Goal: Task Accomplishment & Management: Use online tool/utility

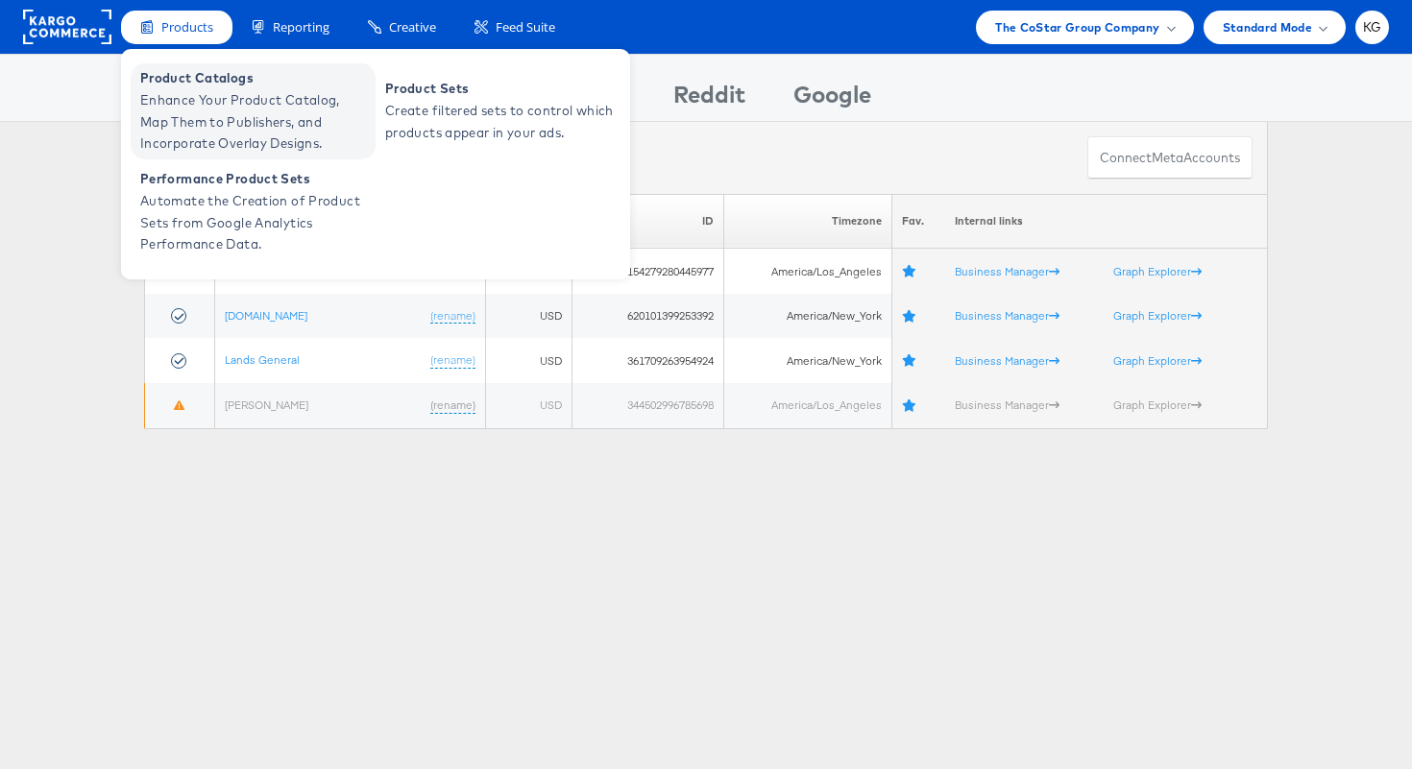
click at [191, 105] on span "Enhance Your Product Catalog, Map Them to Publishers, and Incorporate Overlay D…" at bounding box center [255, 121] width 230 height 65
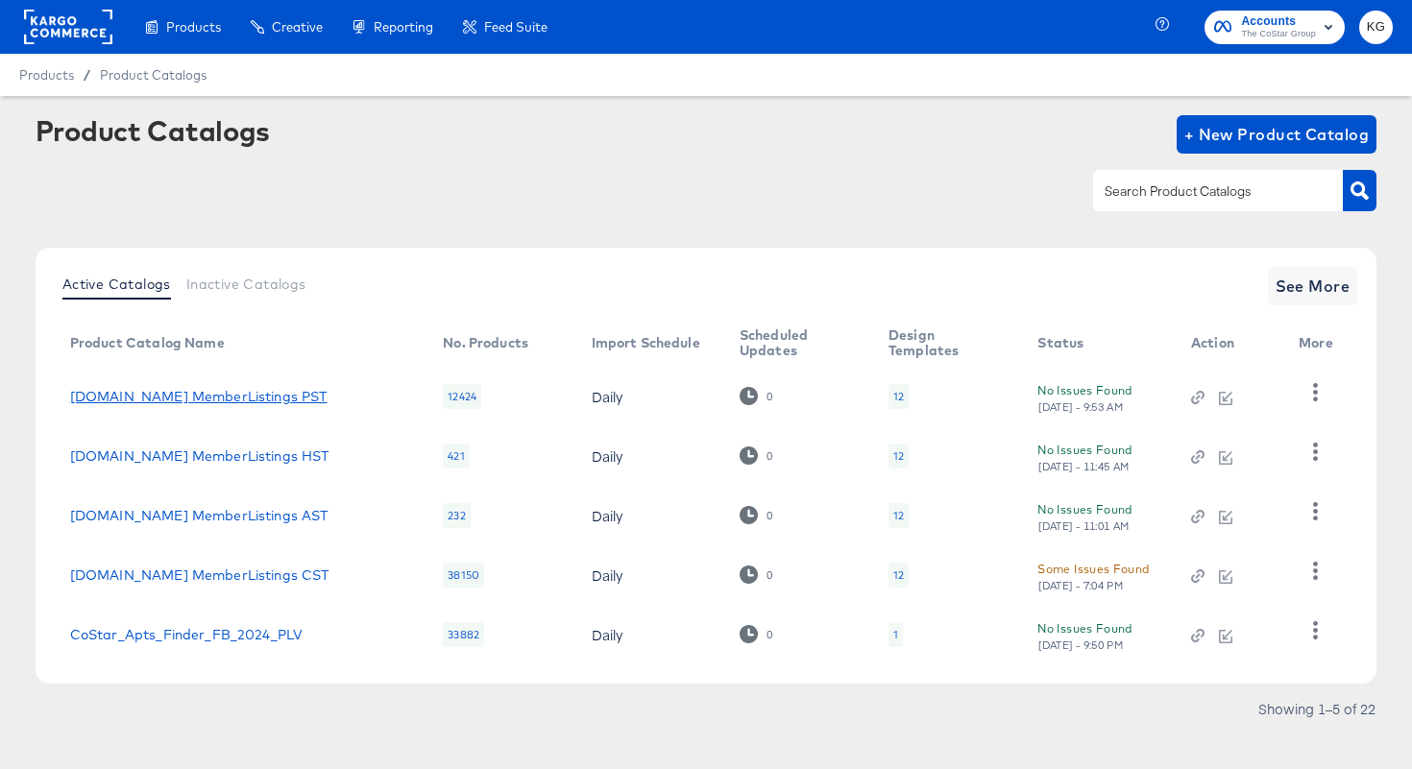
click at [165, 399] on link "[DOMAIN_NAME] MemberListings PST" at bounding box center [198, 396] width 257 height 15
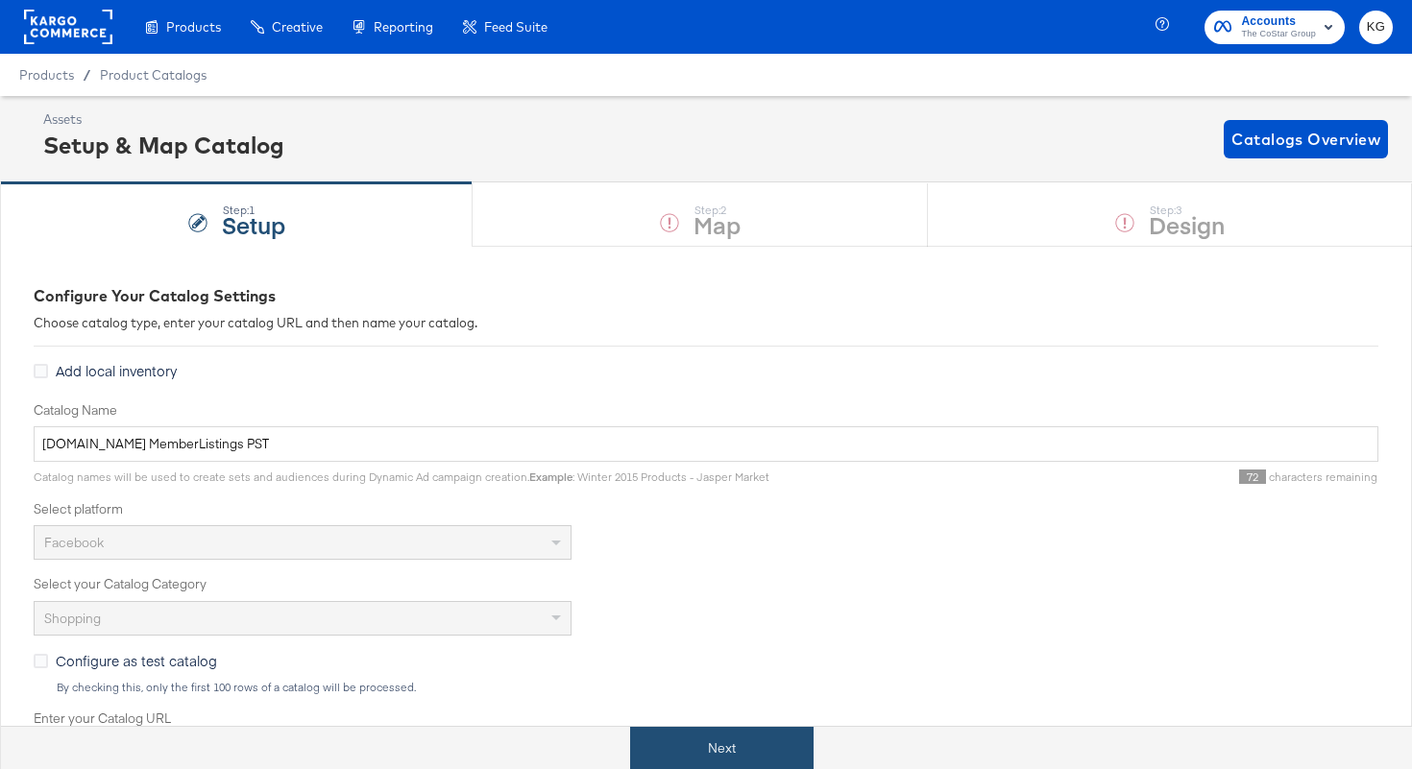
click at [718, 752] on button "Next" at bounding box center [721, 748] width 183 height 43
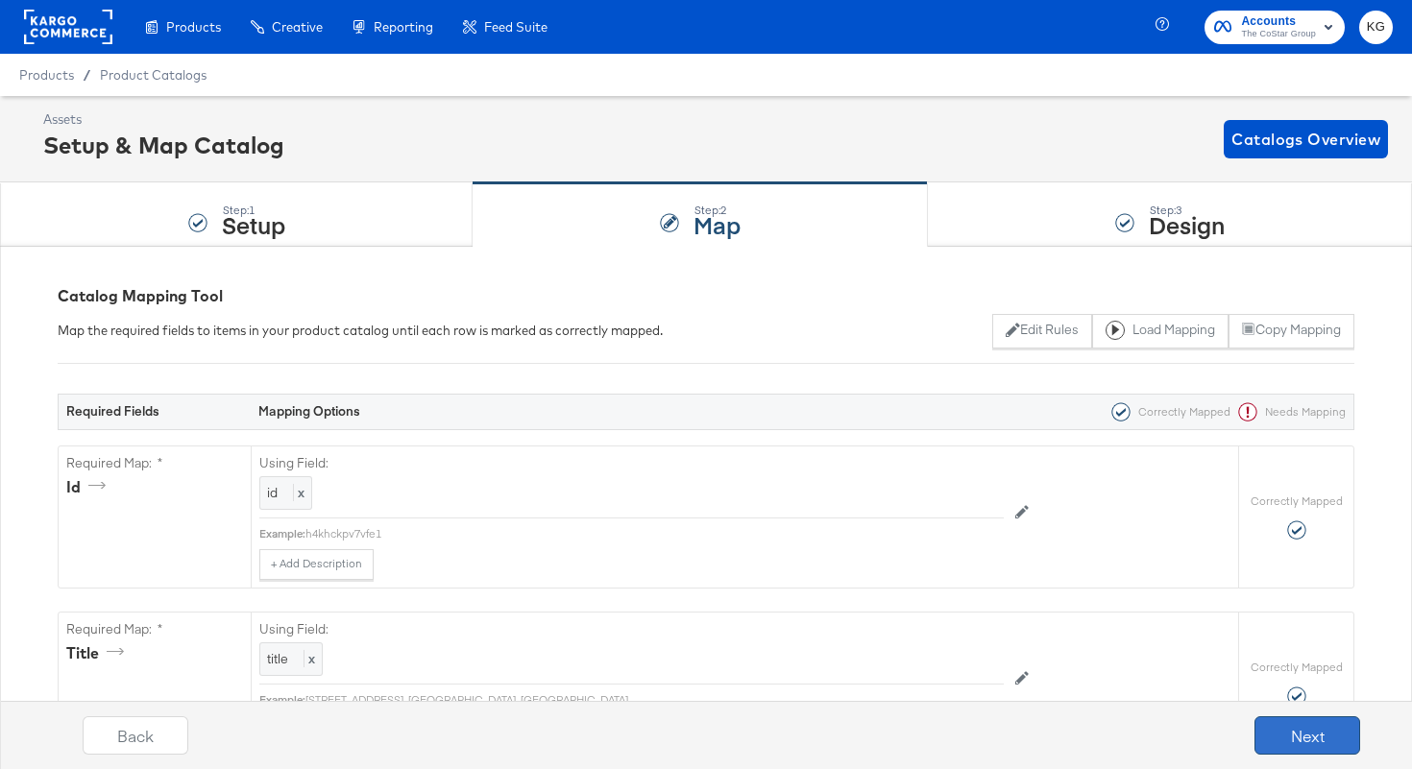
click at [1326, 731] on button "Next" at bounding box center [1307, 735] width 106 height 38
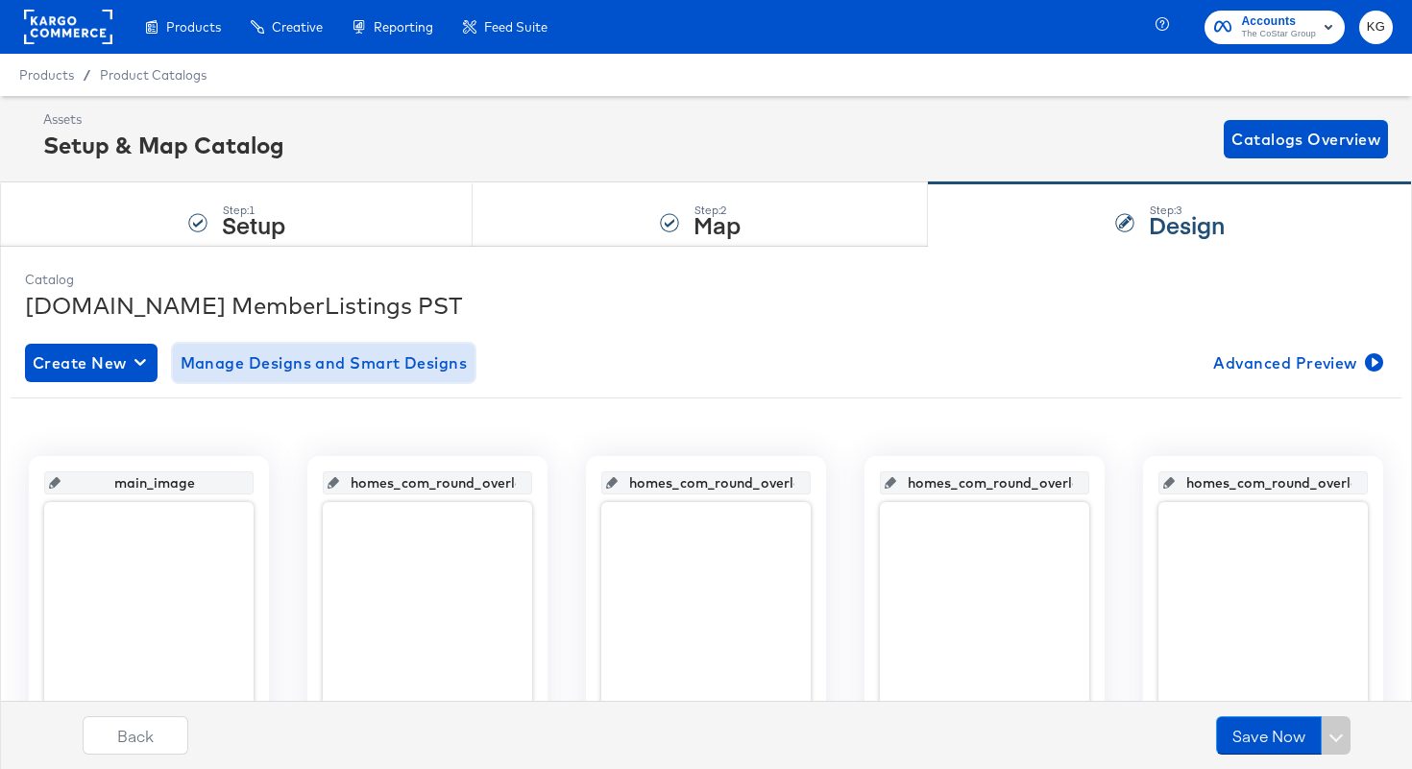
click at [285, 368] on span "Manage Designs and Smart Designs" at bounding box center [324, 363] width 287 height 27
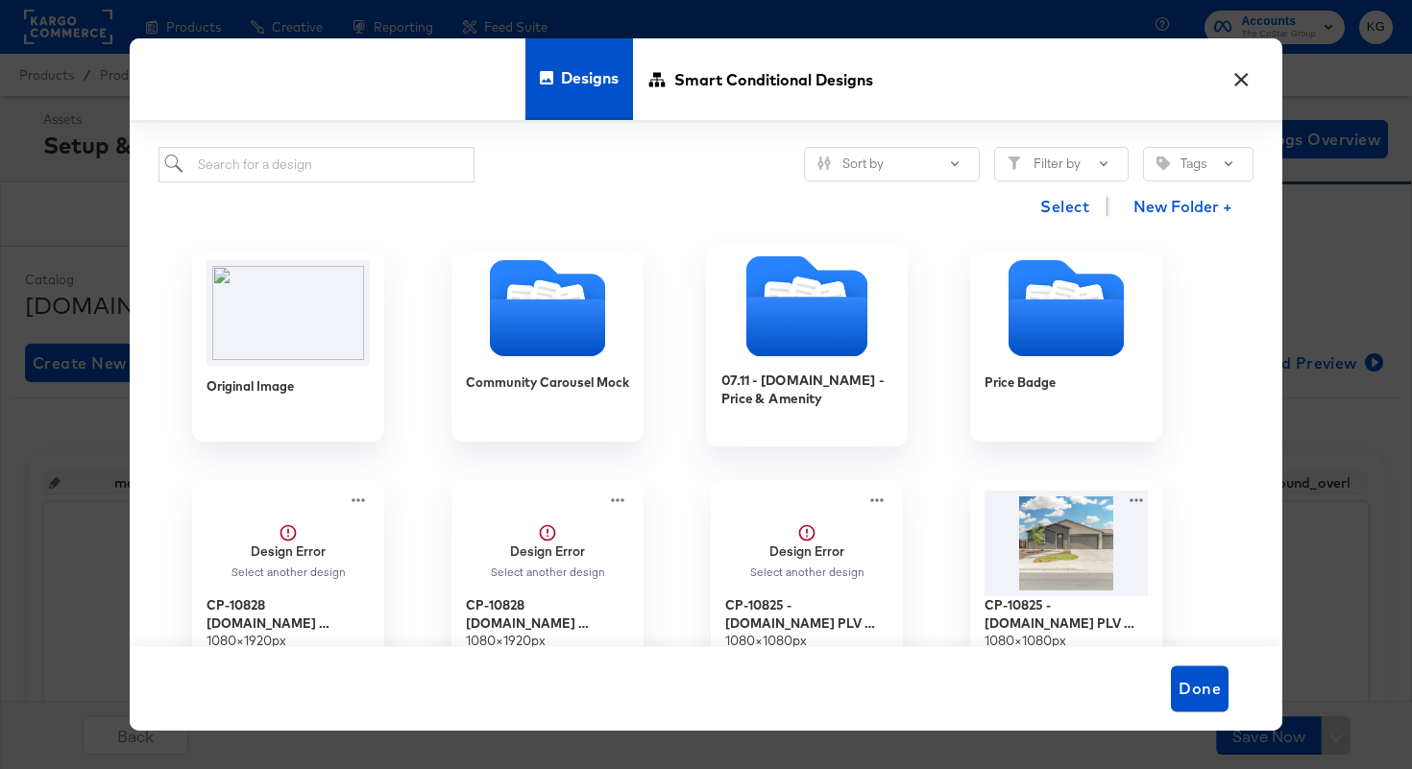
click at [803, 312] on icon "Folder" at bounding box center [806, 328] width 121 height 60
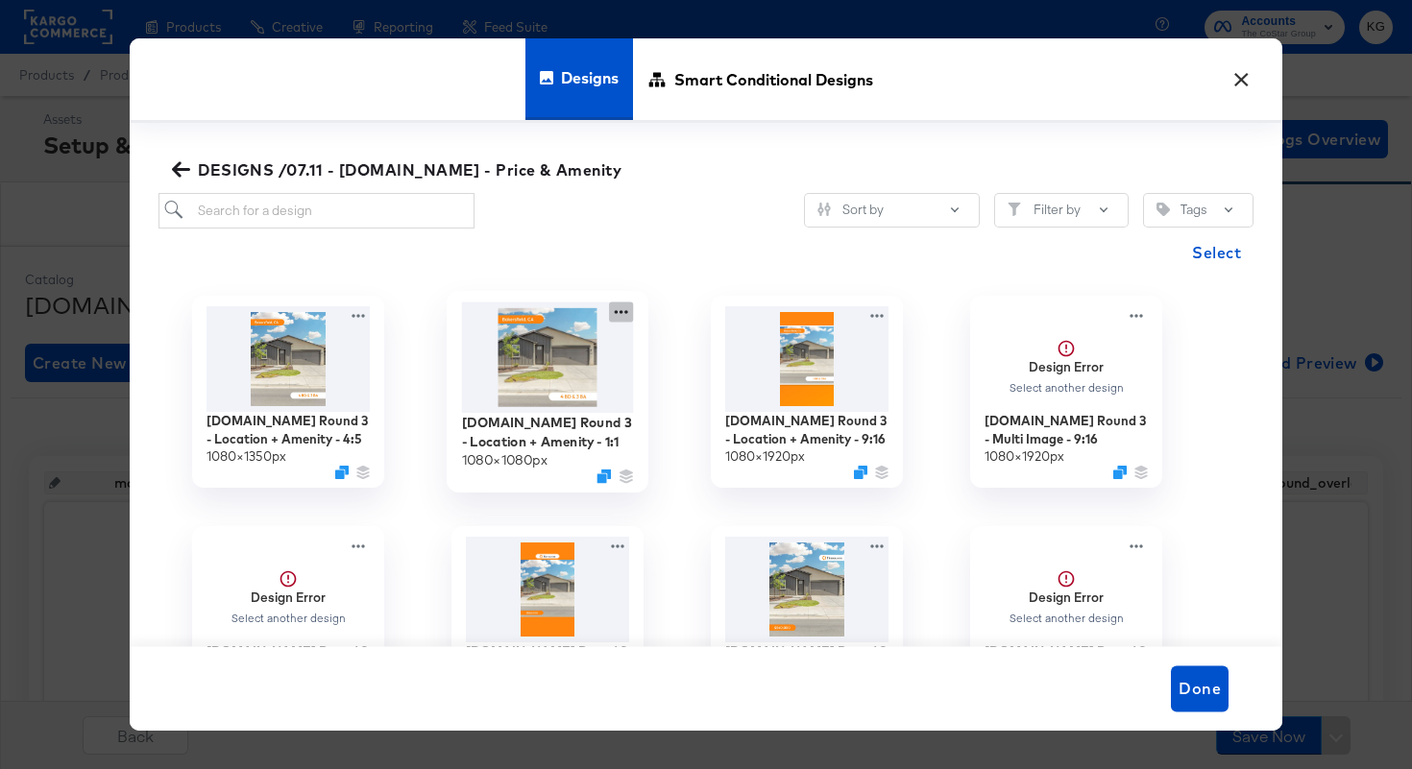
click at [616, 314] on icon at bounding box center [621, 312] width 24 height 20
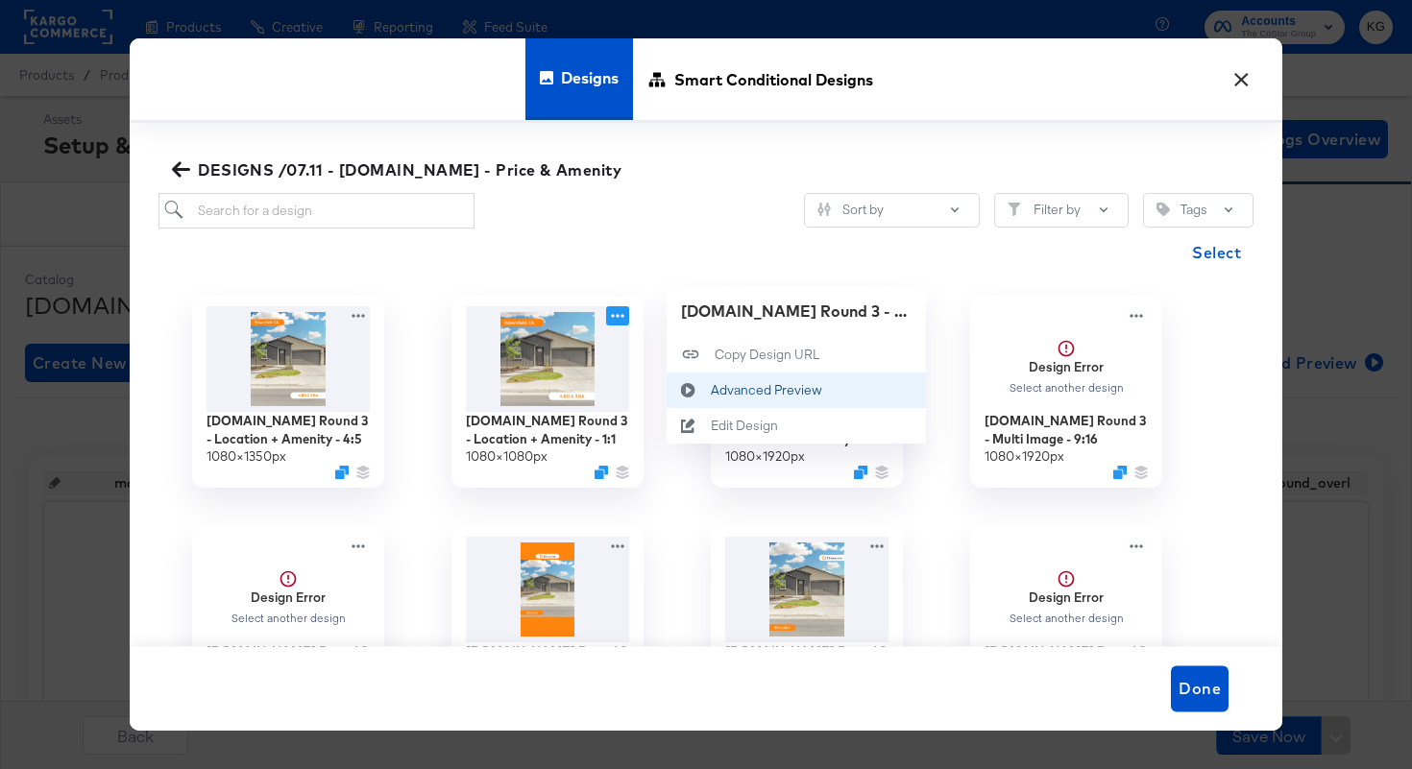
click at [711, 390] on div "Advanced Preview Advanced Preview" at bounding box center [711, 390] width 0 height 0
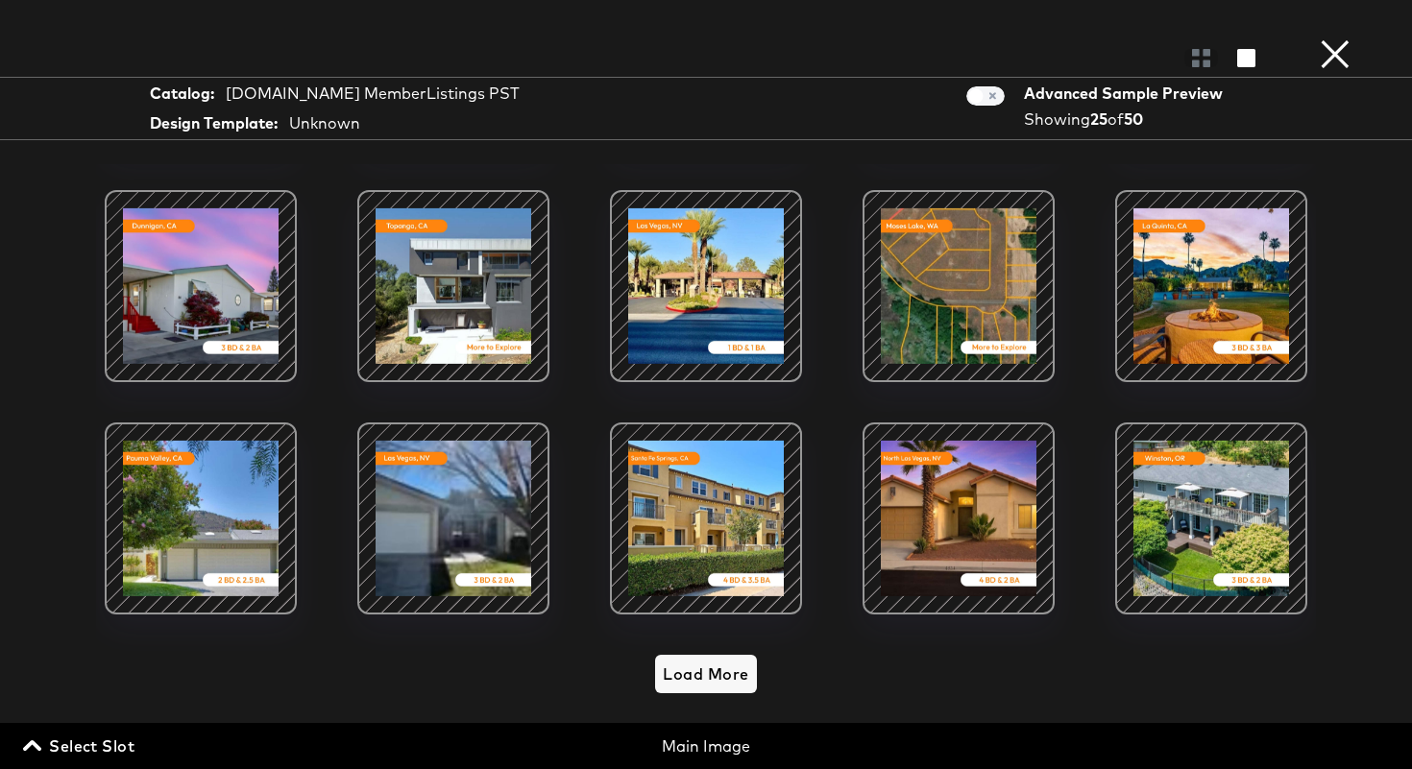
scroll to position [55, 0]
click at [722, 679] on span "Load More" at bounding box center [705, 674] width 85 height 27
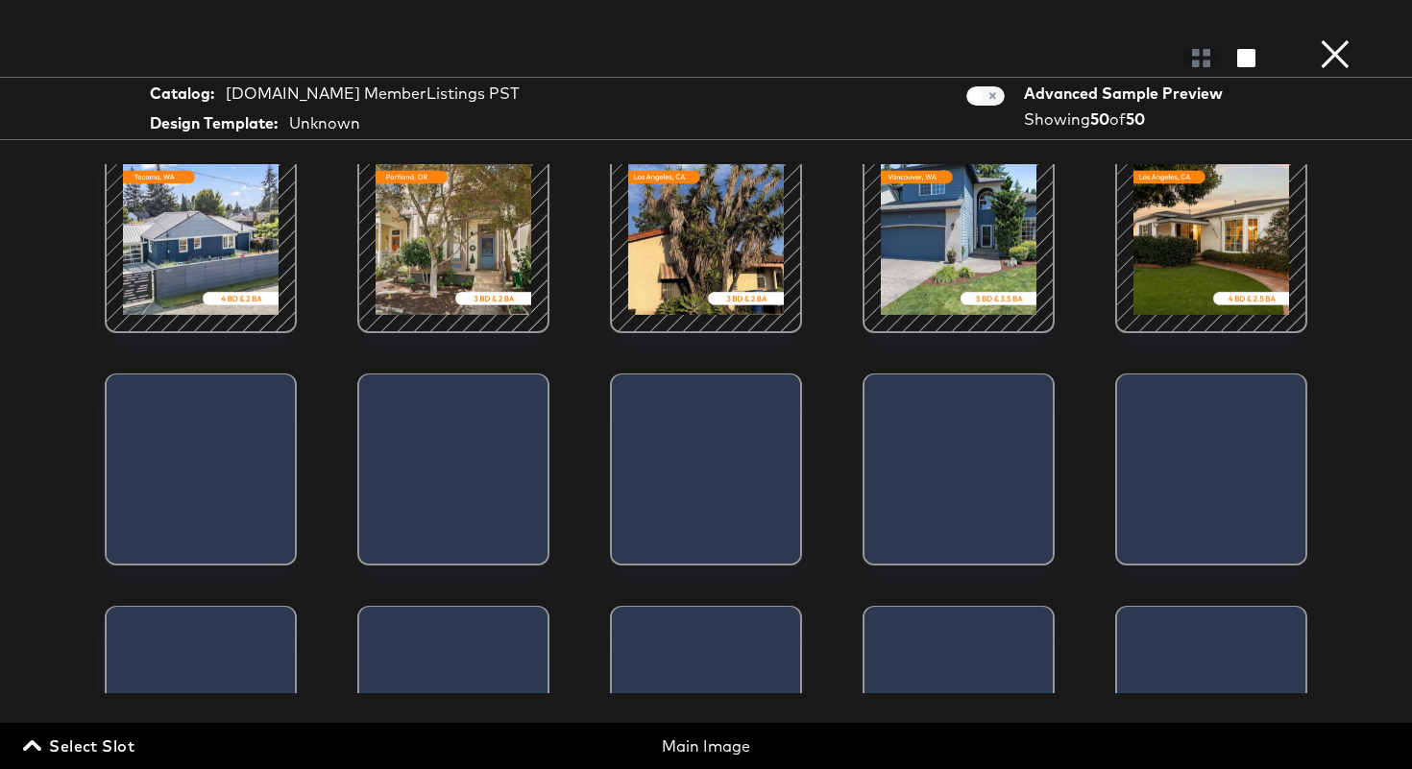
scroll to position [1421, 0]
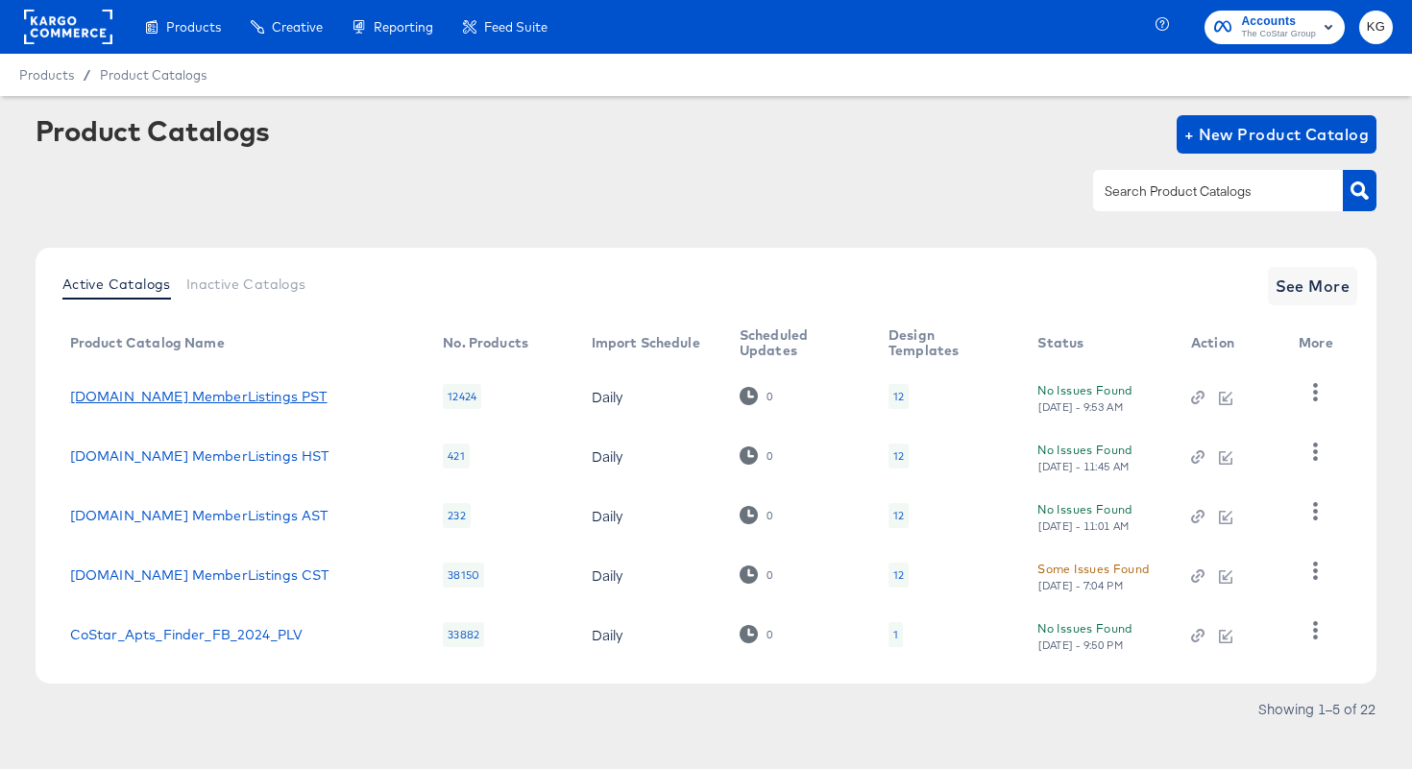
click at [117, 394] on link "[DOMAIN_NAME] MemberListings PST" at bounding box center [198, 396] width 257 height 15
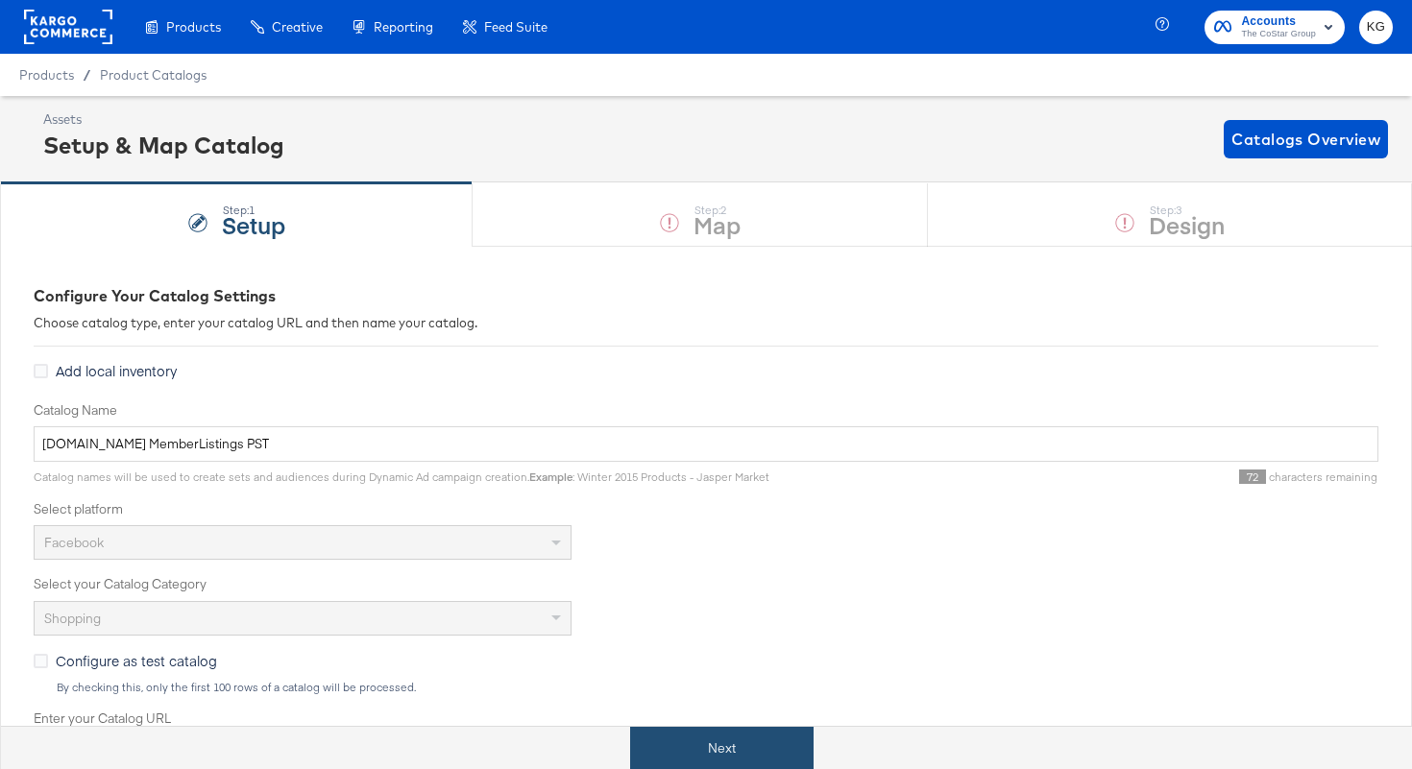
click at [711, 751] on button "Next" at bounding box center [721, 748] width 183 height 43
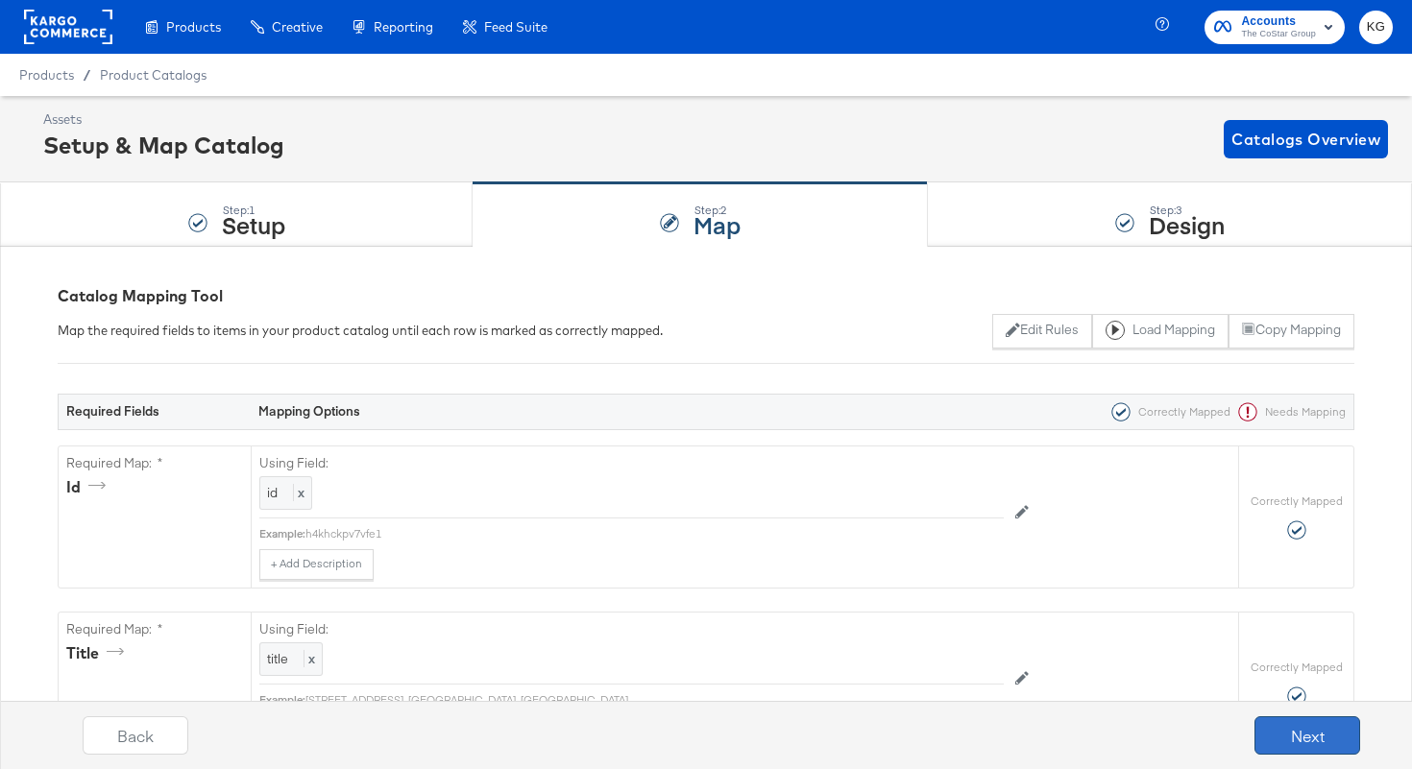
click at [1298, 730] on button "Next" at bounding box center [1307, 735] width 106 height 38
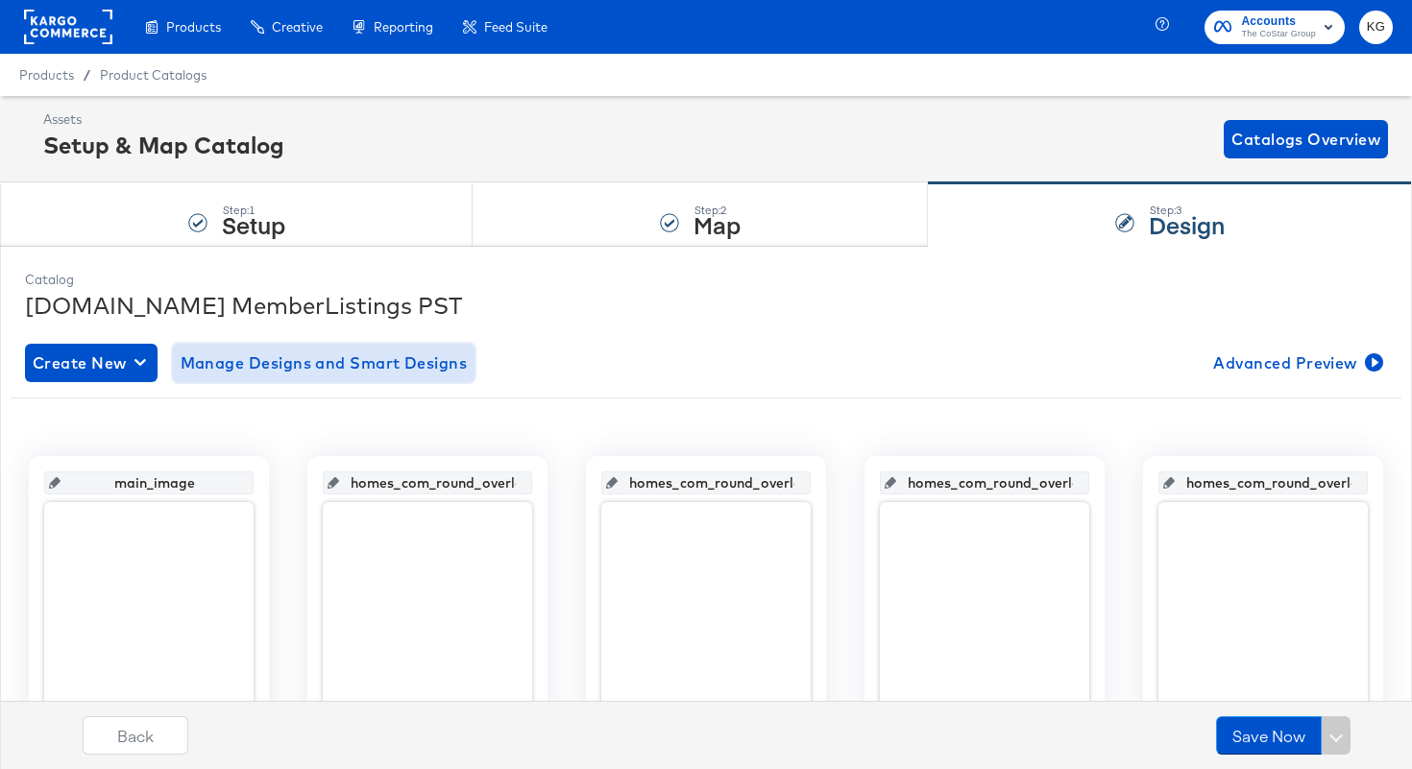
click at [442, 358] on span "Manage Designs and Smart Designs" at bounding box center [324, 363] width 287 height 27
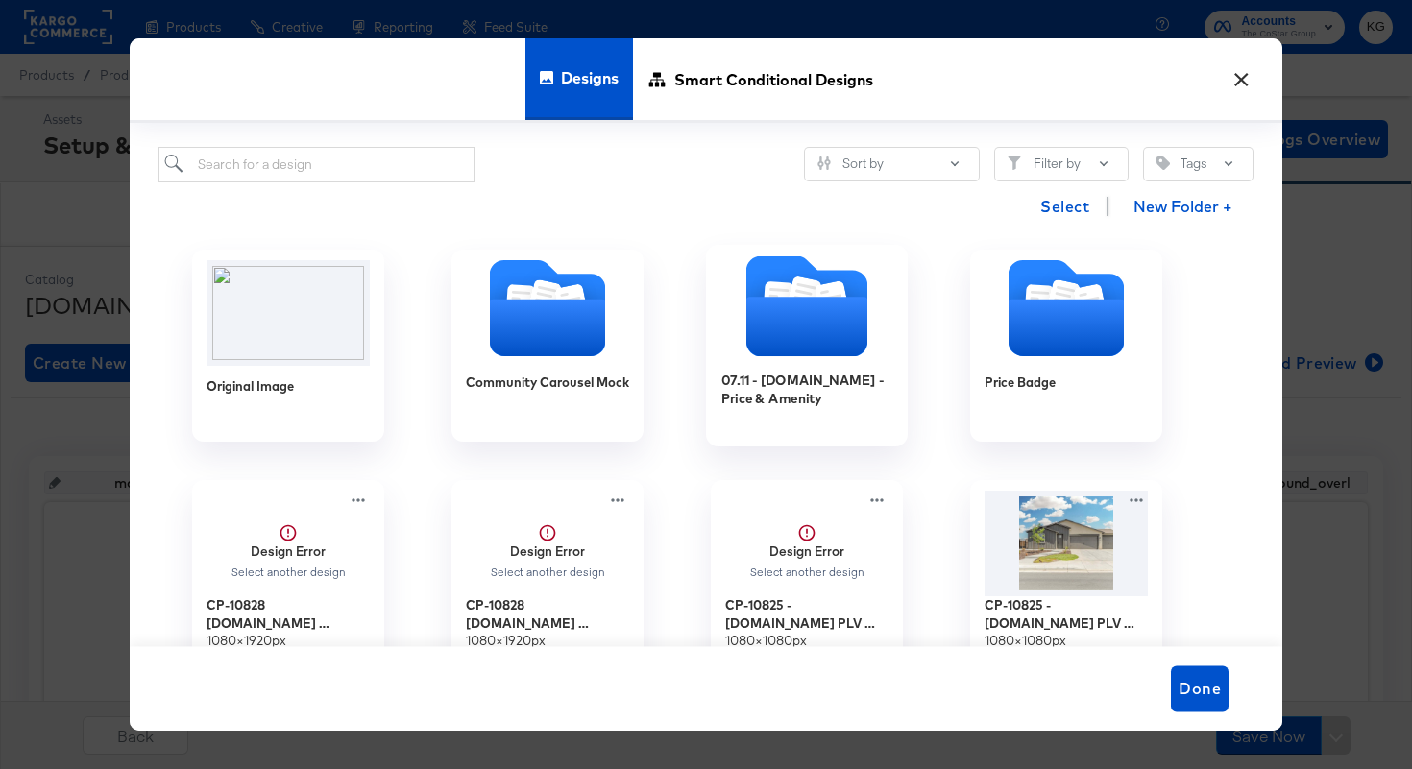
click at [796, 322] on icon "Folder" at bounding box center [806, 328] width 121 height 60
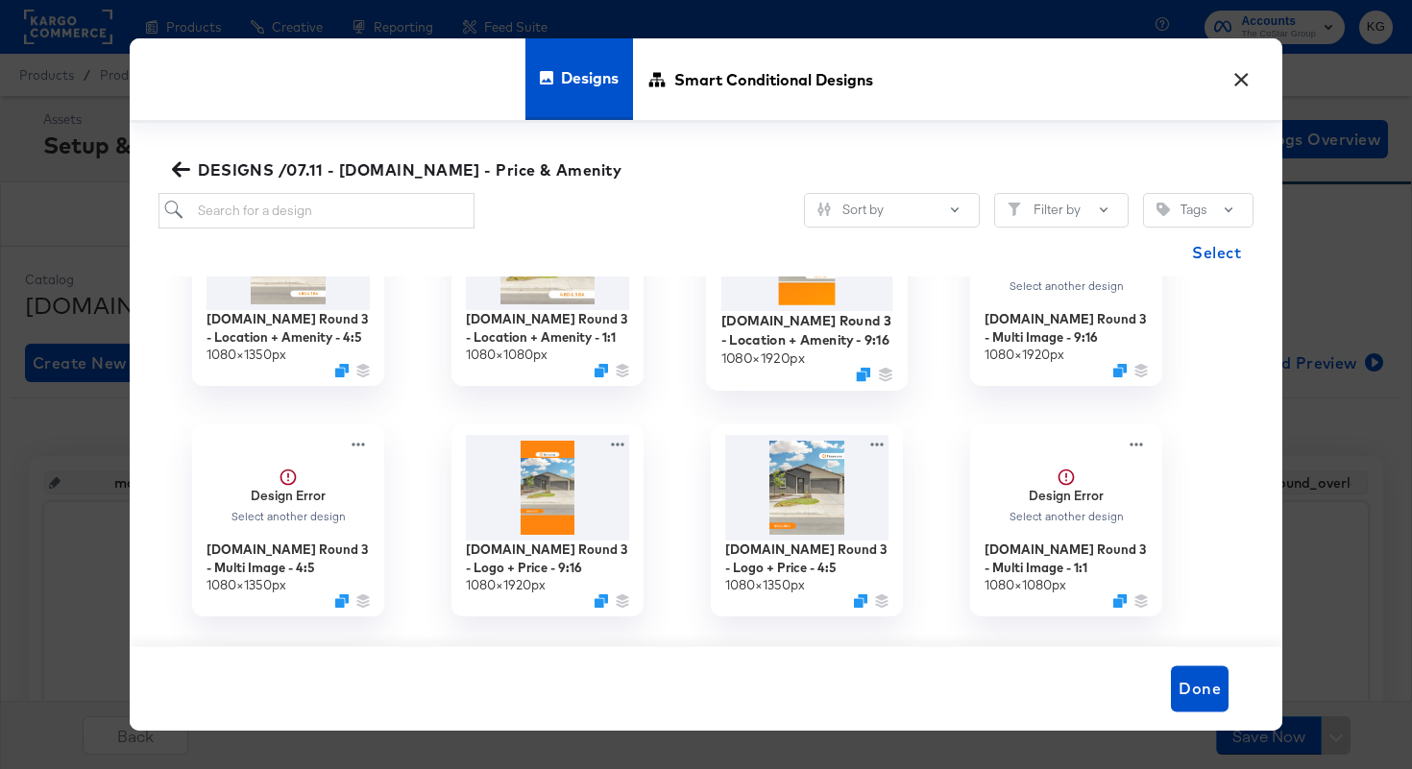
scroll to position [109, 0]
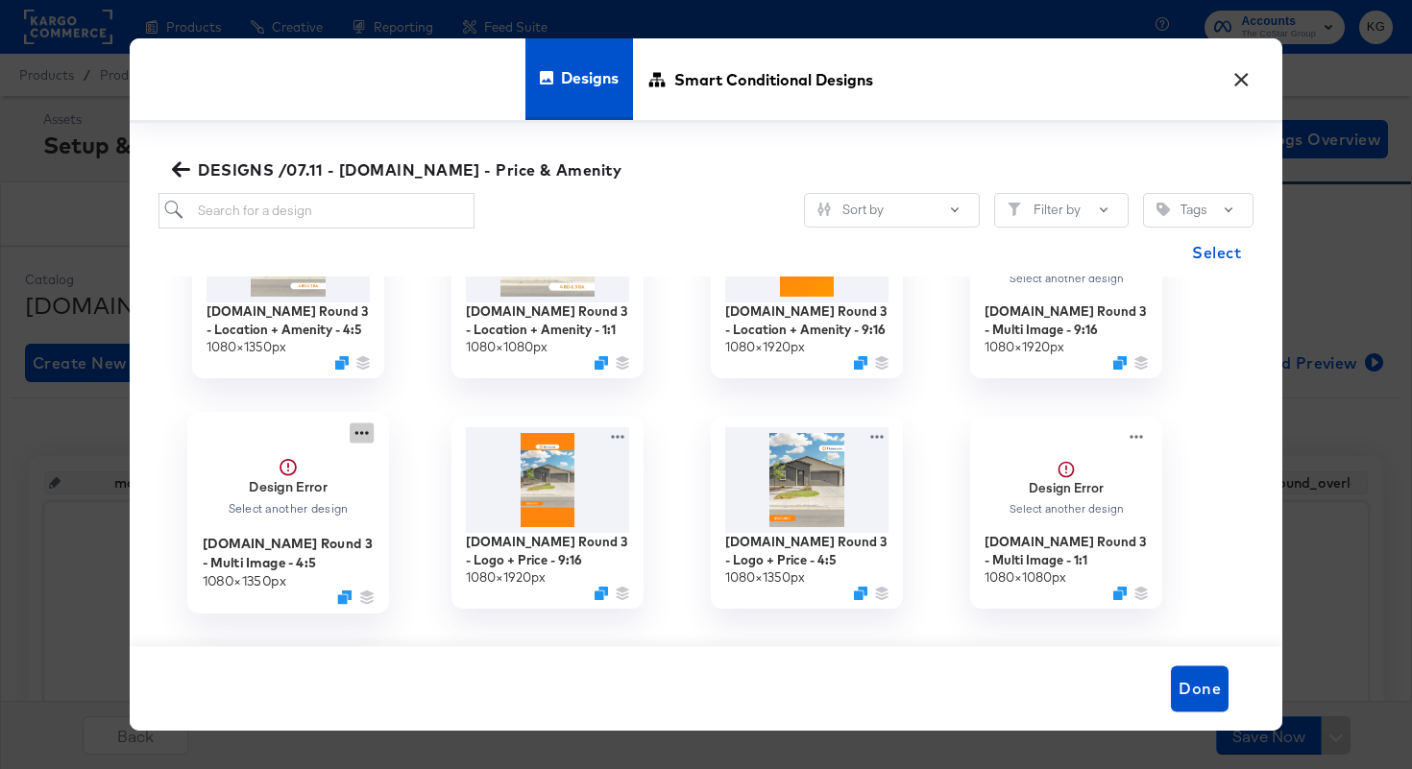
click at [356, 433] on icon at bounding box center [361, 433] width 13 height 4
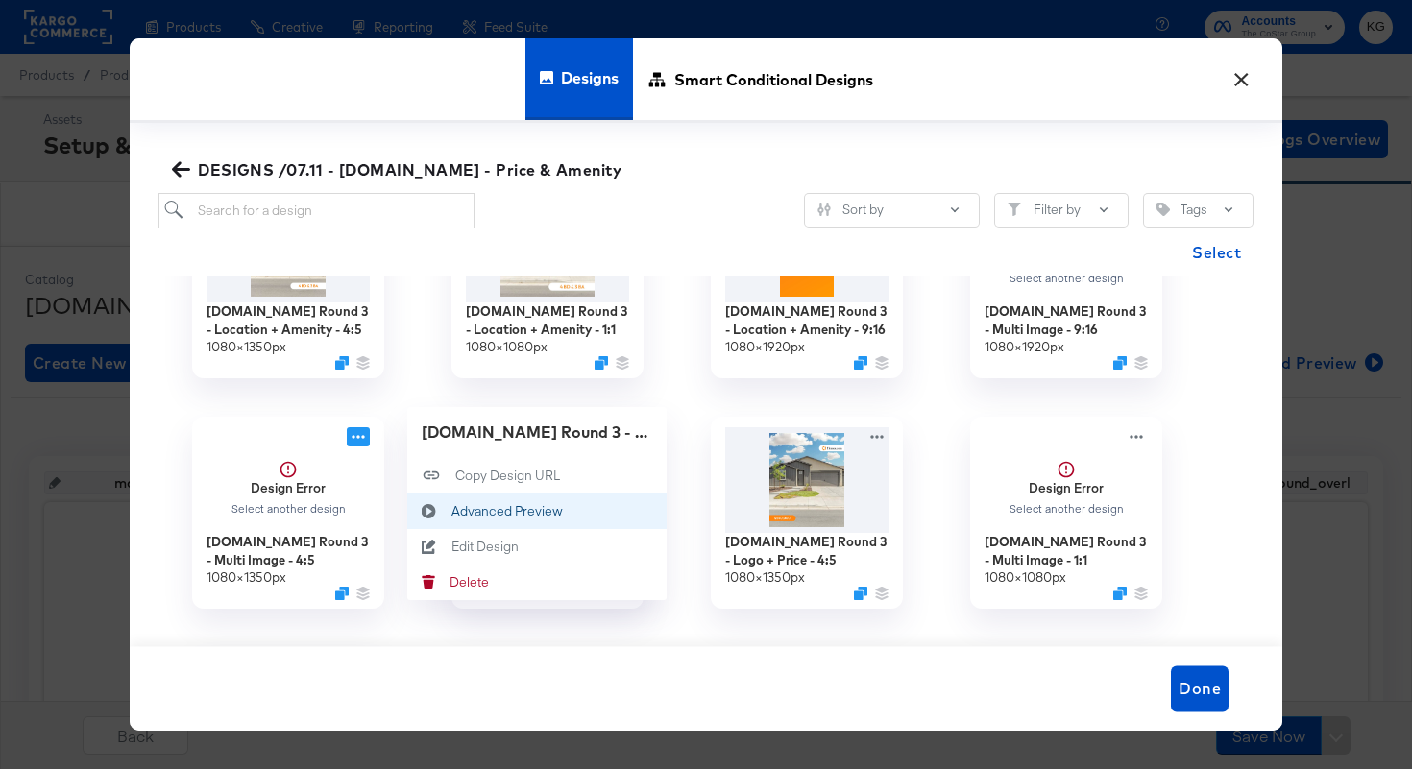
click at [451, 511] on div "Advanced Preview Advanced Preview" at bounding box center [451, 511] width 0 height 0
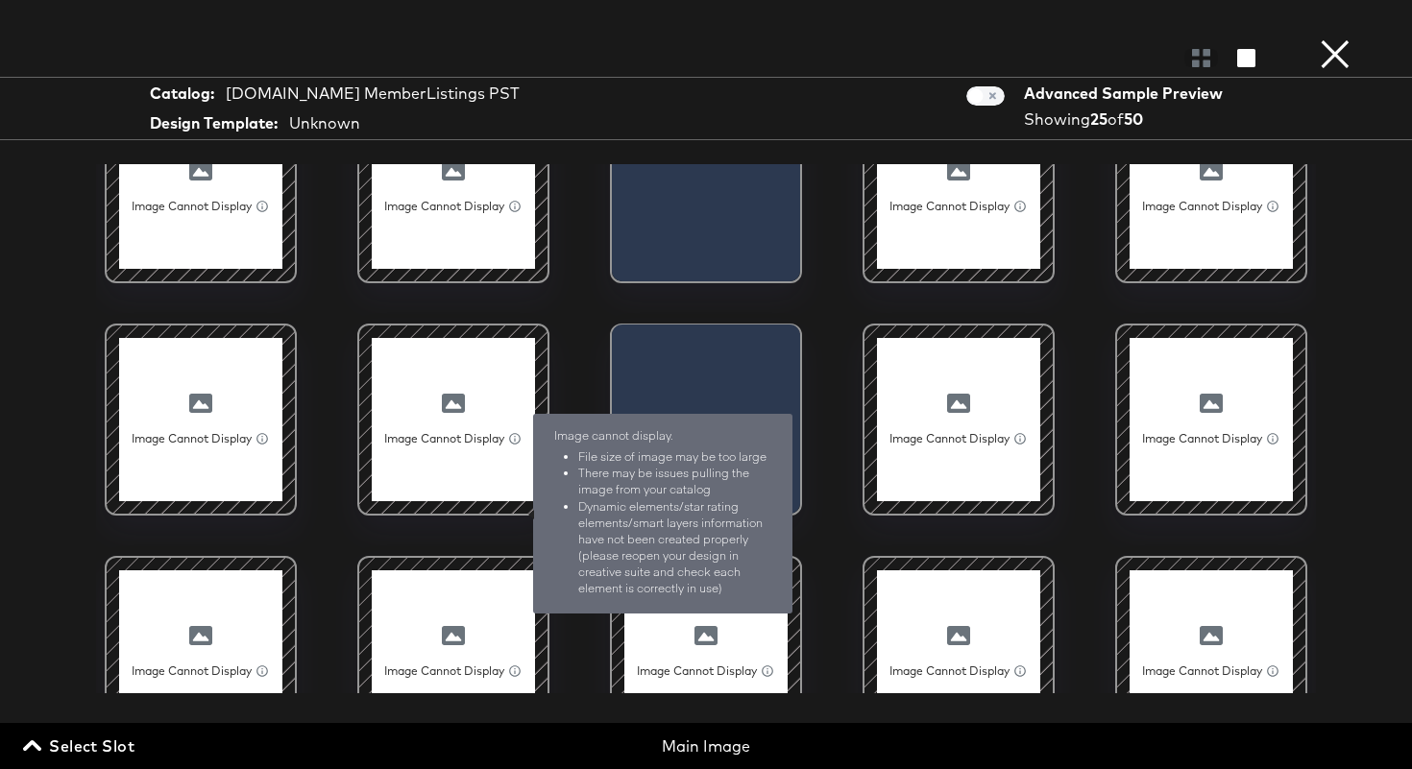
scroll to position [75, 0]
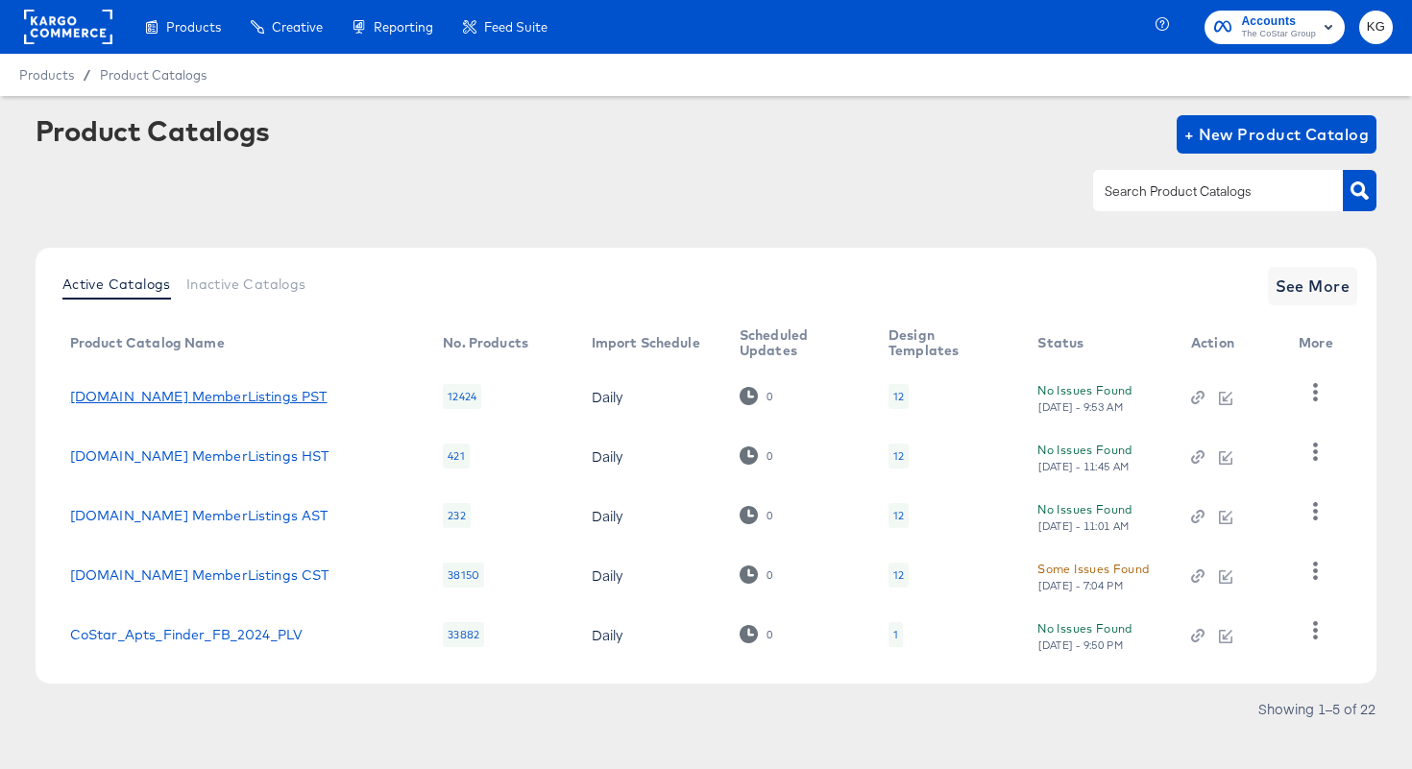
click at [173, 398] on link "[DOMAIN_NAME] MemberListings PST" at bounding box center [198, 396] width 257 height 15
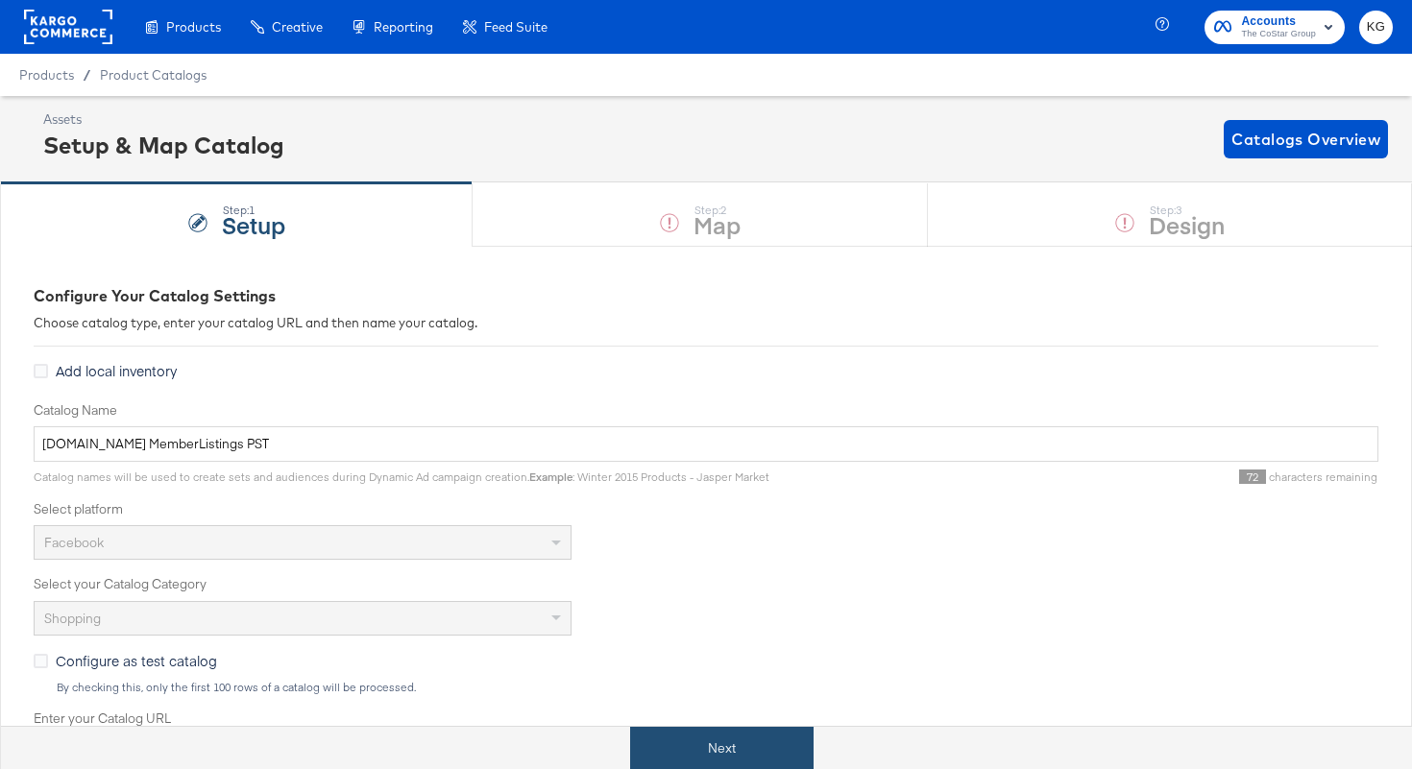
click at [720, 748] on button "Next" at bounding box center [721, 748] width 183 height 43
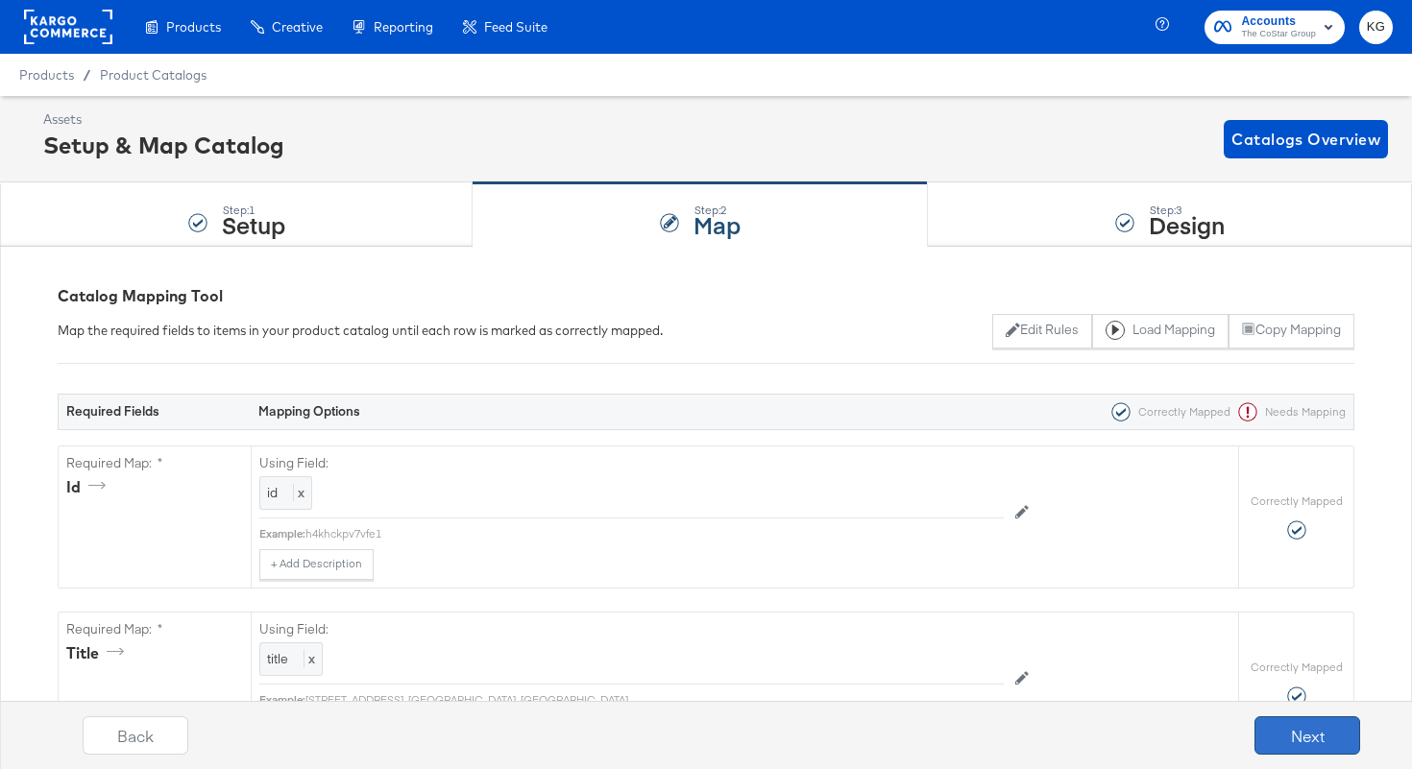
click at [1304, 736] on button "Next" at bounding box center [1307, 735] width 106 height 38
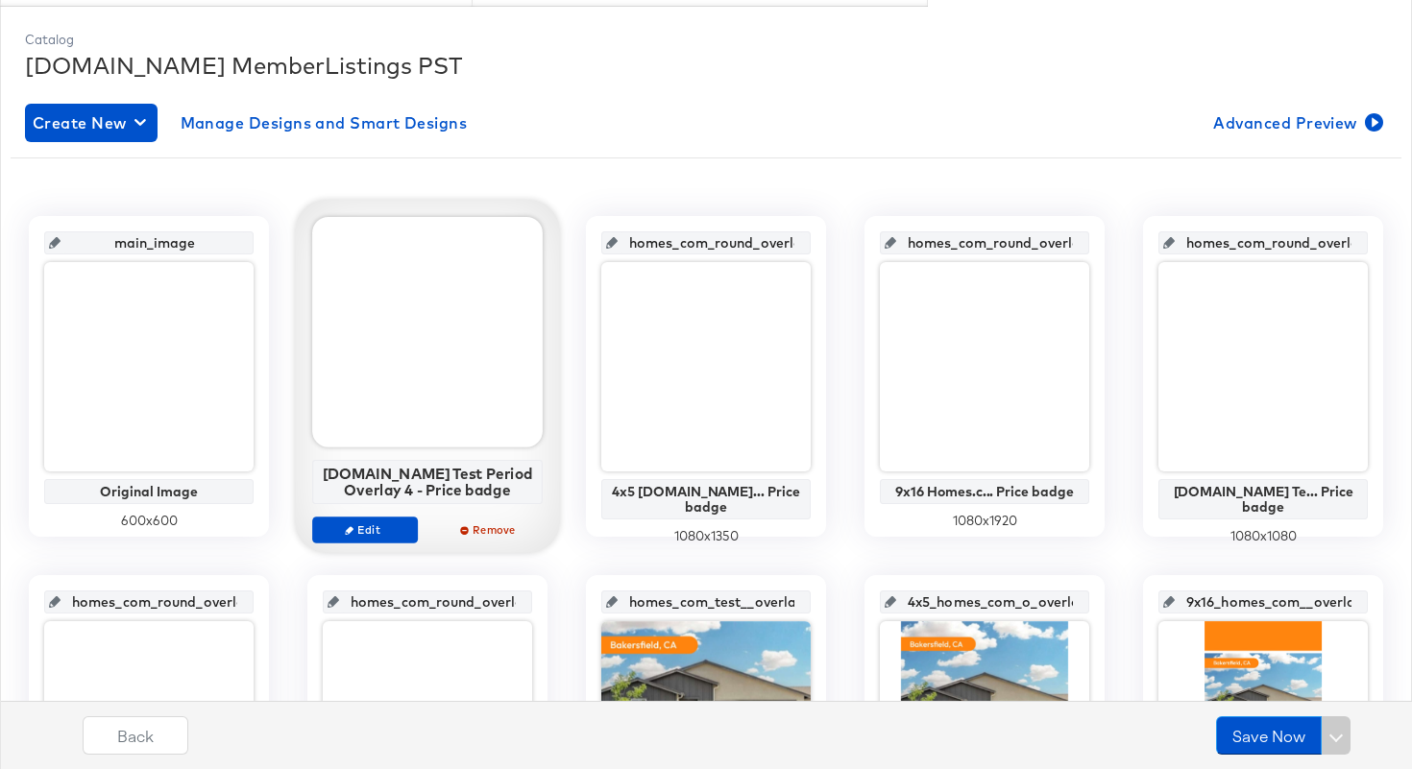
scroll to position [229, 0]
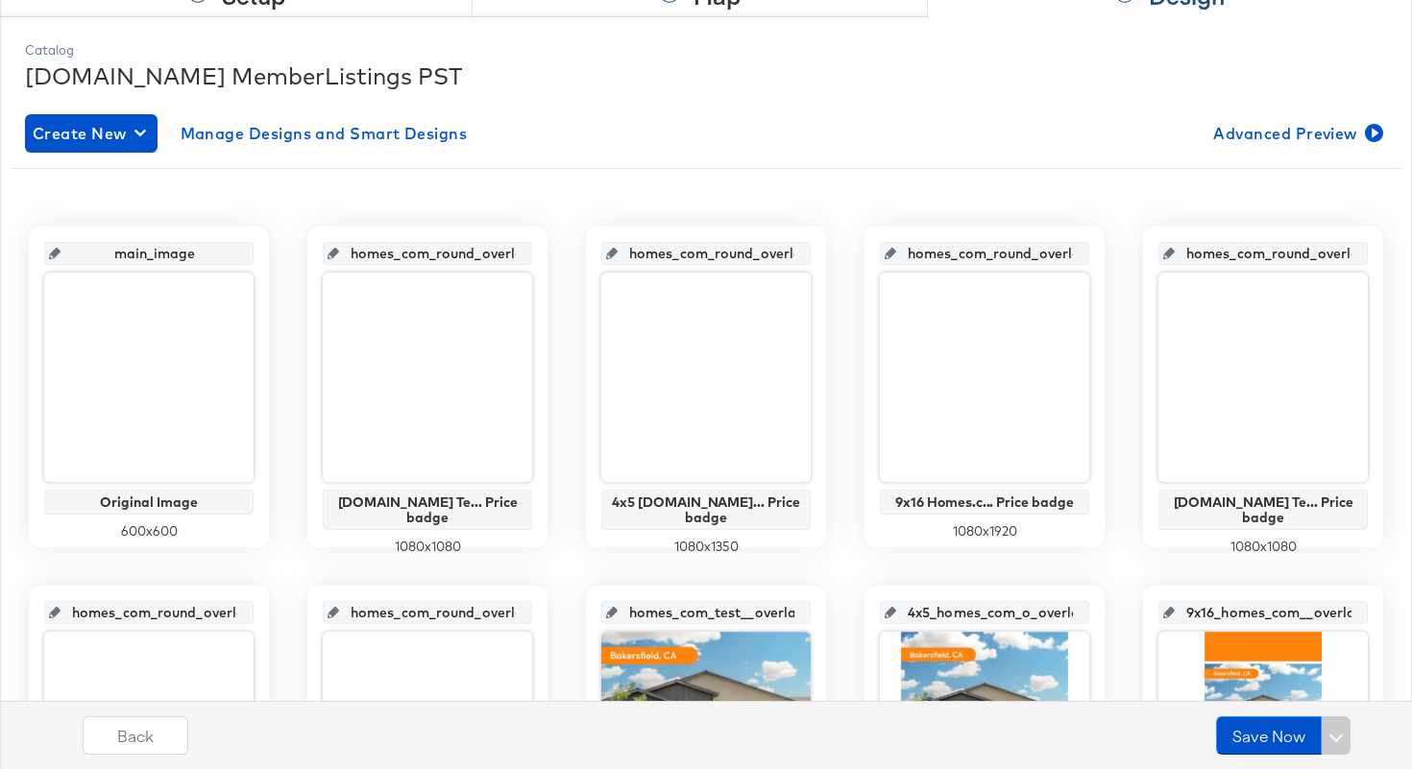
click at [422, 248] on input "homes_com_round_overlay_1" at bounding box center [433, 246] width 188 height 52
click at [969, 254] on input "homes_com_round_overlay_3" at bounding box center [990, 246] width 188 height 52
click at [712, 246] on input "homes_com_round_overlay_2" at bounding box center [711, 246] width 188 height 52
click at [1241, 249] on input "homes_com_round_overlay_4" at bounding box center [1268, 246] width 188 height 52
click at [1267, 243] on input "homes_com_round_overlay_4" at bounding box center [1268, 246] width 188 height 52
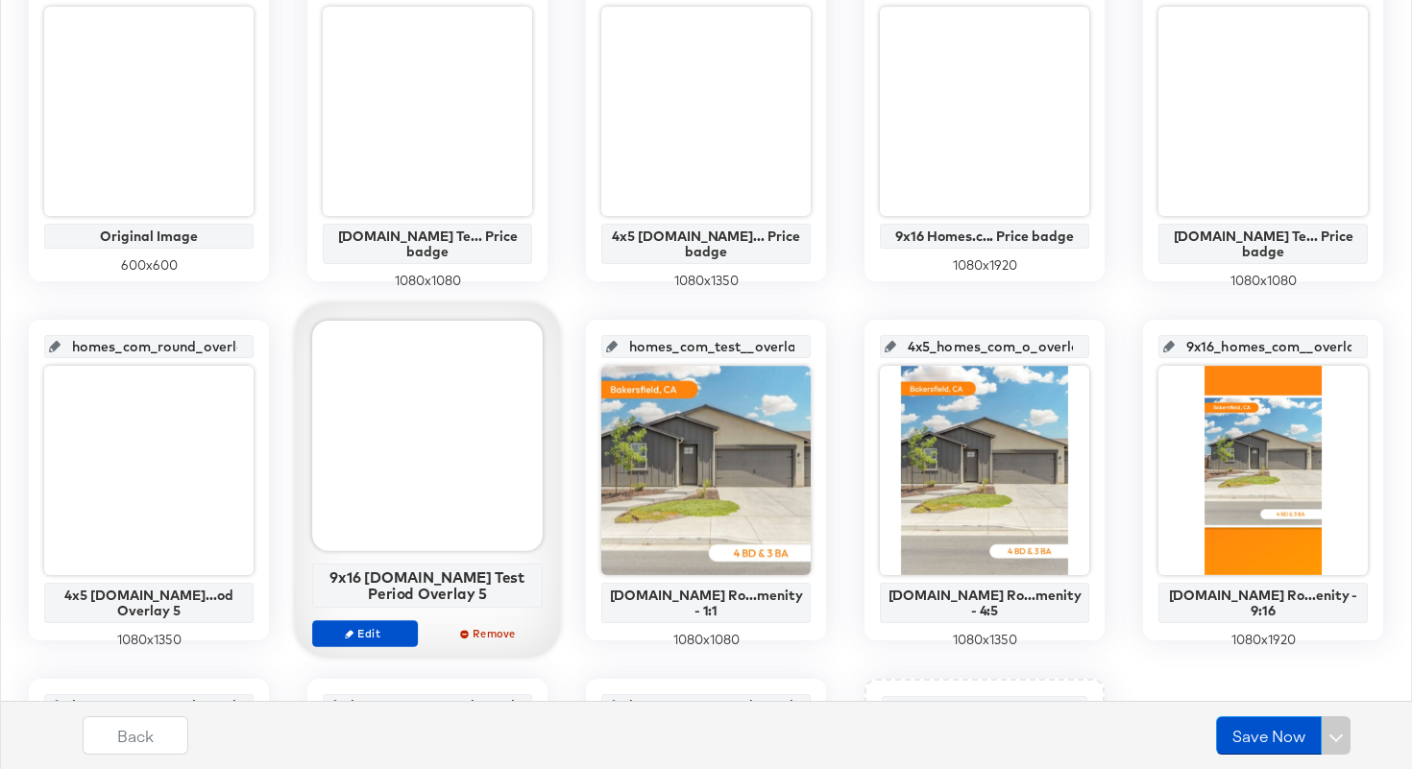
scroll to position [507, 0]
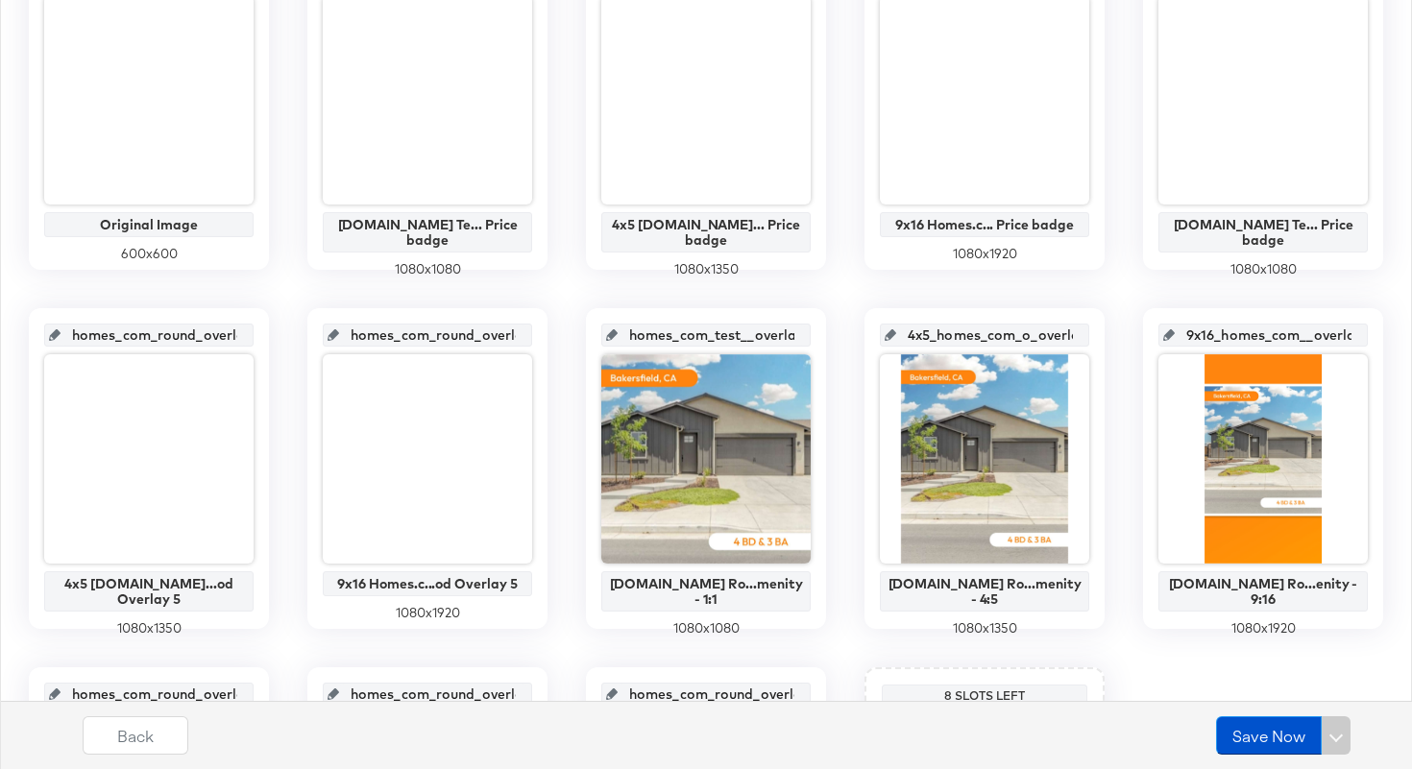
click at [431, 335] on input "homes_com_round_overlay_6" at bounding box center [433, 328] width 188 height 52
click at [159, 331] on input "homes_com_round_overlay_5" at bounding box center [154, 328] width 188 height 52
click at [720, 337] on input "homes_com_test__overlay_7" at bounding box center [711, 328] width 188 height 52
click at [1266, 327] on input "9x16_homes_com__overlay_9" at bounding box center [1268, 328] width 188 height 52
click at [991, 338] on input "4x5_homes_com_o_overlay_8" at bounding box center [990, 328] width 188 height 52
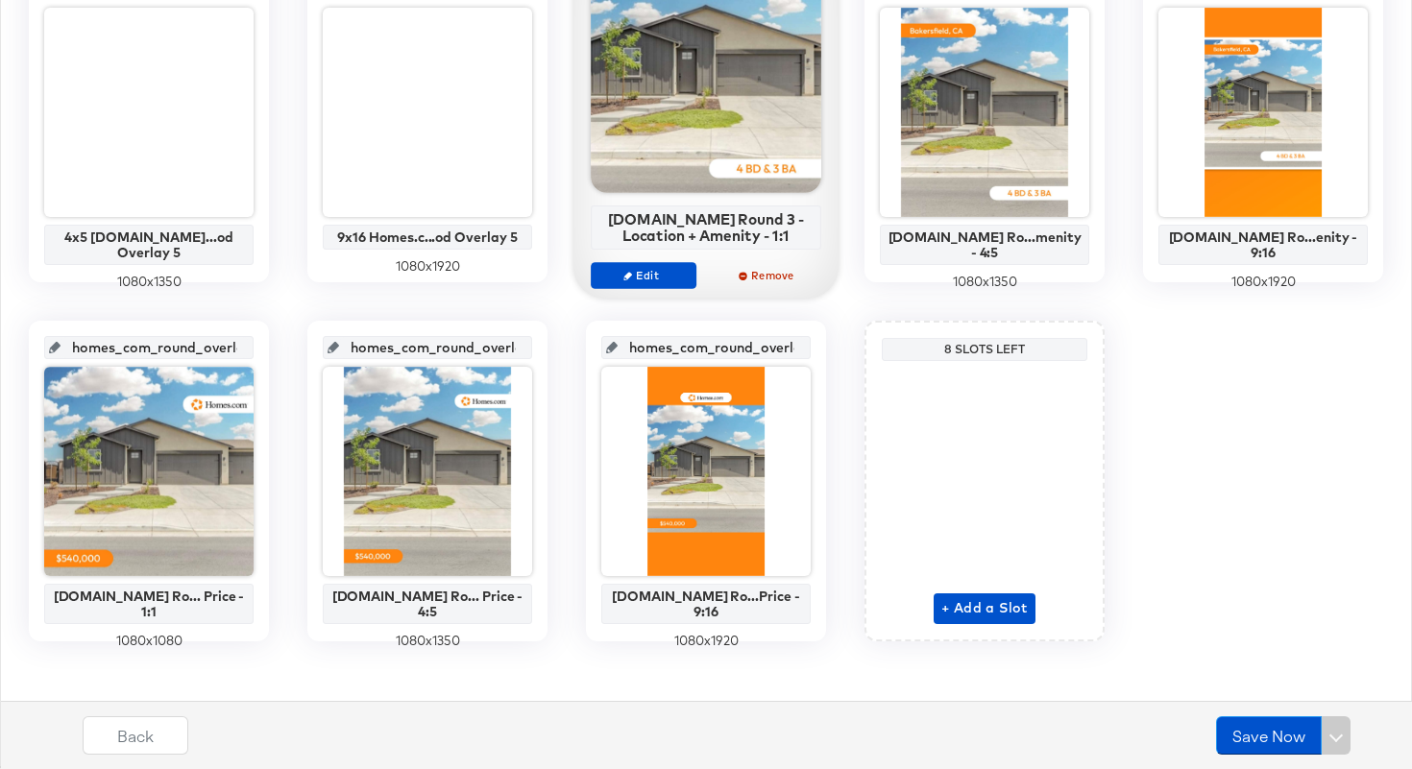
scroll to position [864, 0]
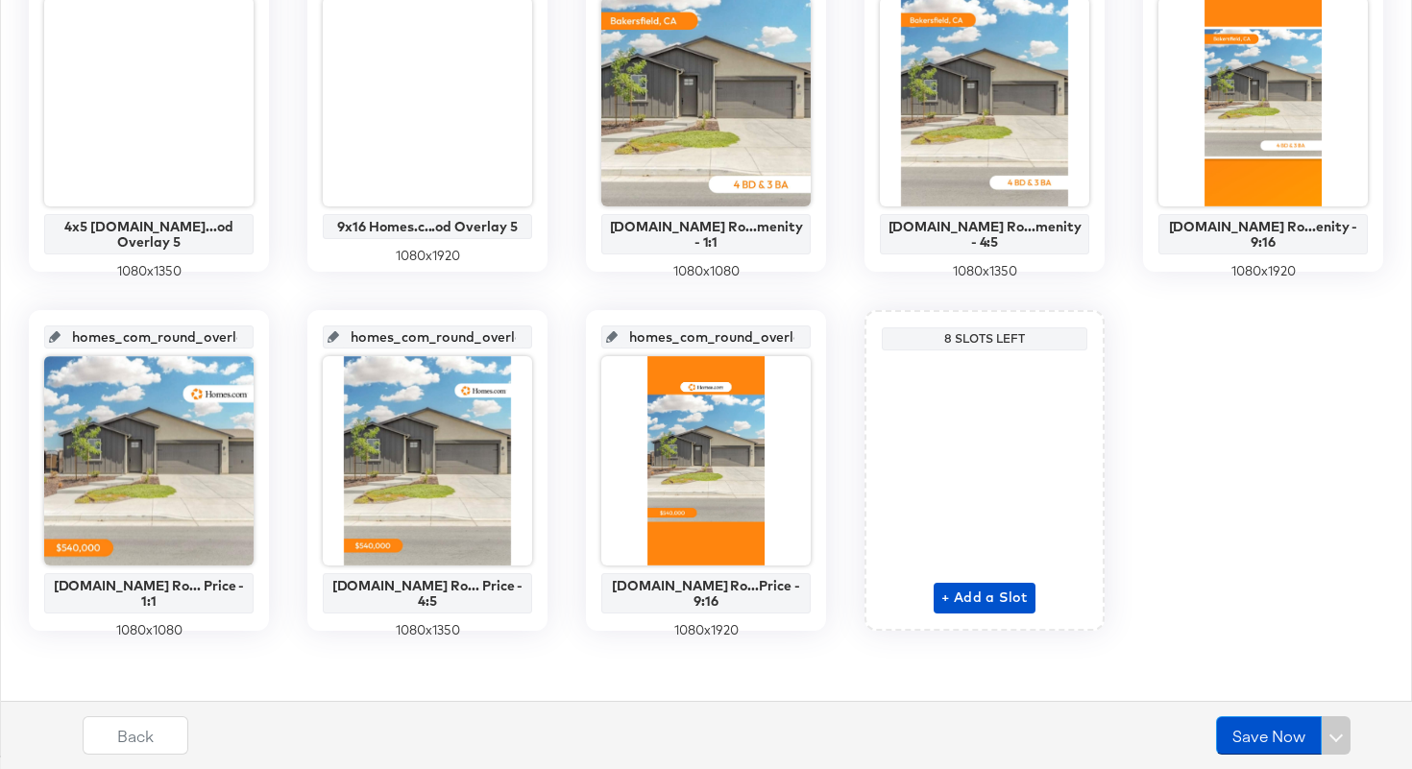
click at [161, 335] on input "homes_com_round_overlay_10" at bounding box center [154, 329] width 188 height 52
click at [716, 332] on input "homes_com_round_overlay_12" at bounding box center [711, 329] width 188 height 52
click at [420, 342] on input "homes_com_round_overlay_11" at bounding box center [433, 329] width 188 height 52
click at [992, 597] on span "+ Add a Slot" at bounding box center [984, 598] width 86 height 24
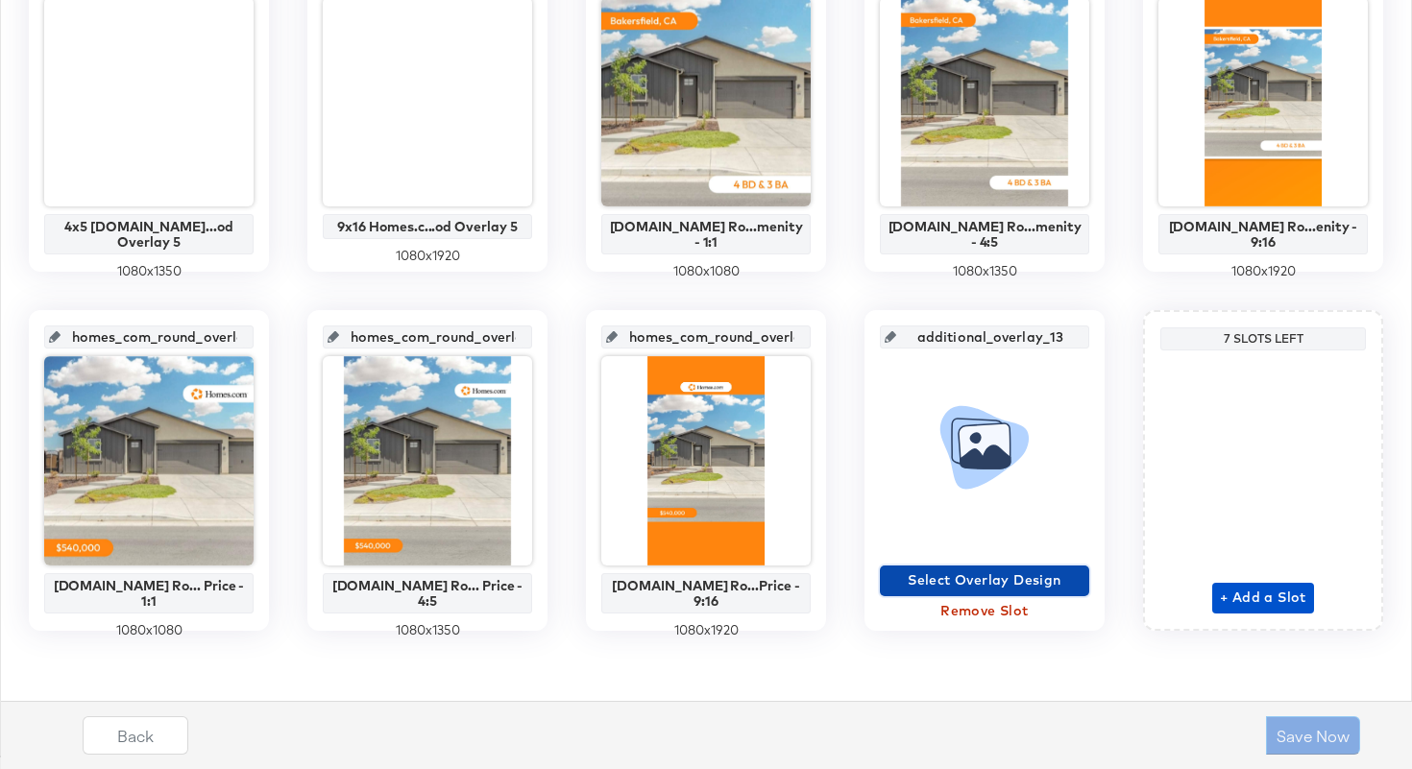
click at [952, 578] on span "Select Overlay Design" at bounding box center [984, 580] width 194 height 24
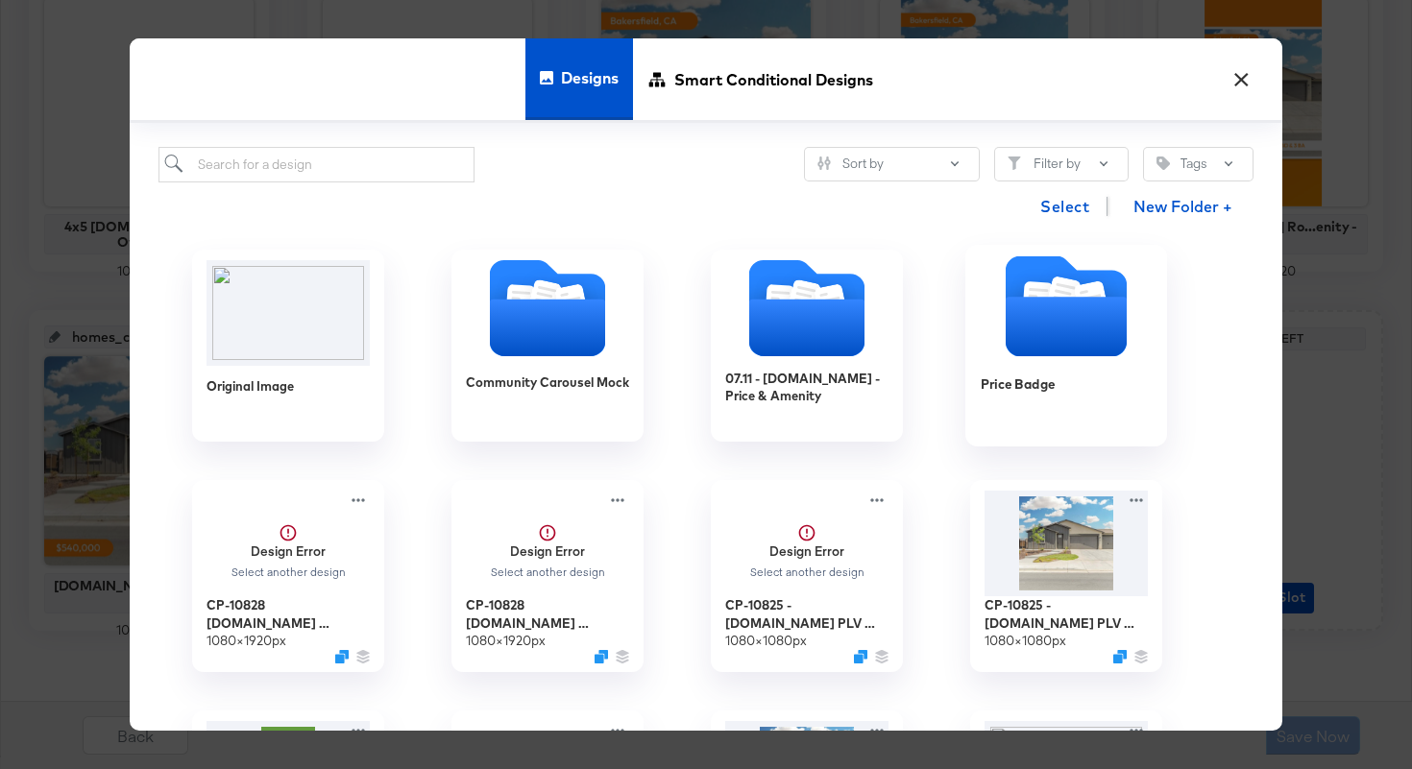
click at [1044, 315] on icon "Folder" at bounding box center [1065, 328] width 121 height 60
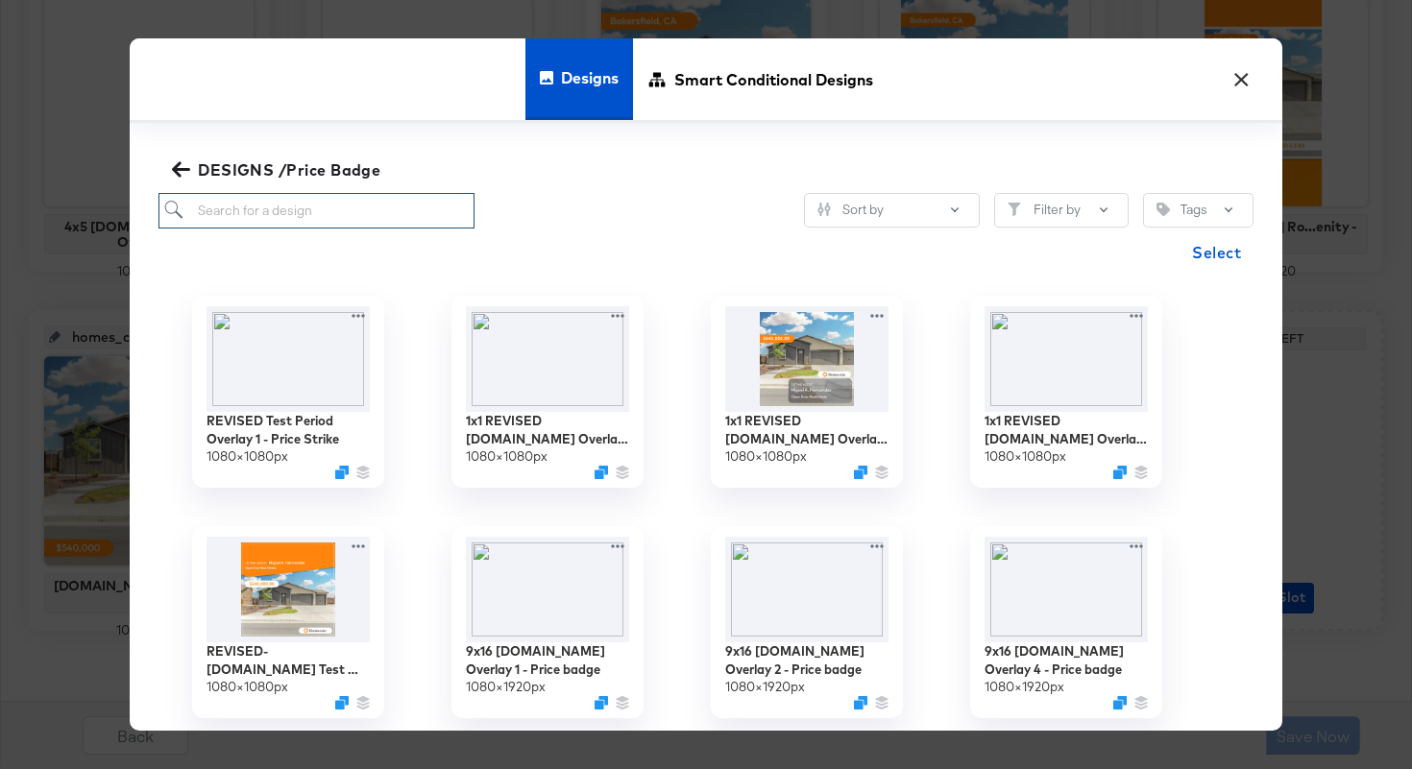
click at [344, 208] on input "search" at bounding box center [316, 211] width 316 height 36
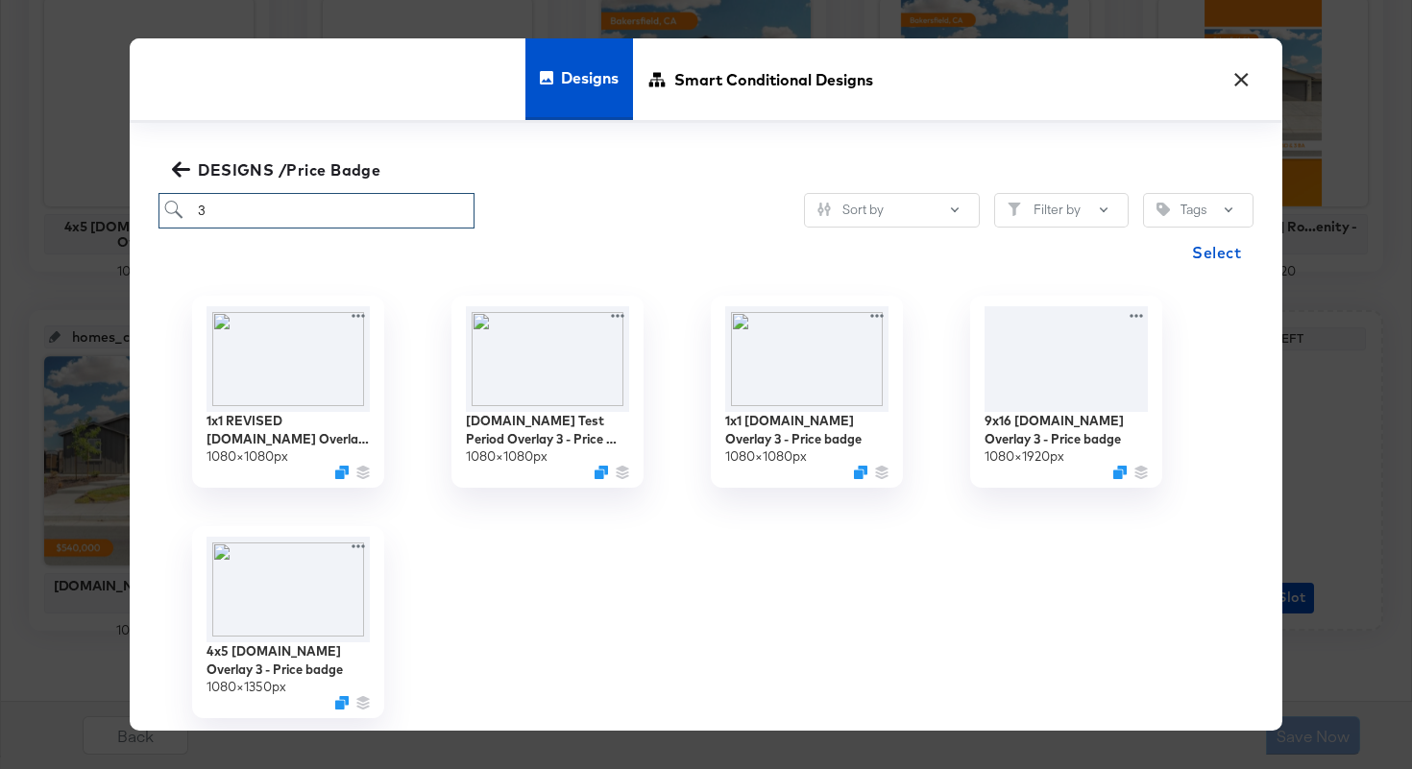
type input "3"
click at [567, 354] on img at bounding box center [548, 357] width 172 height 110
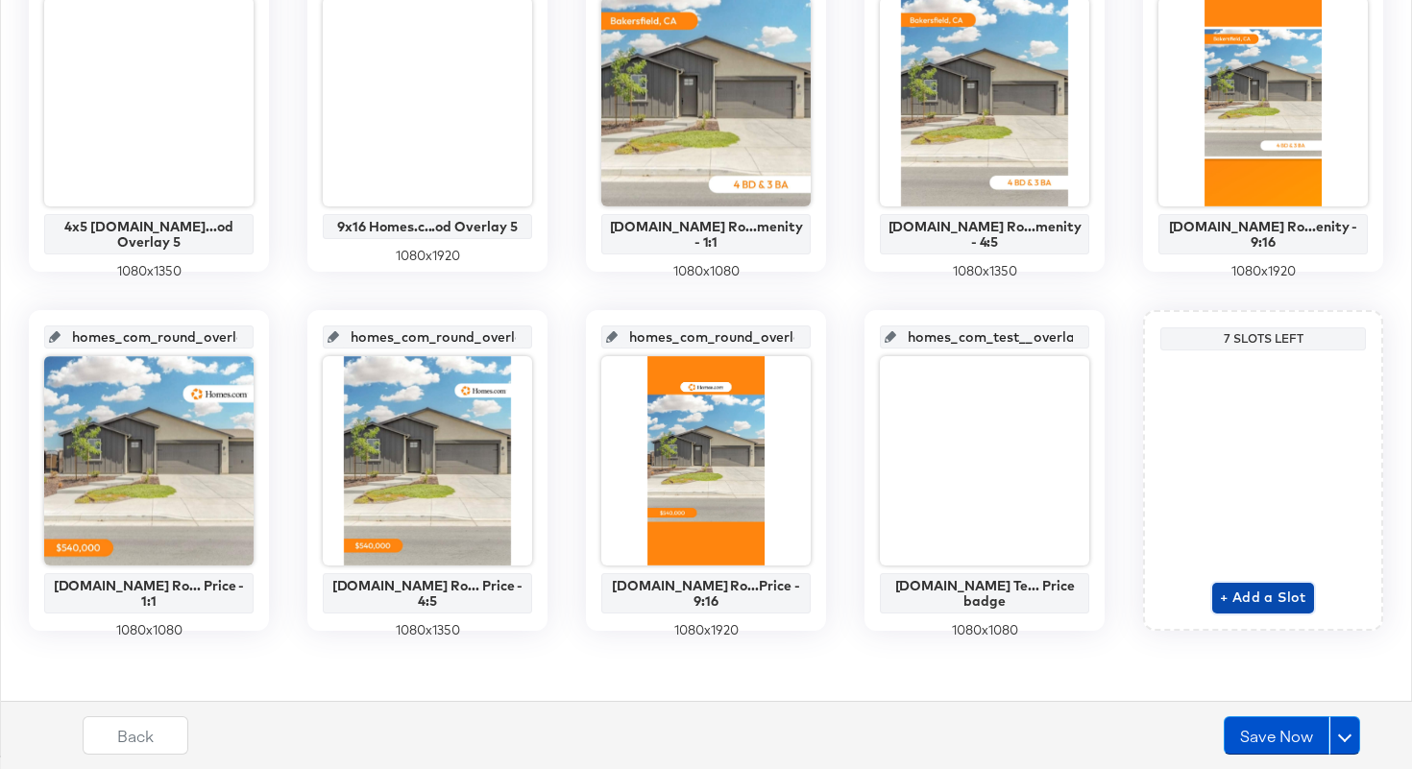
click at [1247, 599] on span "+ Add a Slot" at bounding box center [1262, 598] width 86 height 24
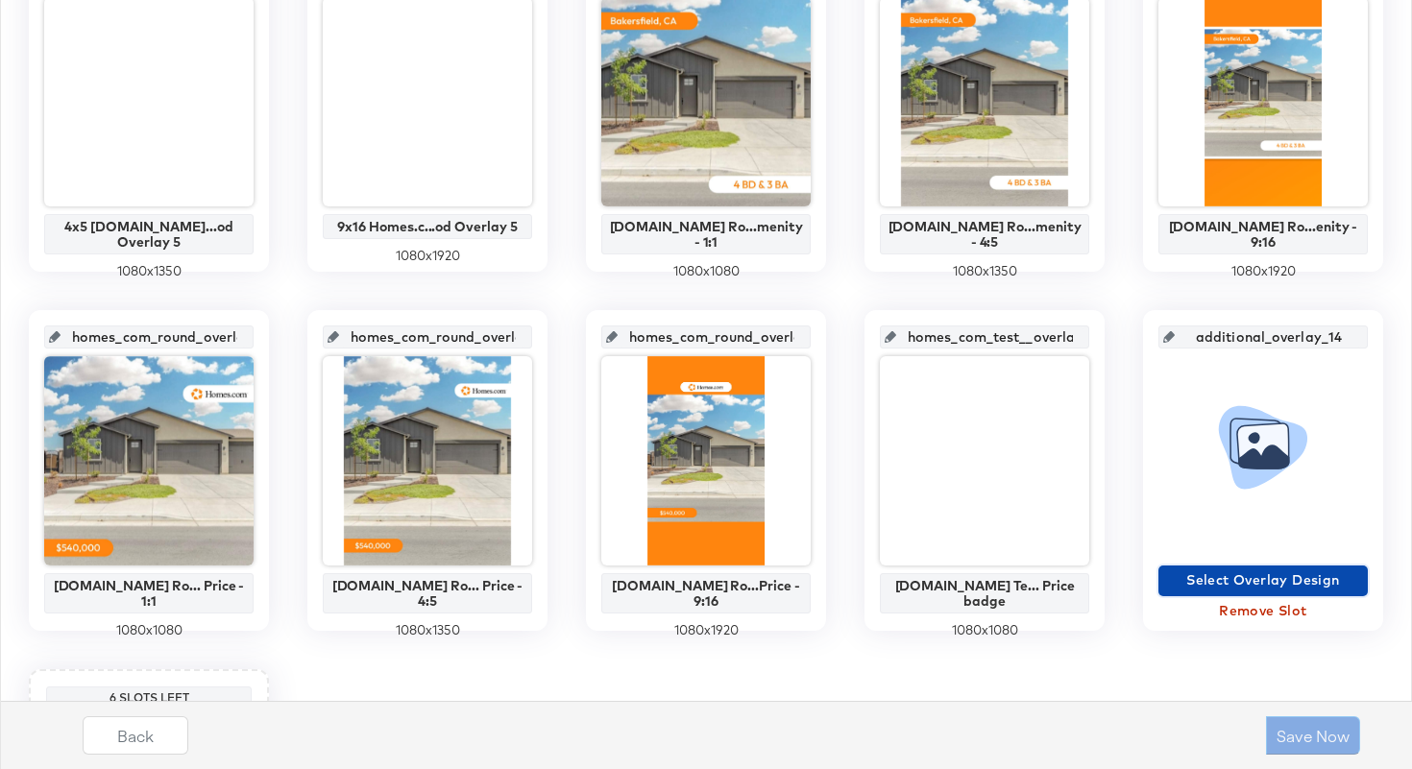
click at [1222, 570] on span "Select Overlay Design" at bounding box center [1263, 580] width 194 height 24
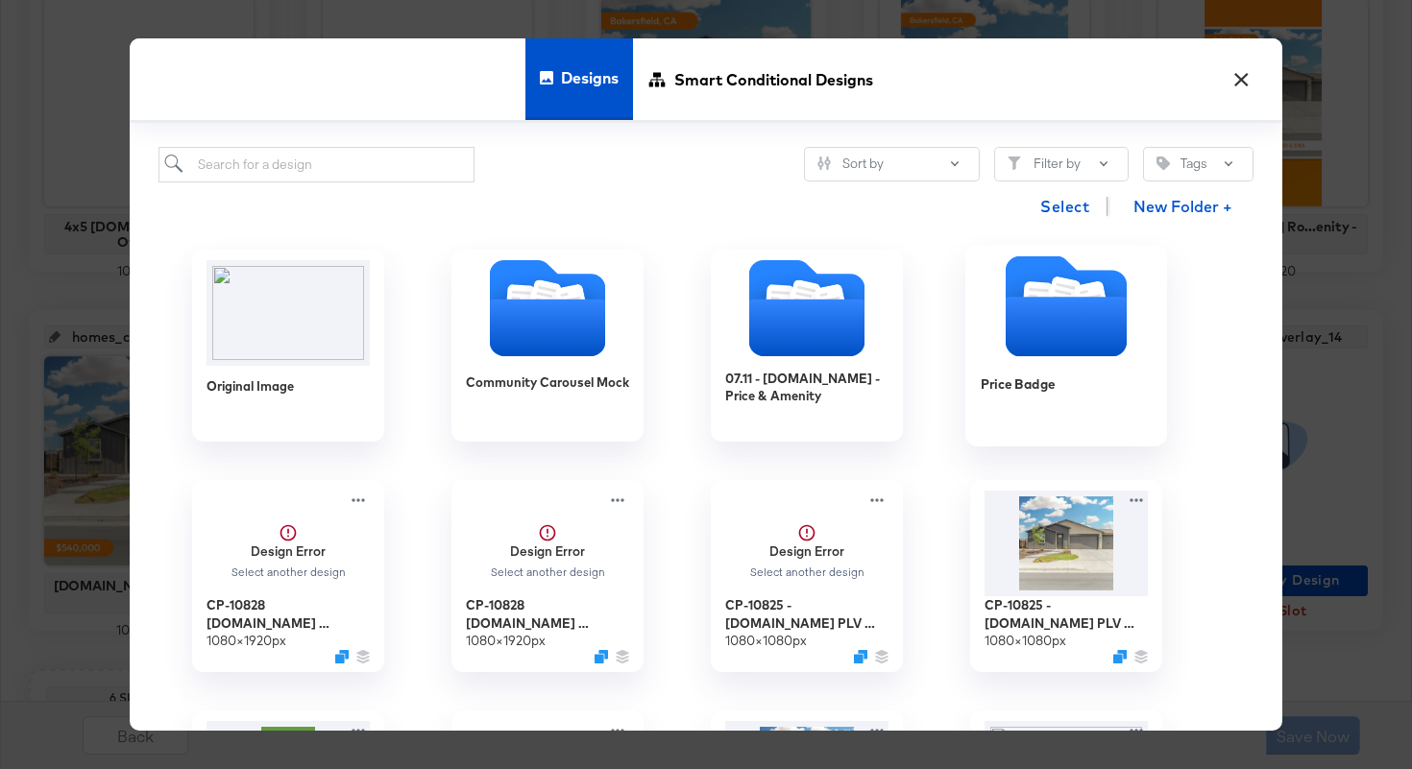
click at [1064, 320] on icon "Folder" at bounding box center [1065, 328] width 121 height 60
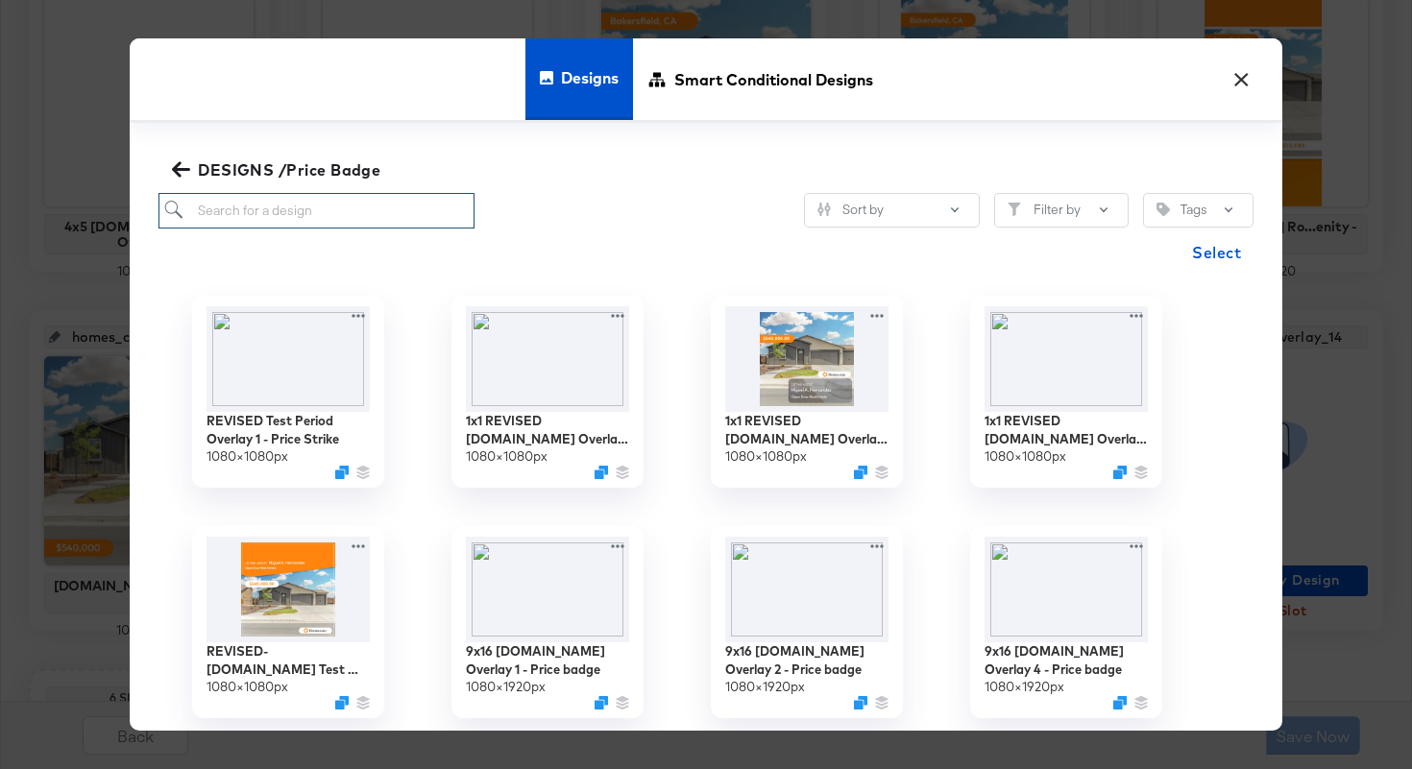
click at [409, 216] on input "search" at bounding box center [316, 211] width 316 height 36
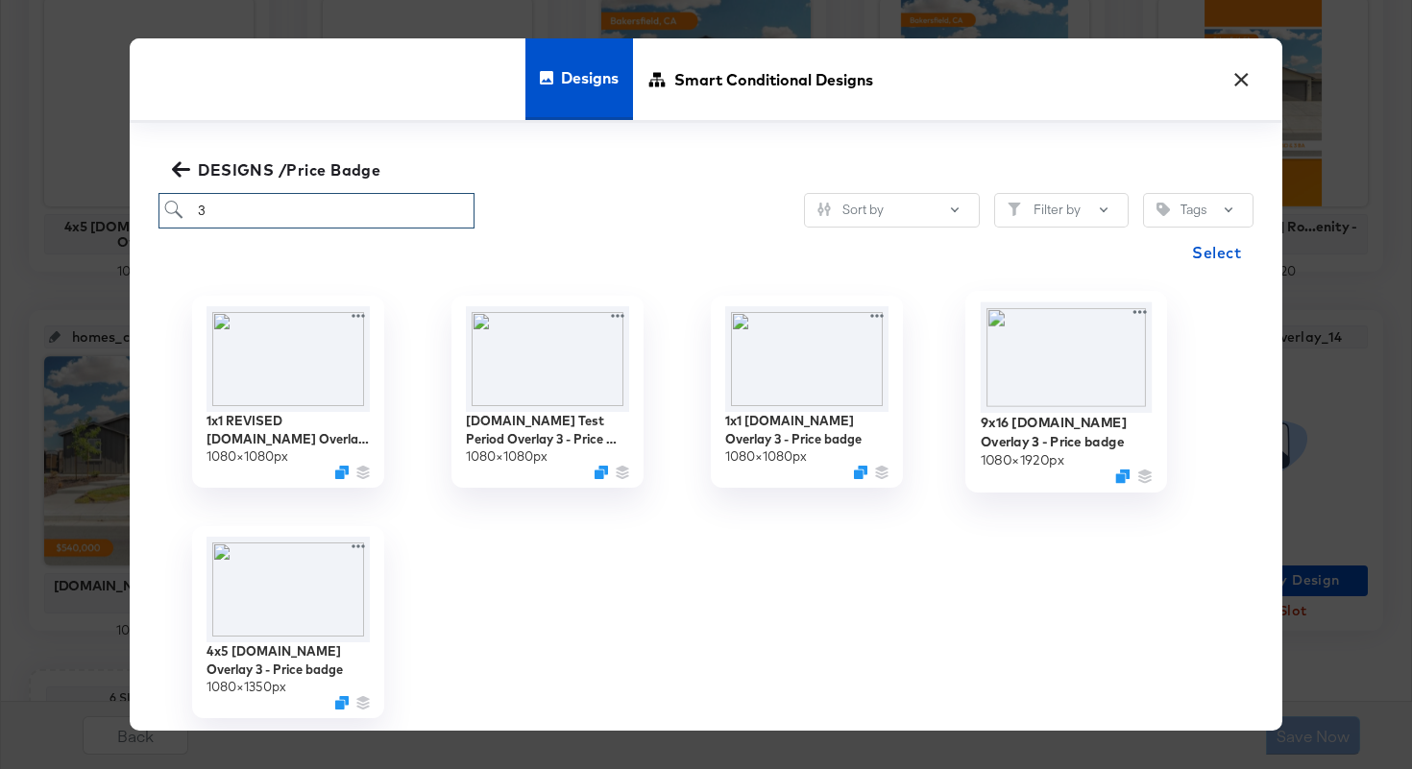
type input "3"
click at [1064, 366] on img at bounding box center [1066, 357] width 172 height 110
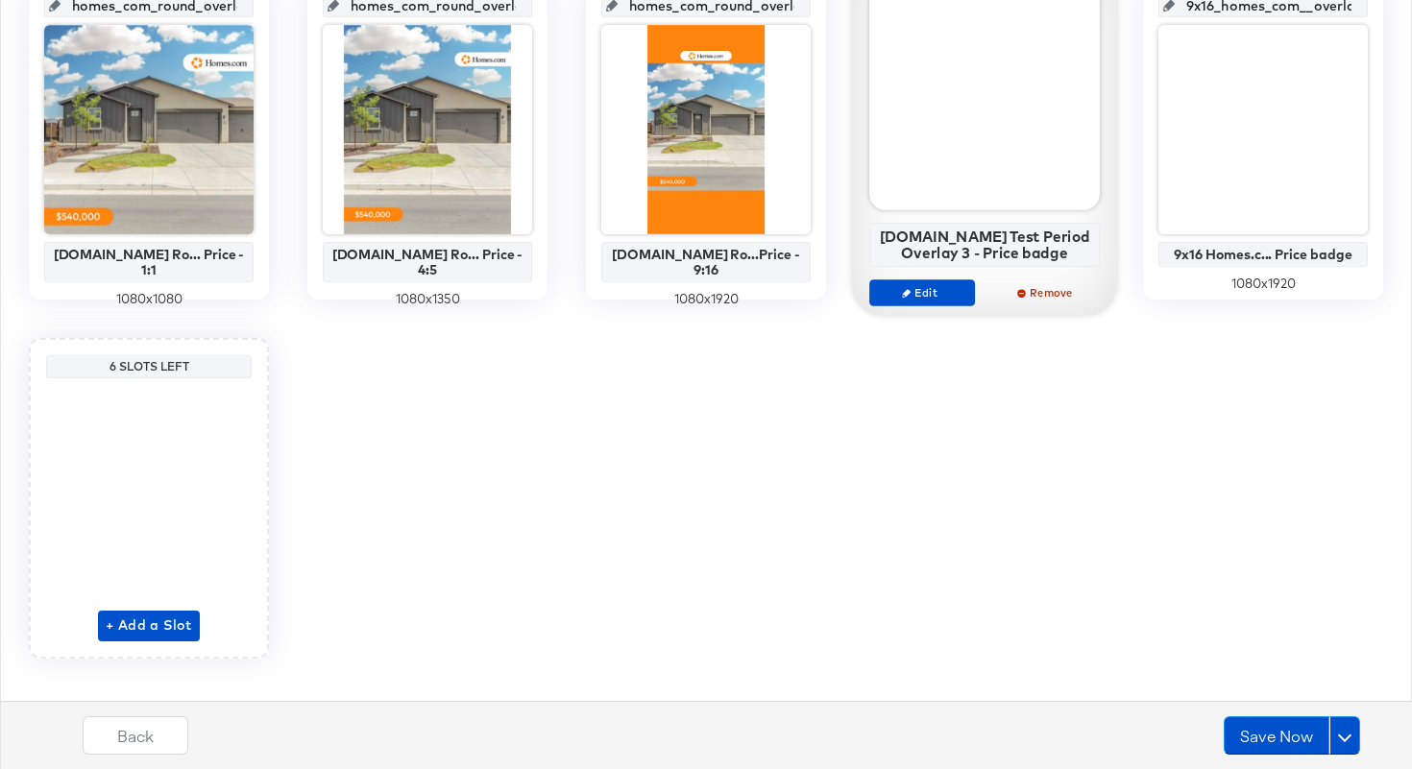
scroll to position [1223, 0]
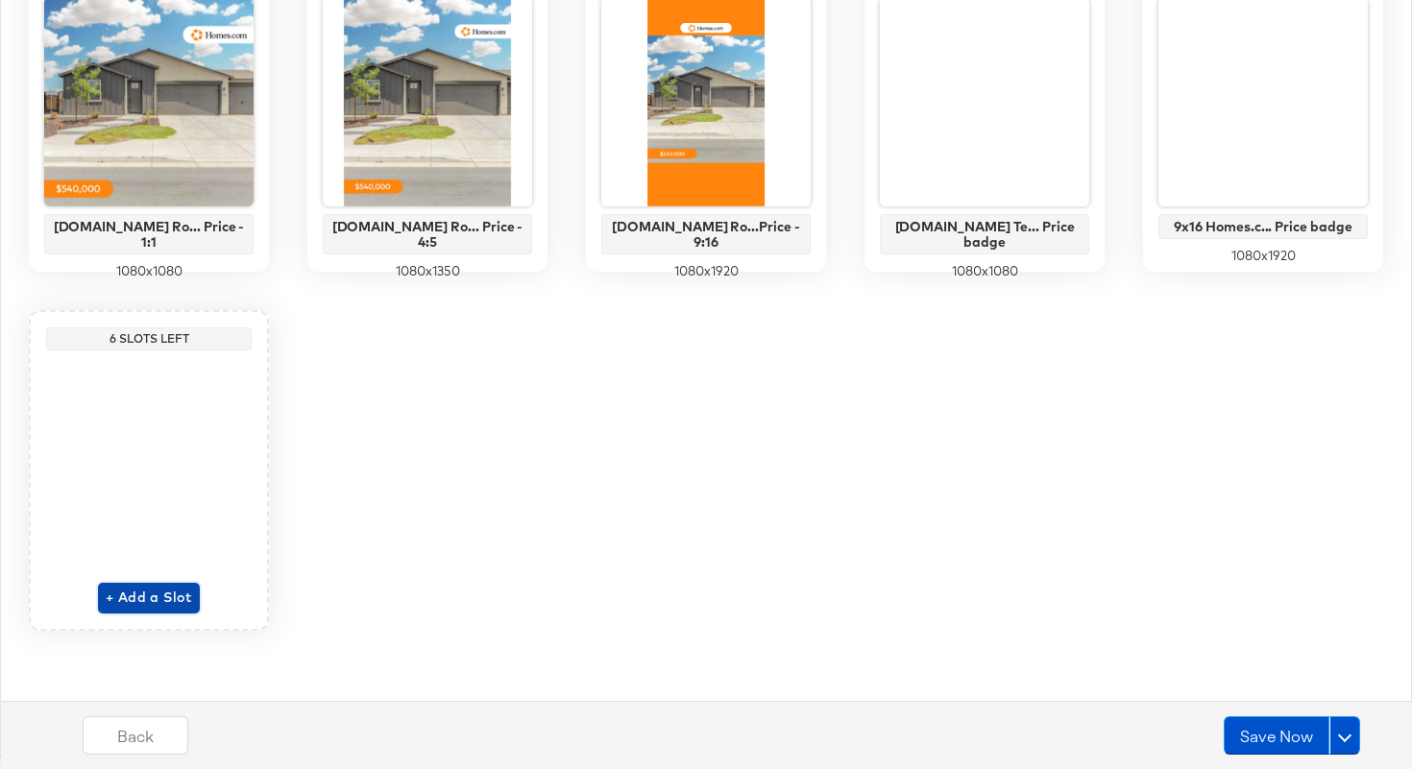
click at [157, 593] on span "+ Add a Slot" at bounding box center [149, 598] width 86 height 24
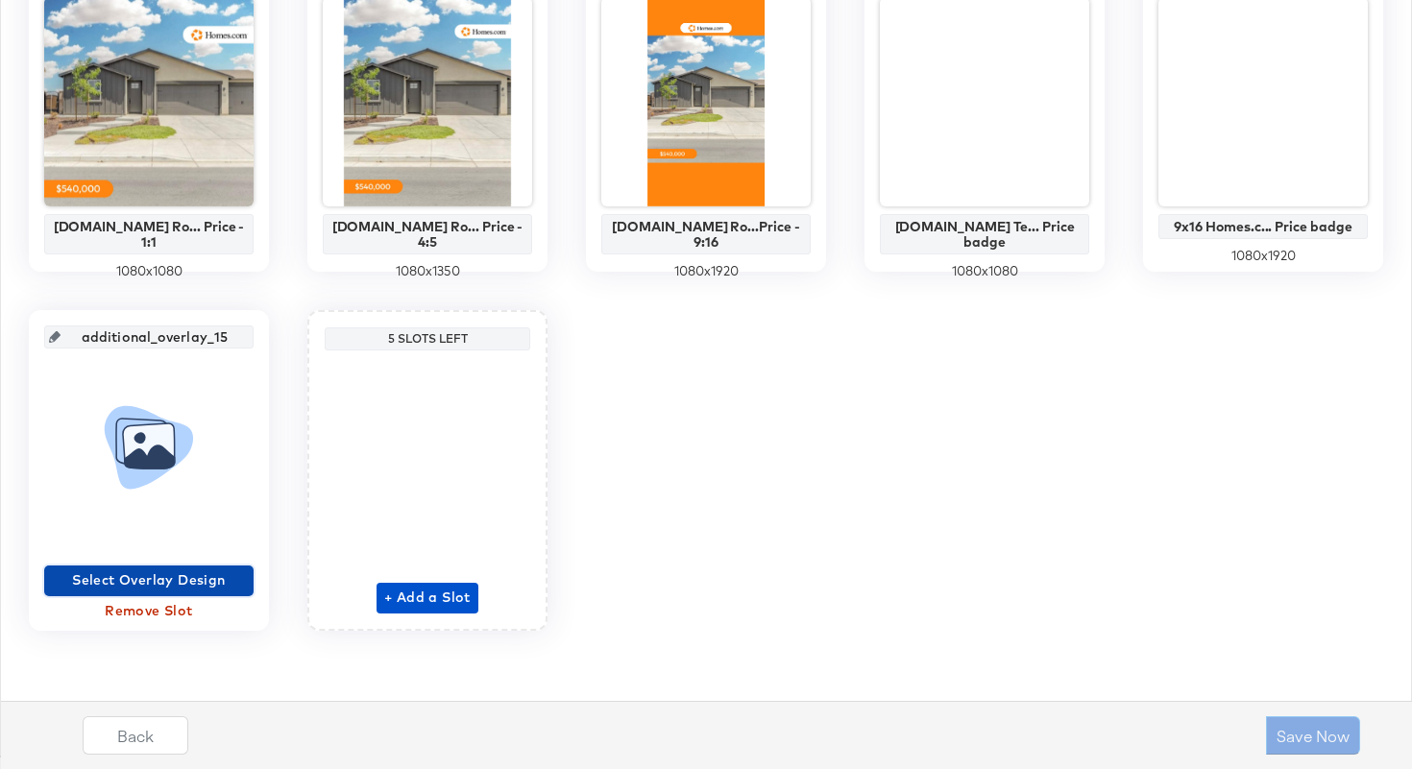
click at [145, 585] on span "Select Overlay Design" at bounding box center [149, 580] width 194 height 24
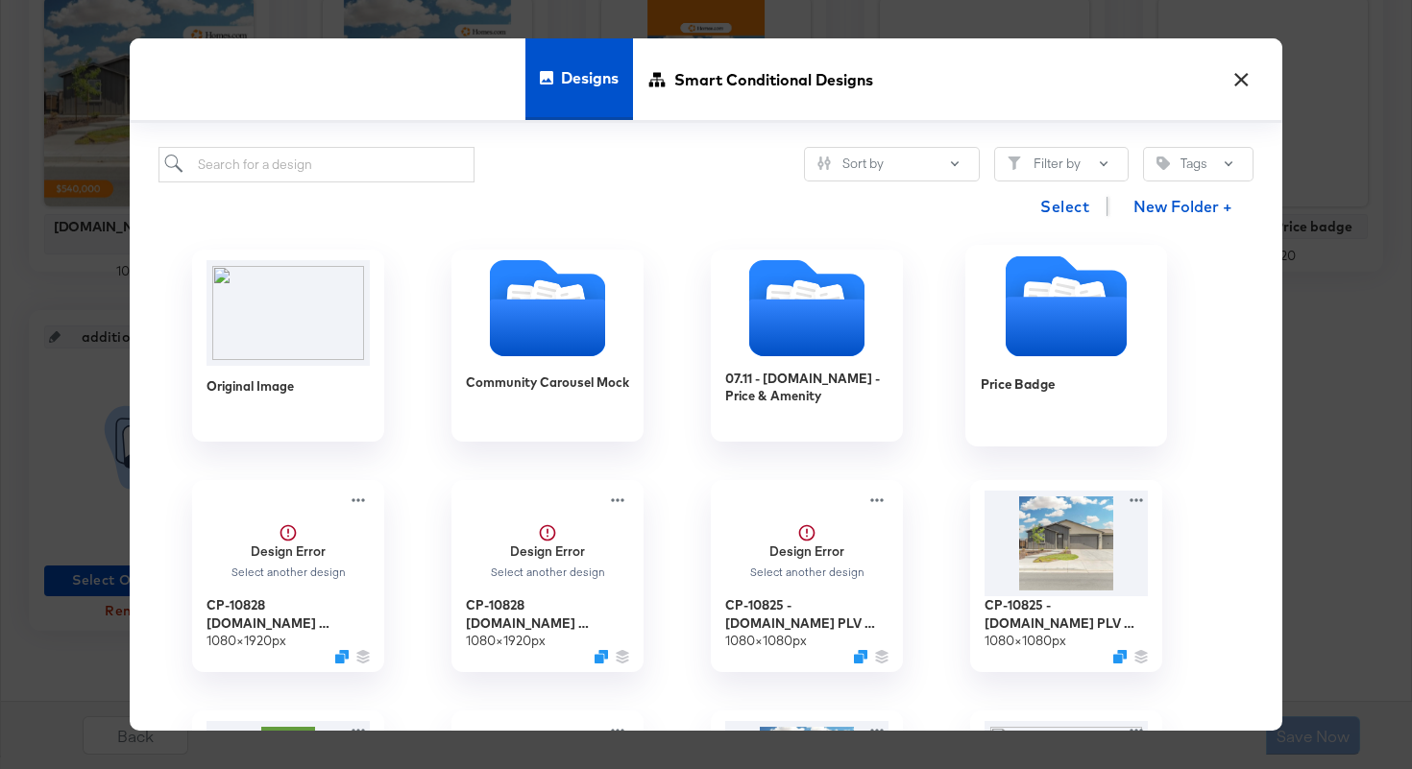
click at [1071, 336] on icon "Folder" at bounding box center [1065, 328] width 121 height 60
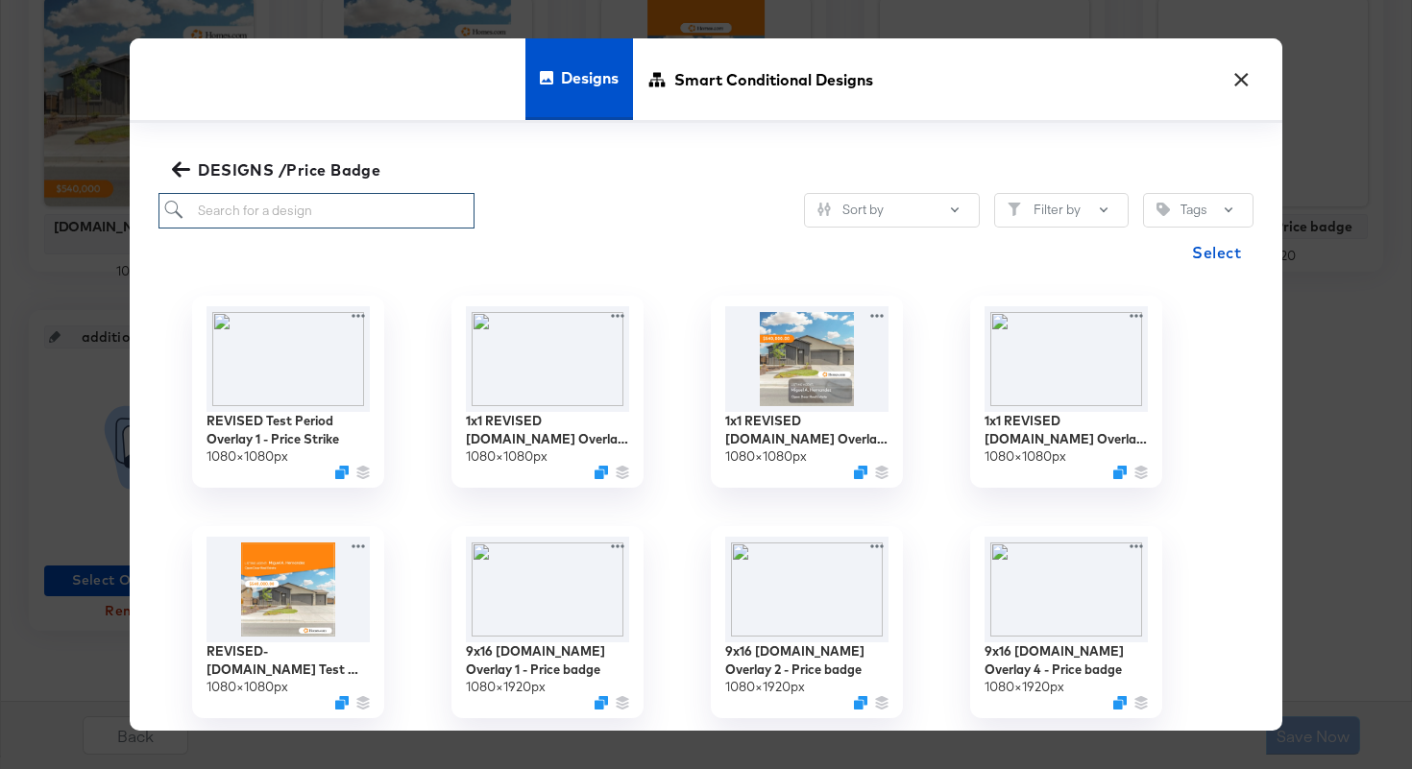
click at [326, 208] on input "search" at bounding box center [316, 211] width 316 height 36
type input "3"
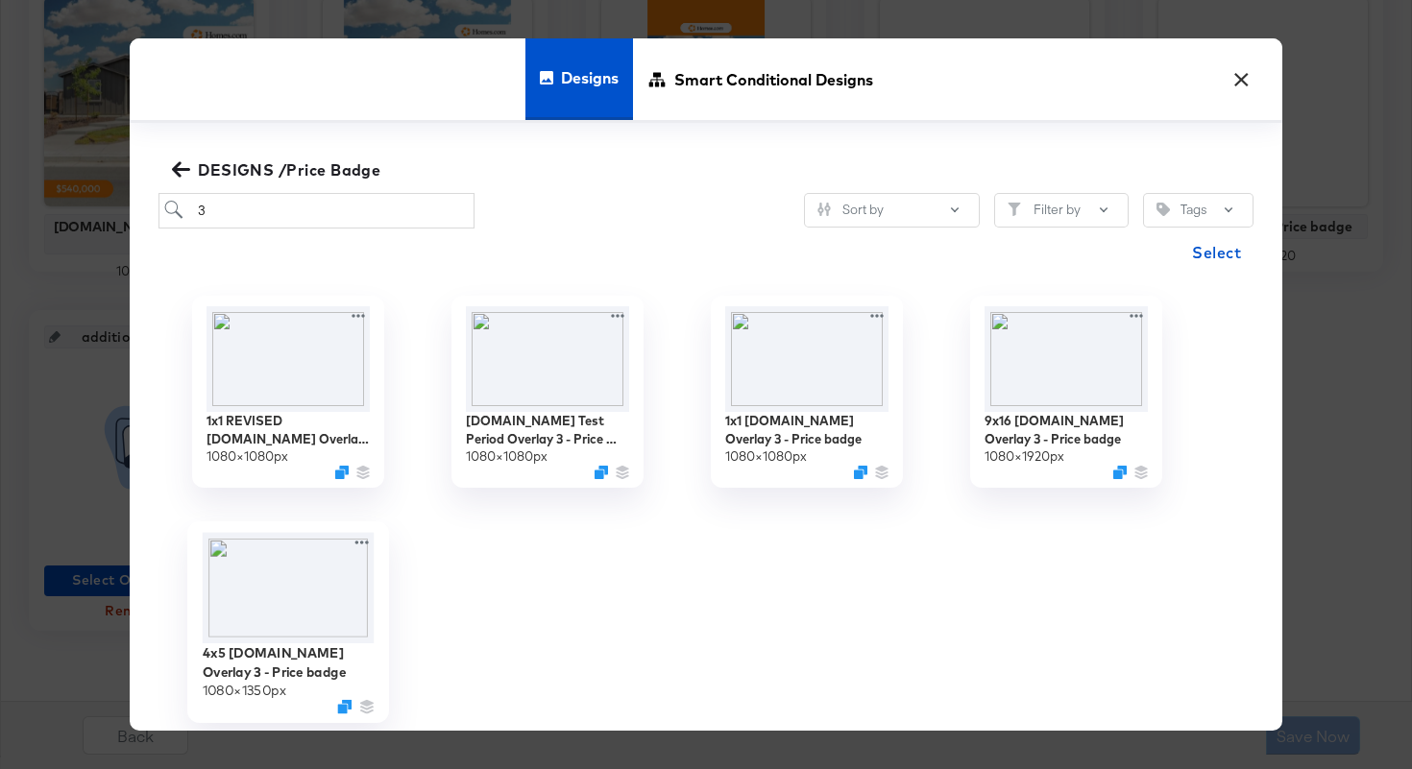
click at [280, 594] on img at bounding box center [289, 587] width 172 height 111
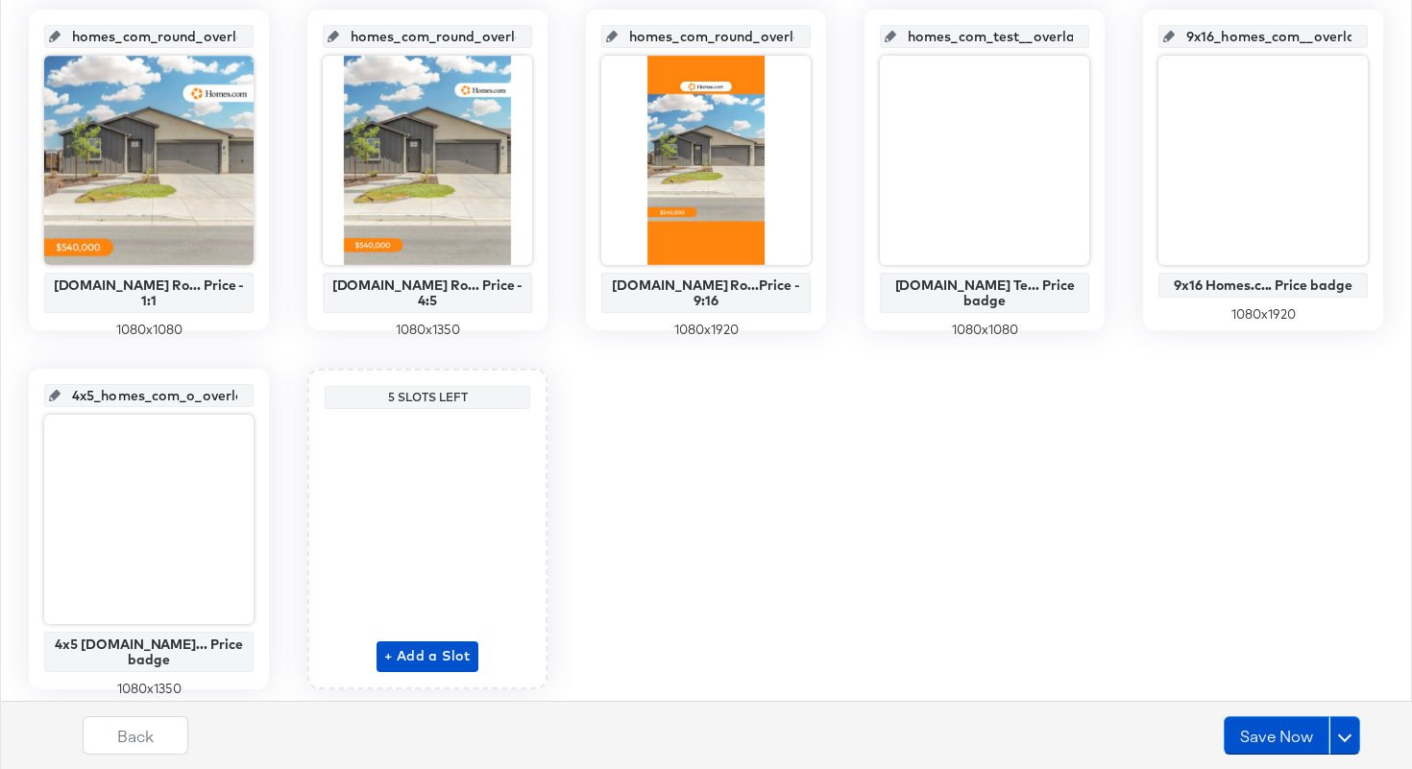
scroll to position [1113, 0]
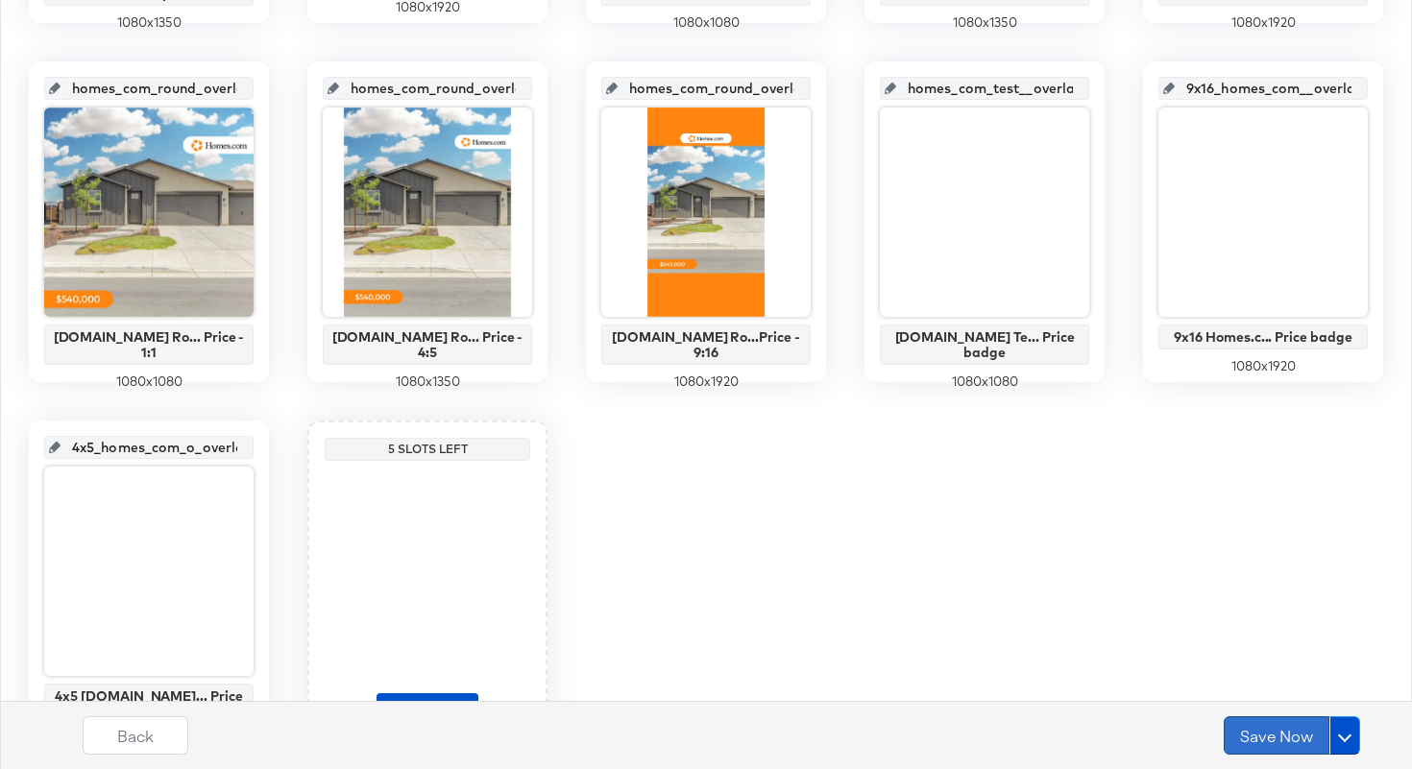
click at [1257, 733] on button "Save Now" at bounding box center [1276, 735] width 106 height 38
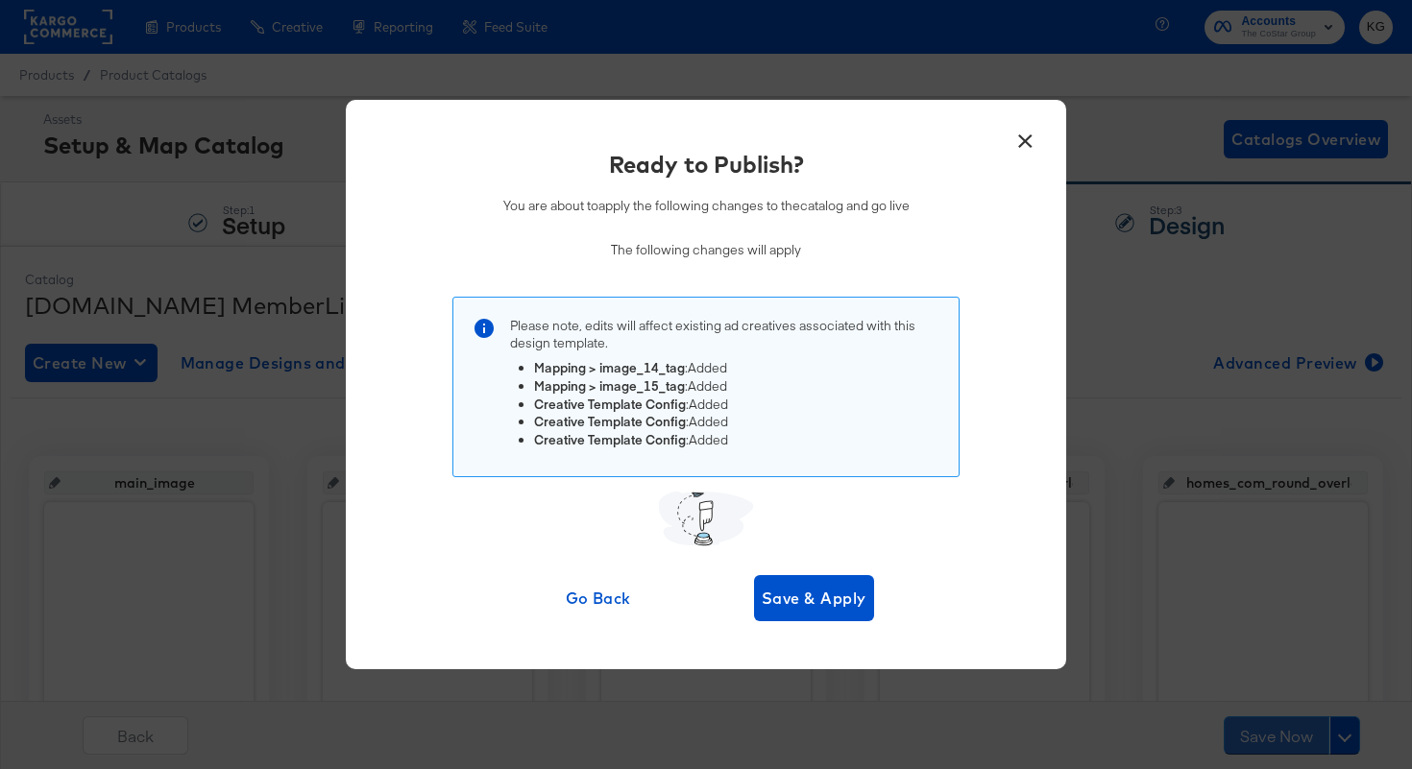
scroll to position [109, 0]
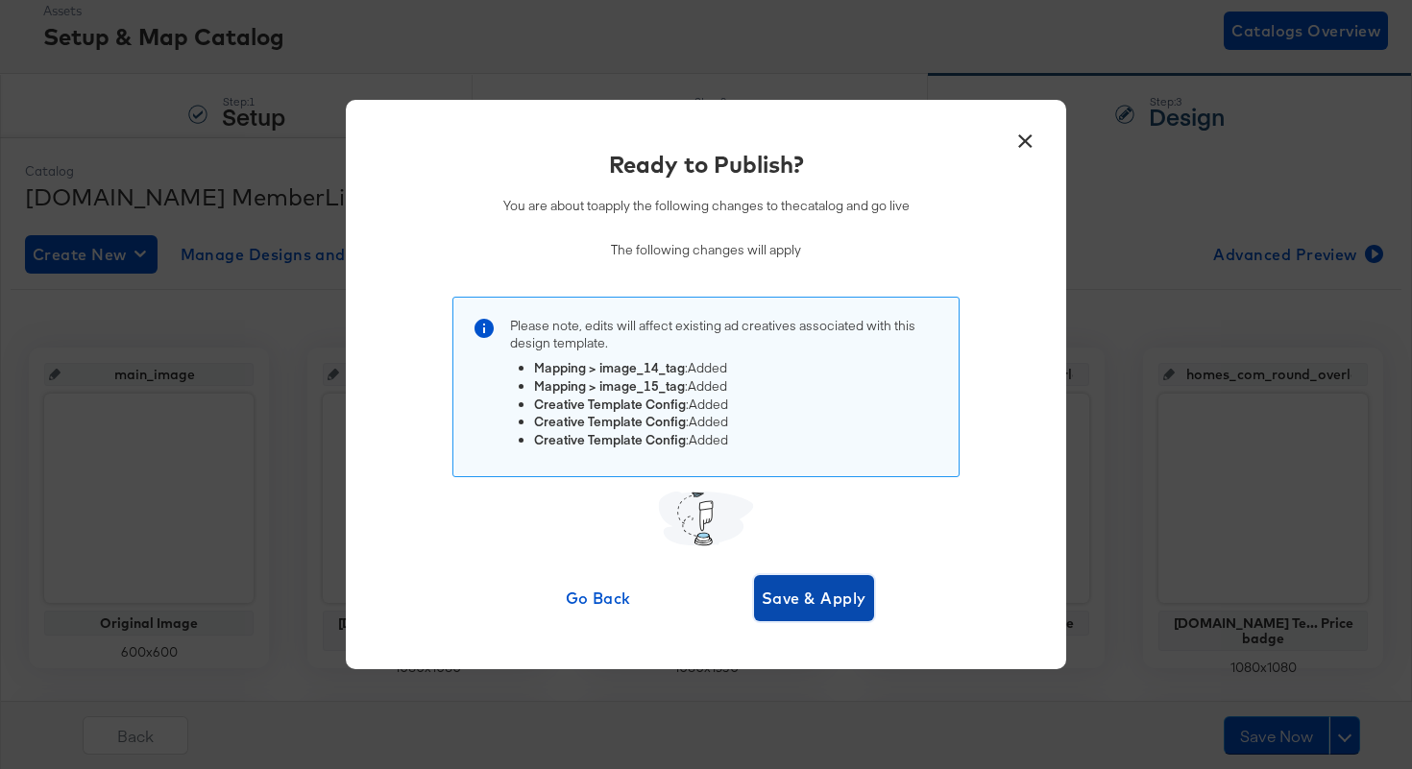
click at [802, 597] on span "Save & Apply" at bounding box center [813, 598] width 105 height 27
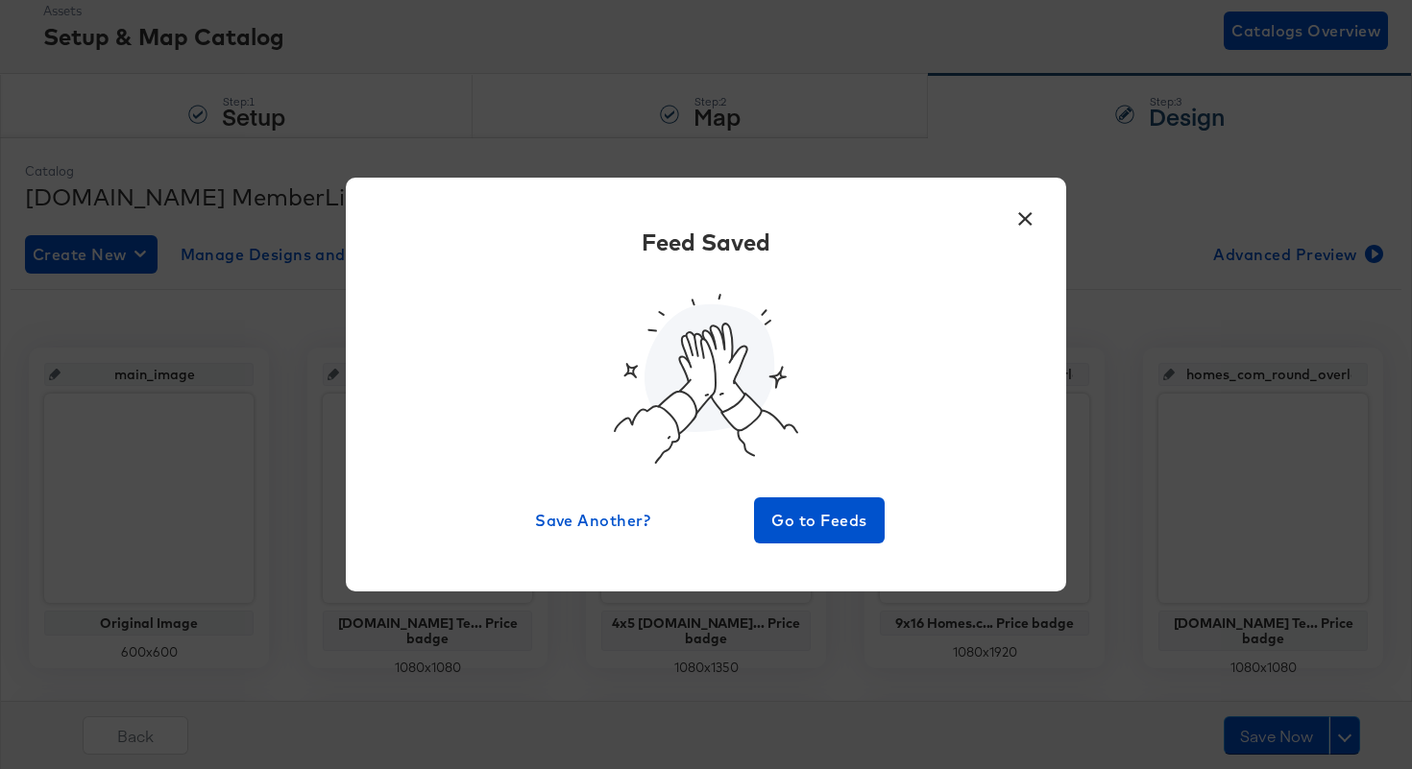
click at [1027, 224] on button "×" at bounding box center [1024, 214] width 35 height 35
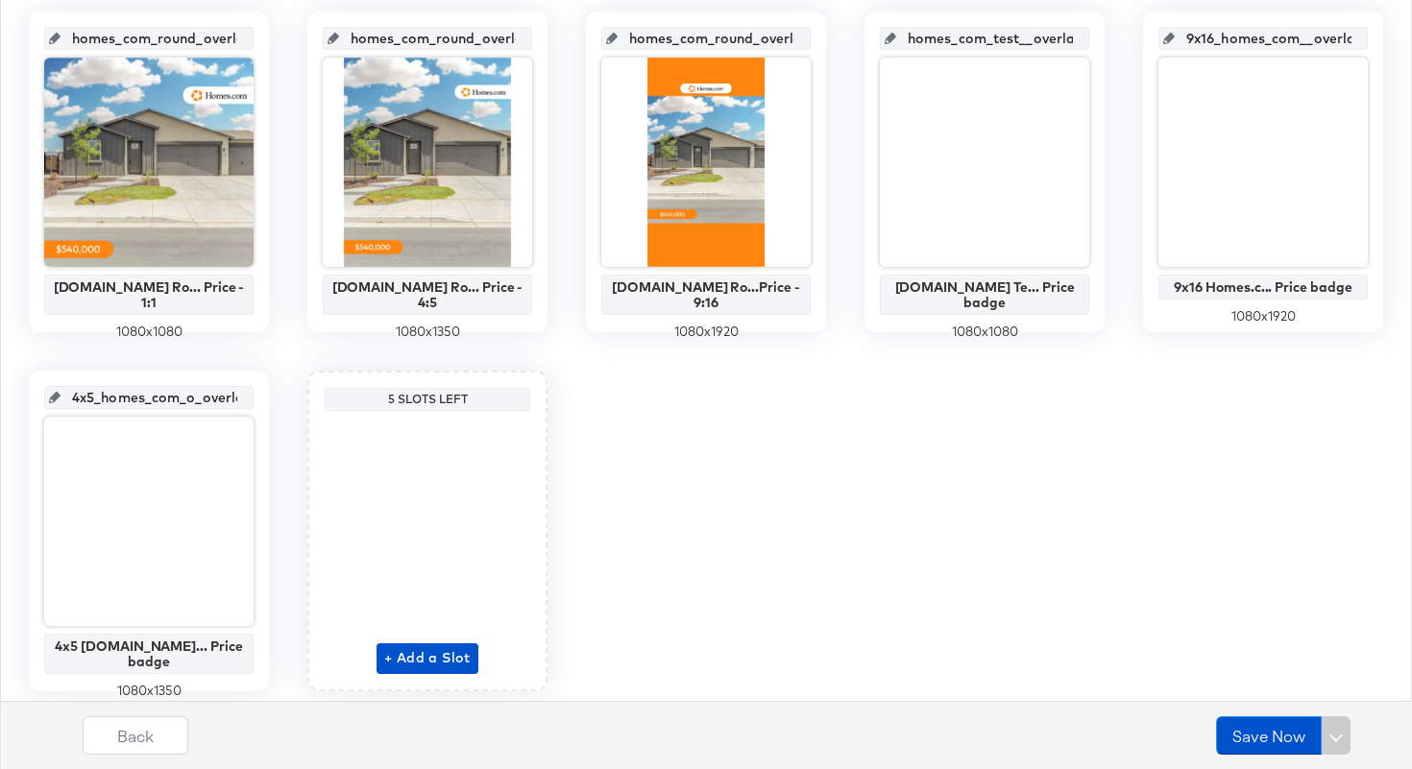
scroll to position [1134, 0]
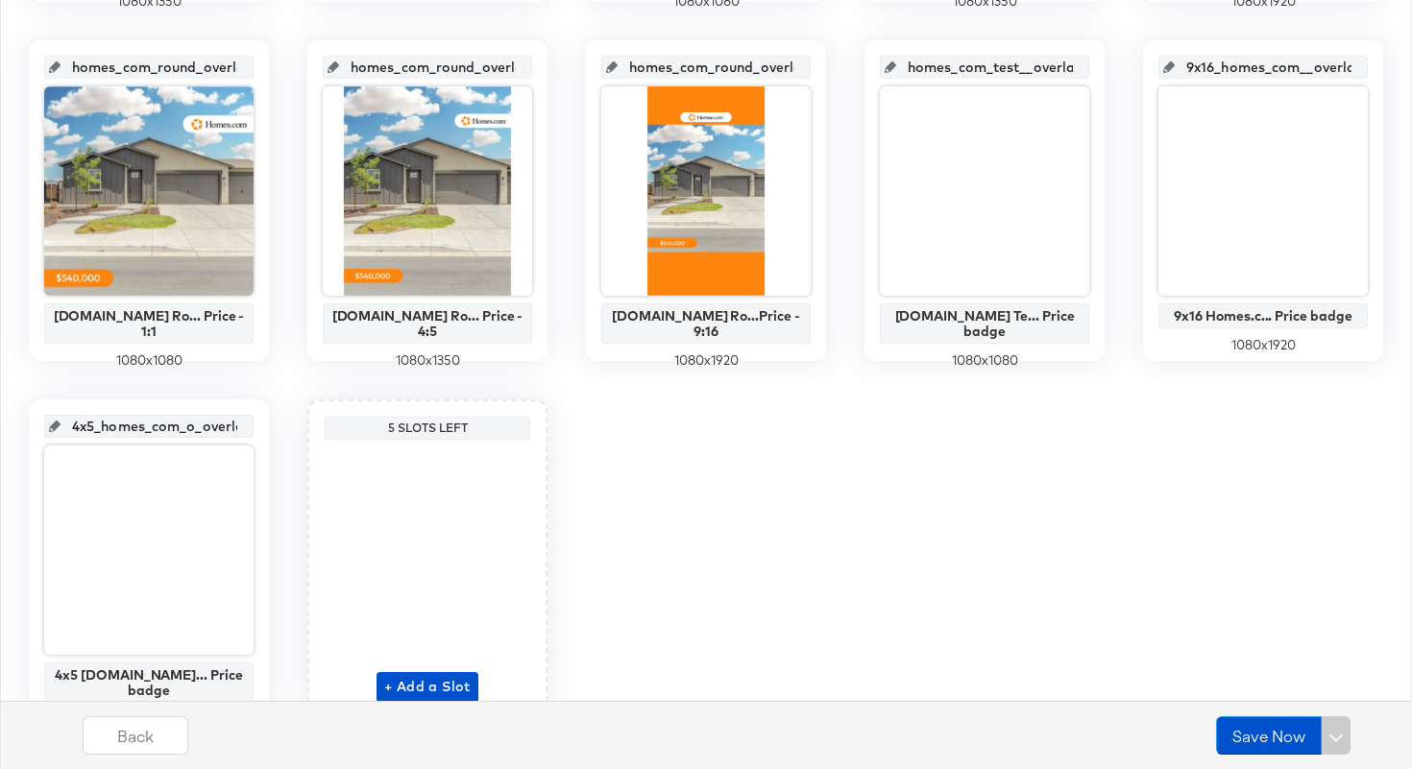
click at [980, 70] on input "homes_com_test__overlay_13" at bounding box center [990, 60] width 188 height 52
click at [1256, 64] on input "9x16_homes_com__overlay_14" at bounding box center [1268, 60] width 188 height 52
click at [150, 427] on input "4x5_homes_com_o_overlay_15" at bounding box center [154, 419] width 188 height 52
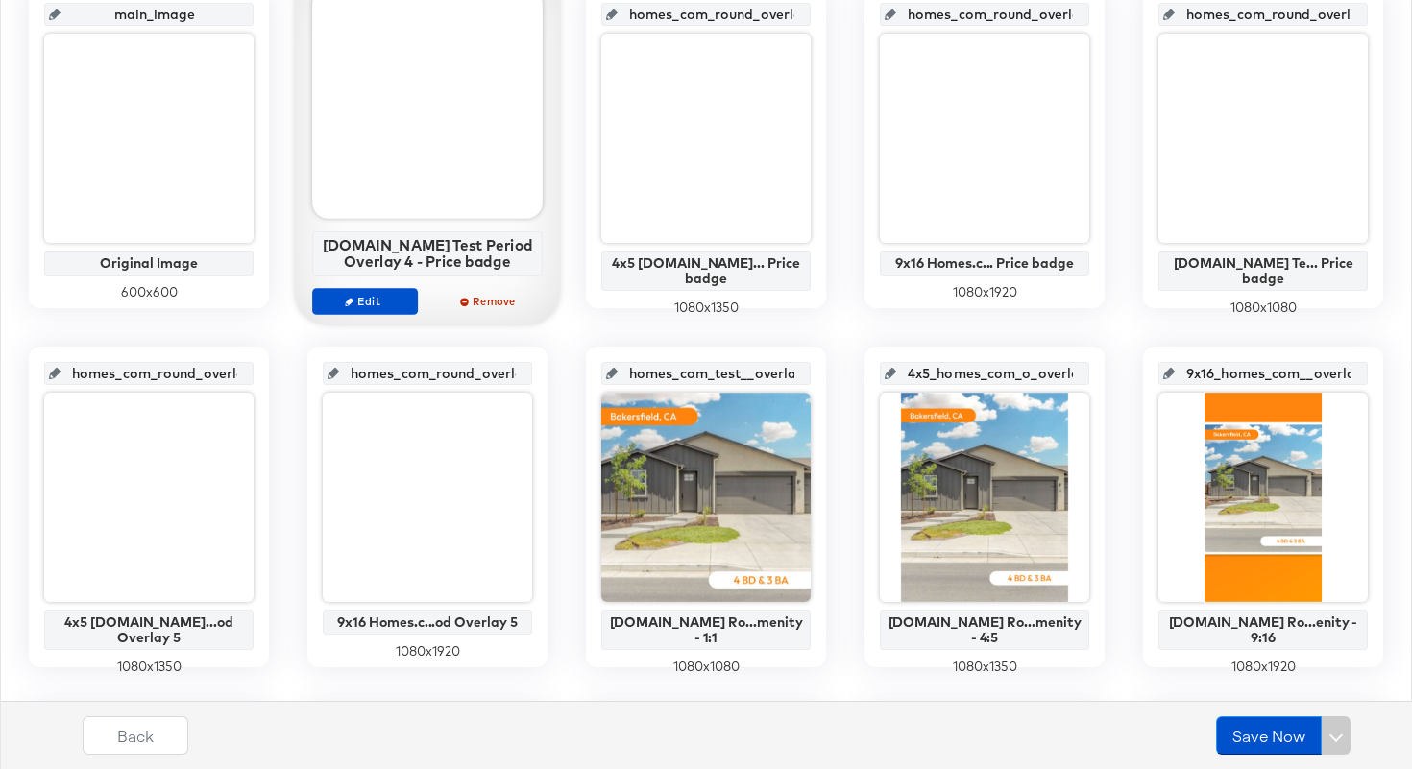
scroll to position [0, 0]
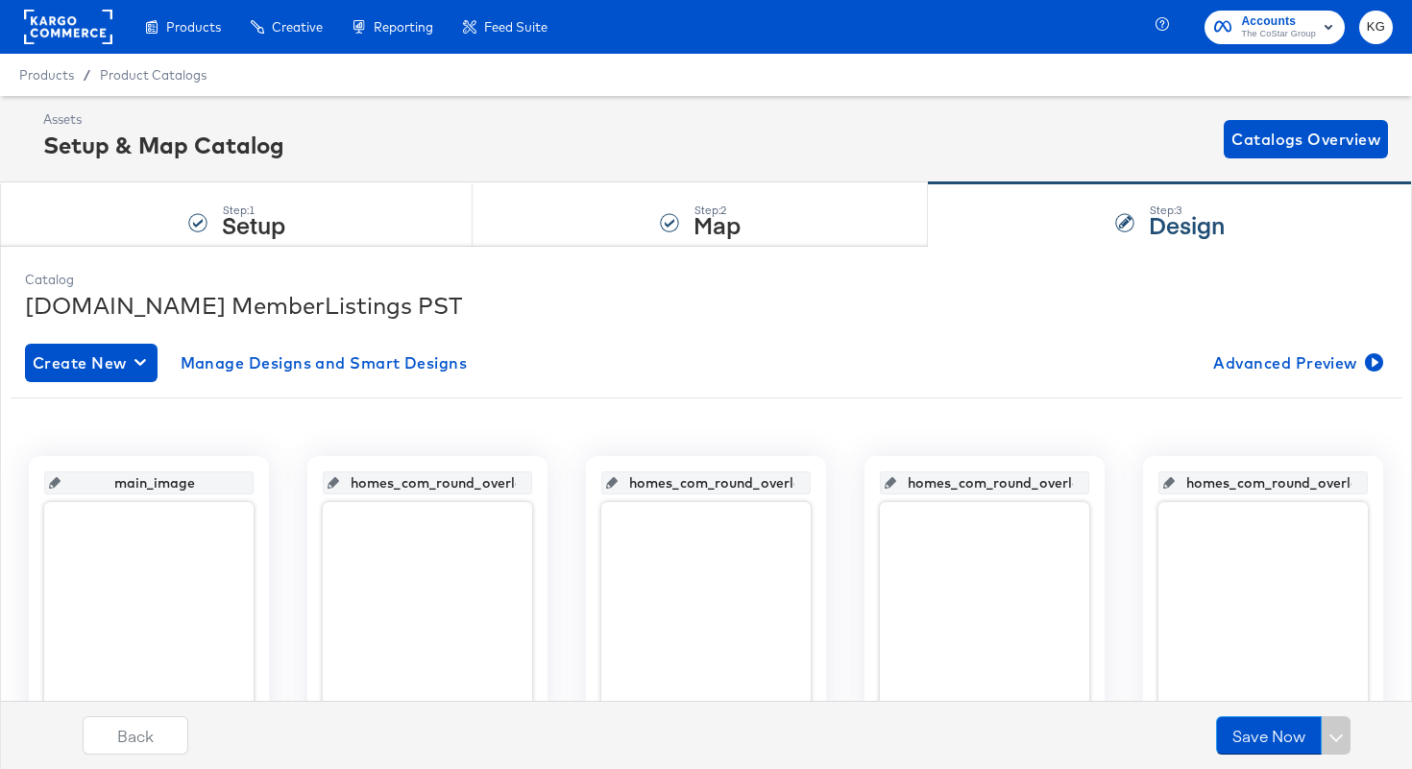
click at [73, 27] on rect at bounding box center [68, 27] width 88 height 35
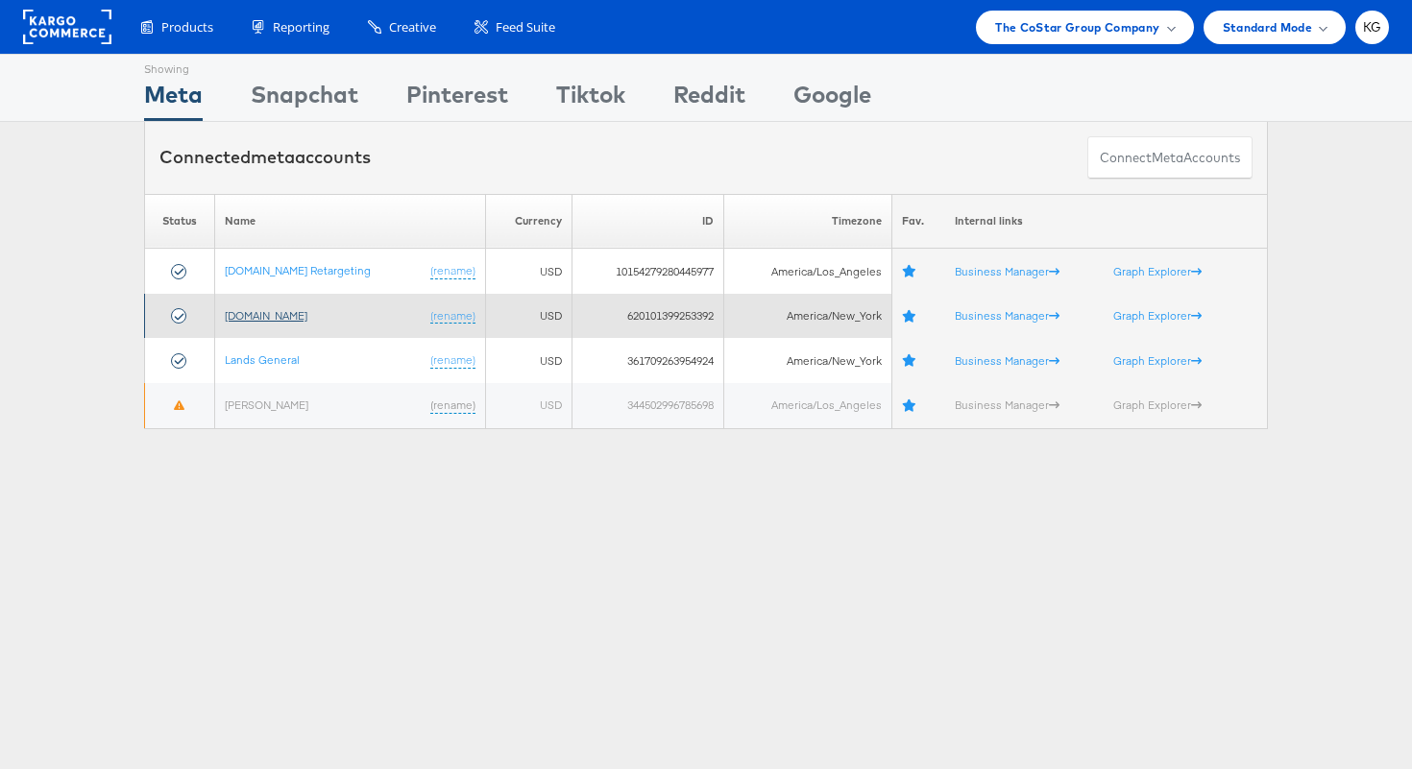
click at [254, 320] on link "Homes.com" at bounding box center [266, 315] width 83 height 14
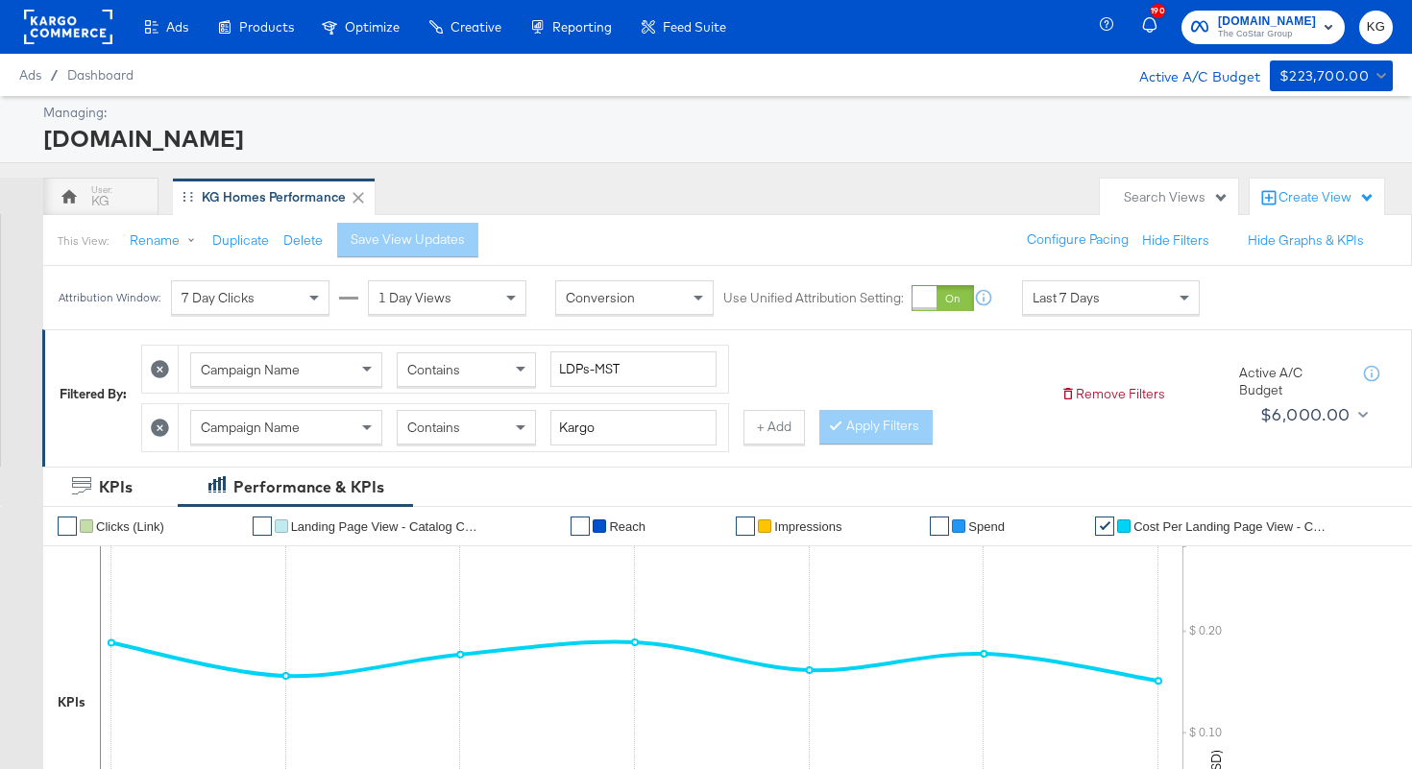
scroll to position [73, 0]
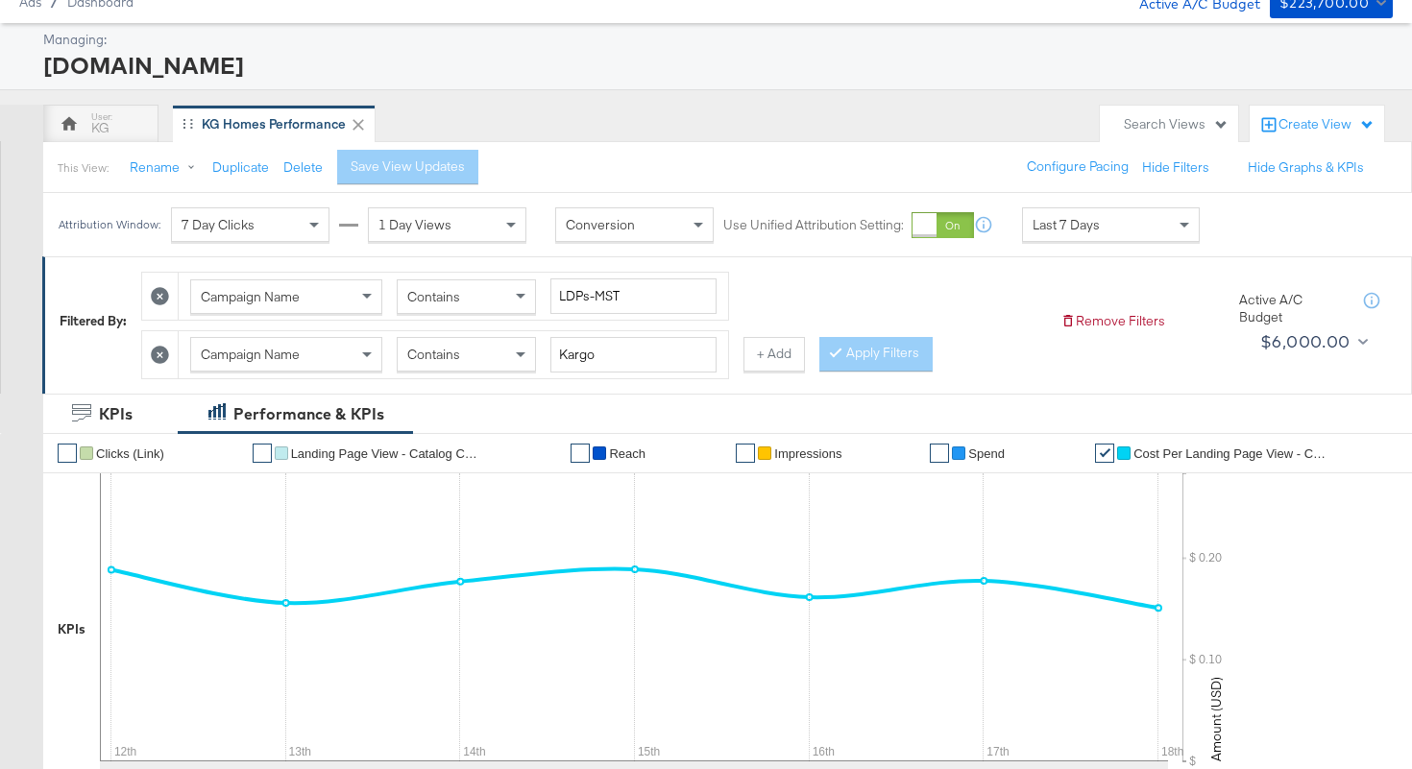
click at [170, 298] on button at bounding box center [160, 296] width 20 height 20
type input "Kargo"
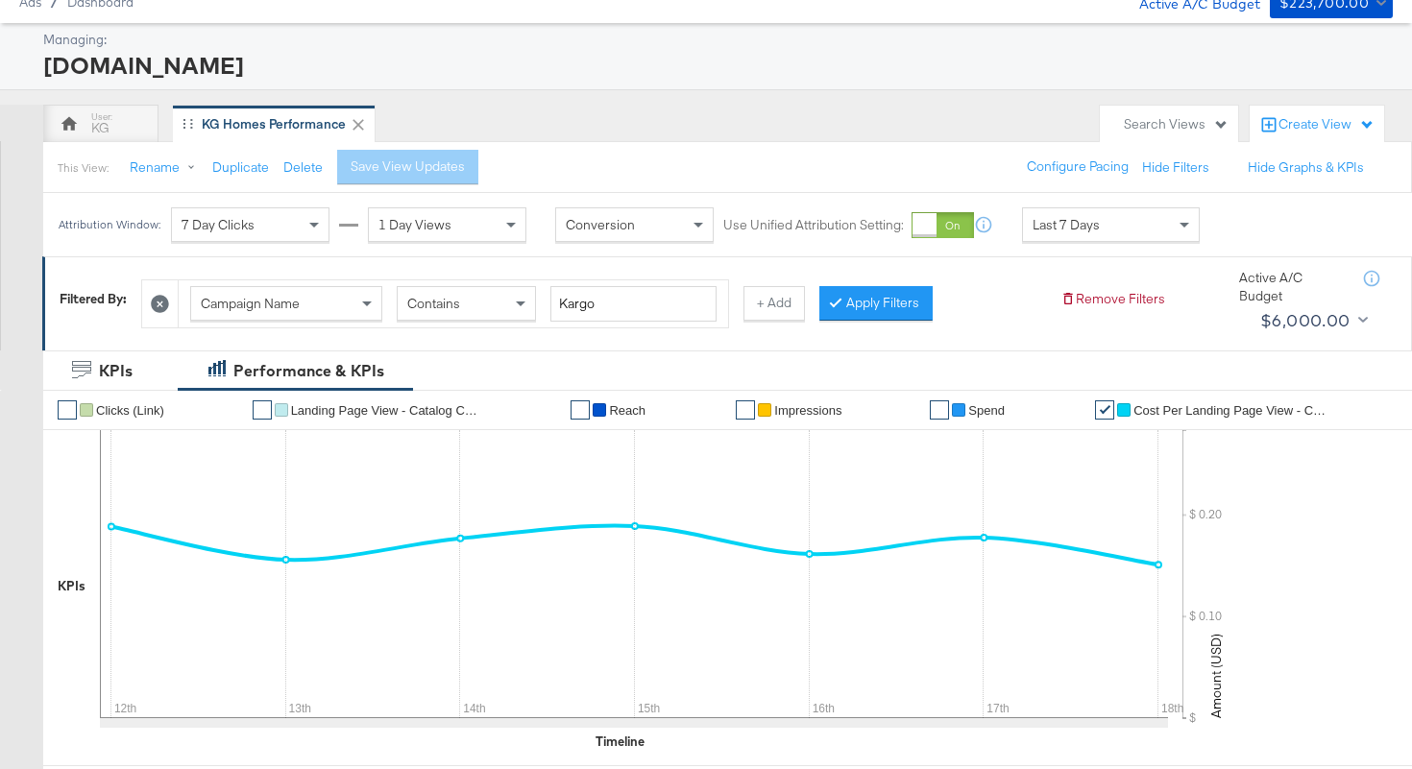
click at [166, 303] on icon at bounding box center [160, 304] width 18 height 18
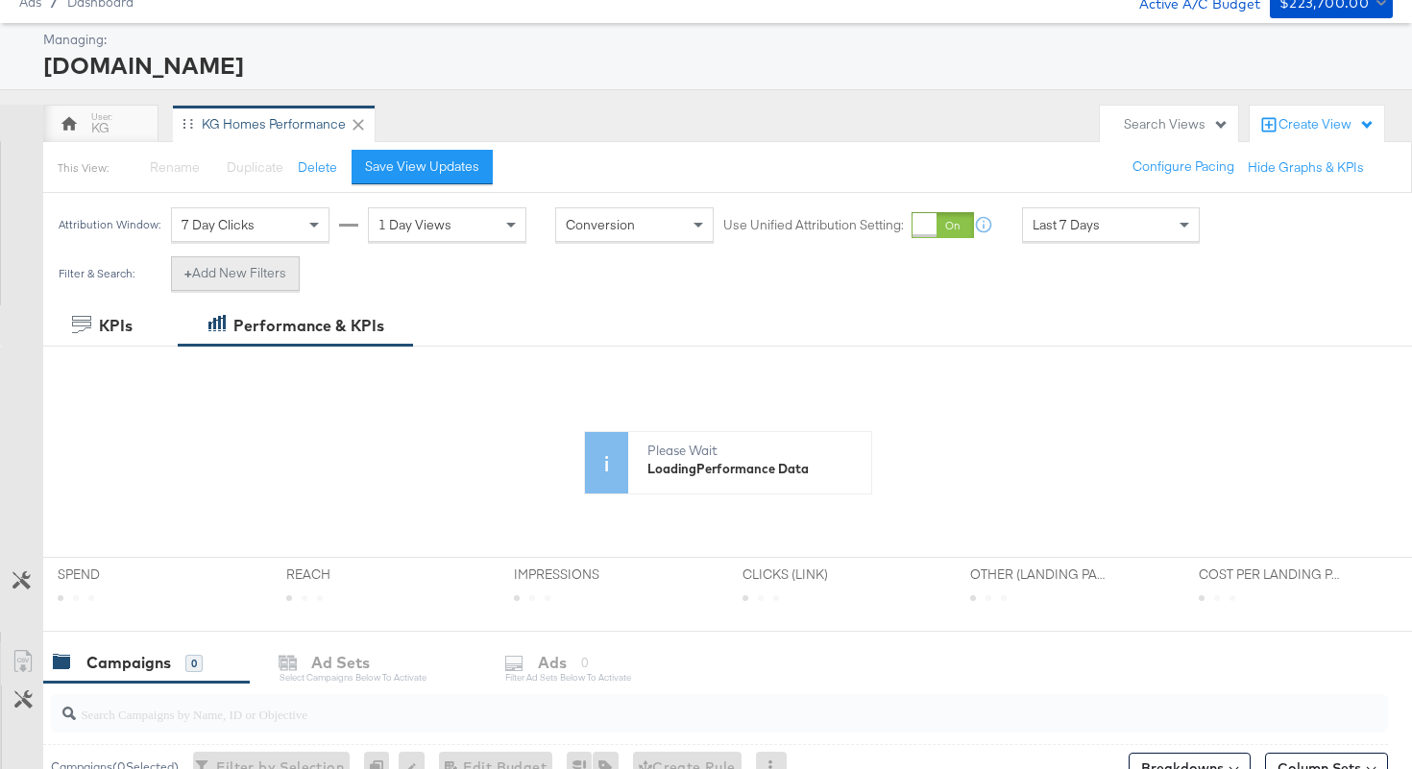
click at [227, 285] on button "+ Add New Filters" at bounding box center [235, 273] width 129 height 35
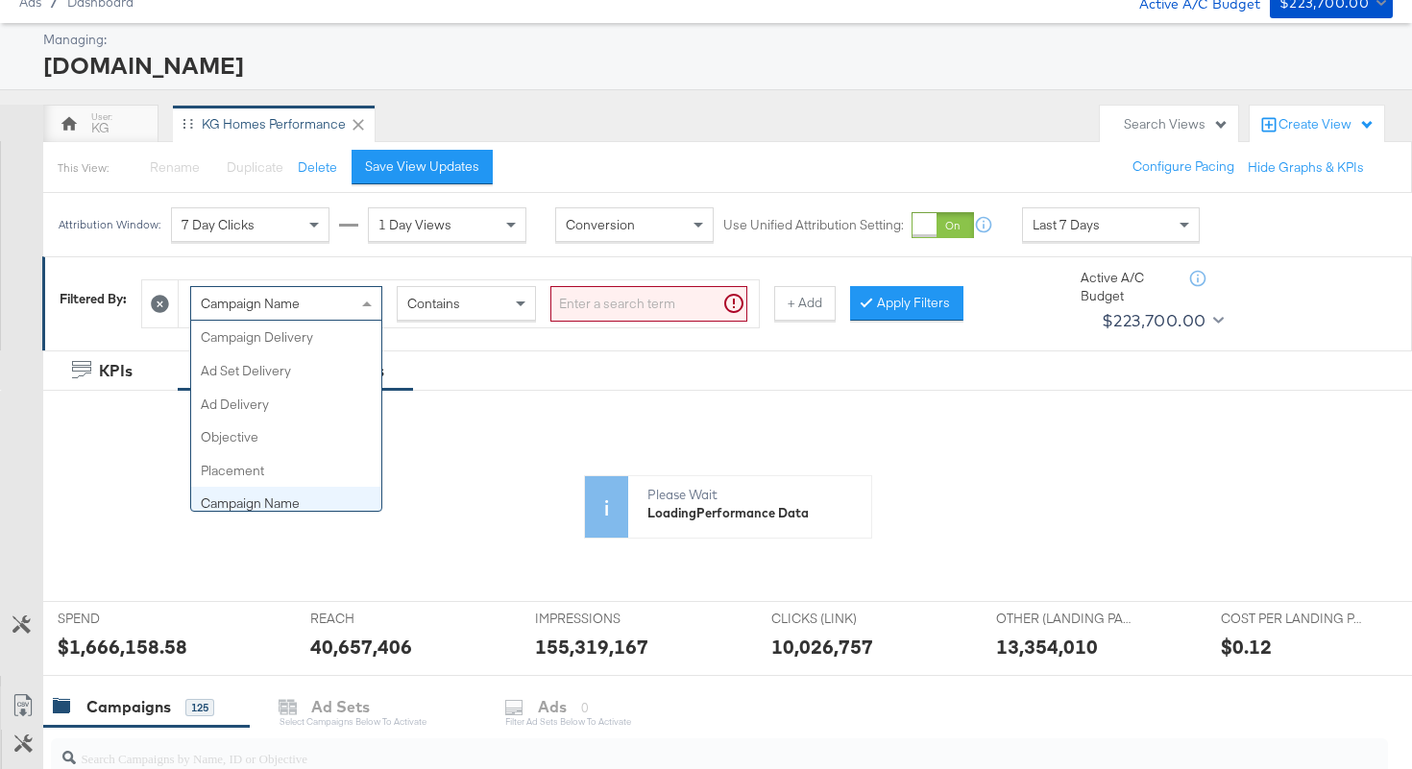
click at [236, 312] on span "Campaign Name" at bounding box center [250, 303] width 99 height 17
type input "ad"
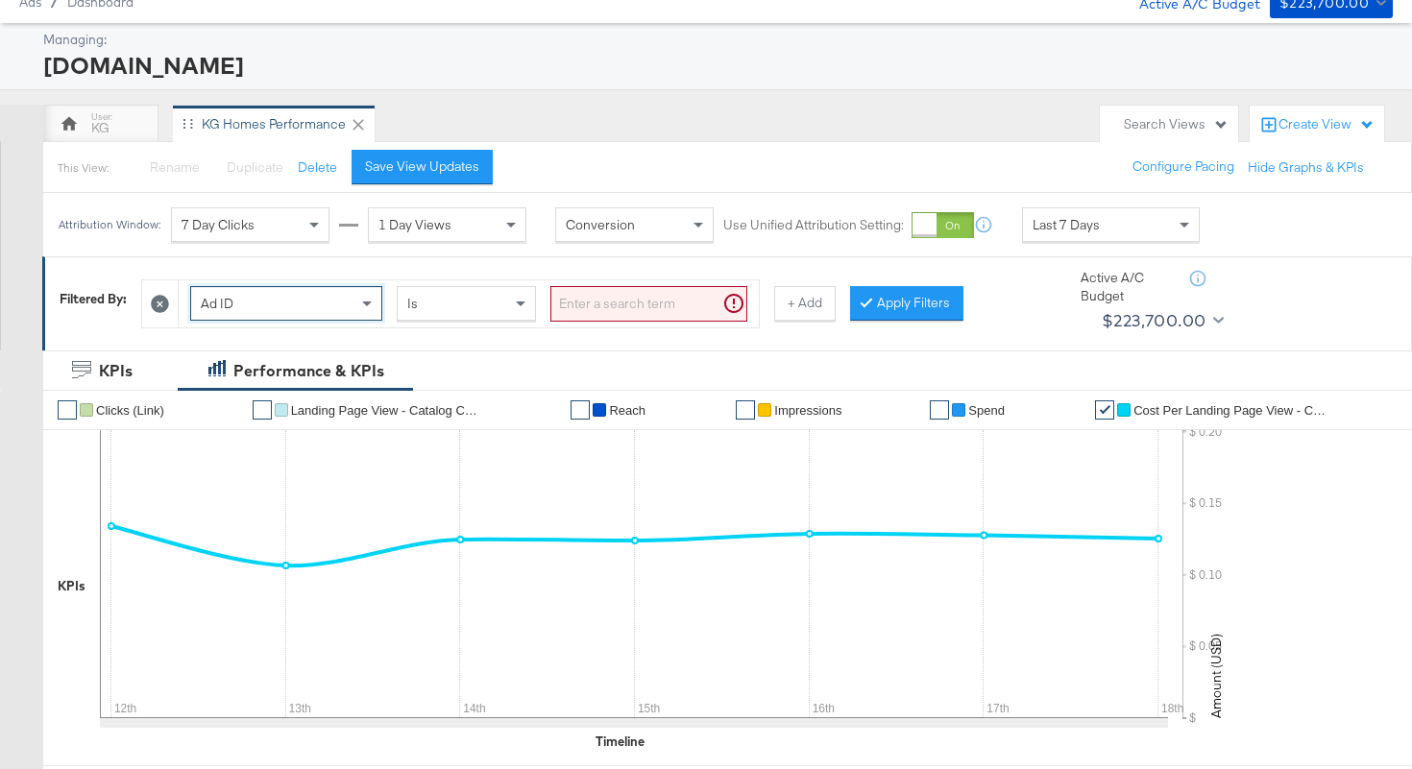
click at [591, 304] on input "search" at bounding box center [648, 304] width 197 height 36
paste input "120234463681880523"
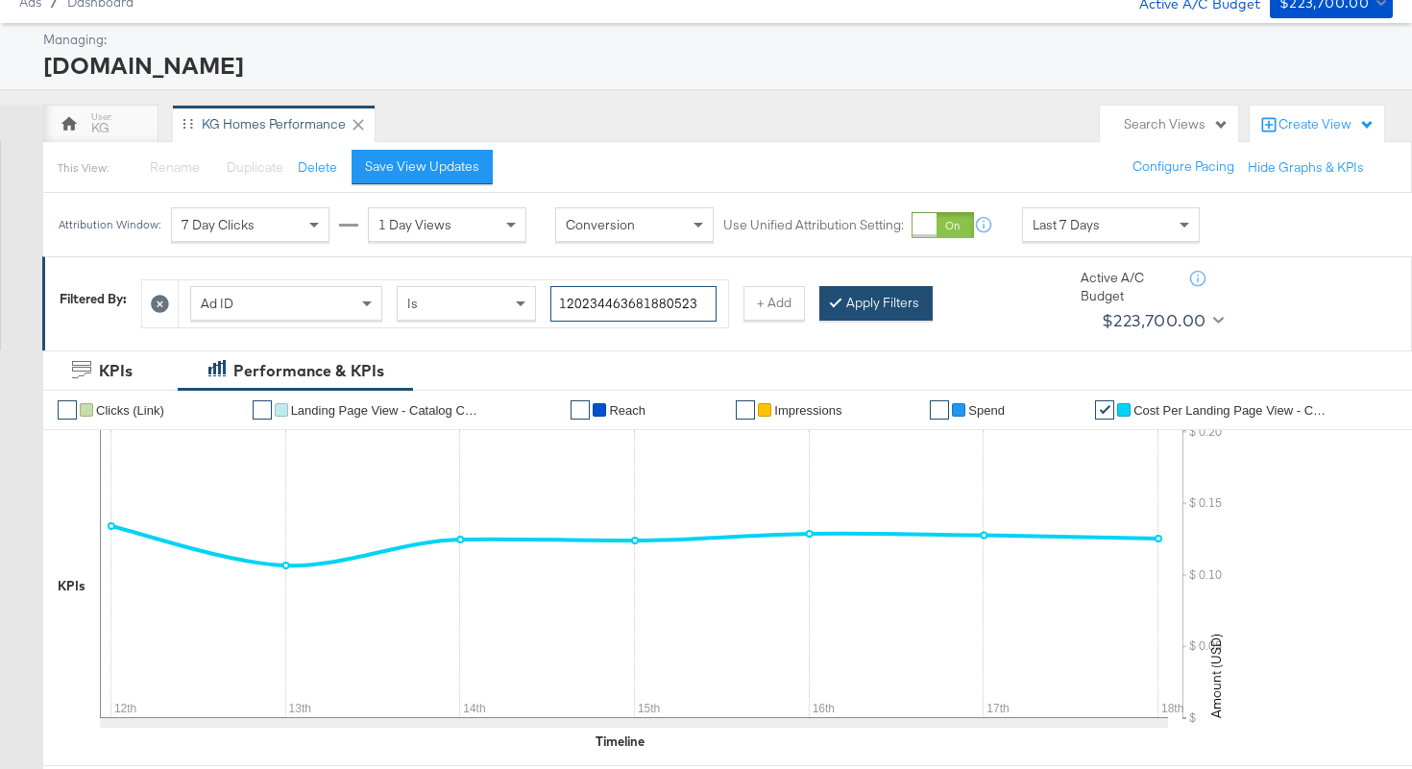
type input "120234463681880523"
click at [901, 312] on button "Apply Filters" at bounding box center [875, 303] width 113 height 35
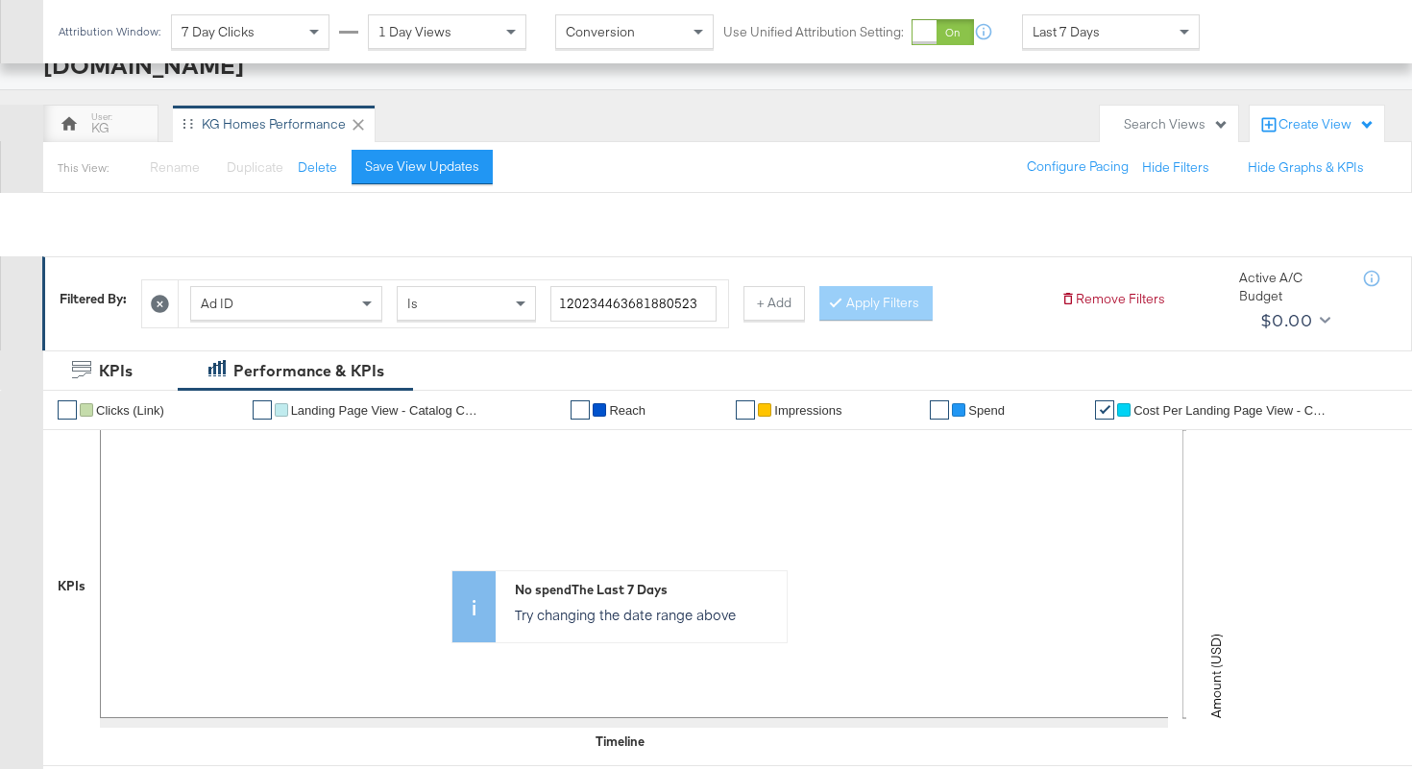
scroll to position [616, 0]
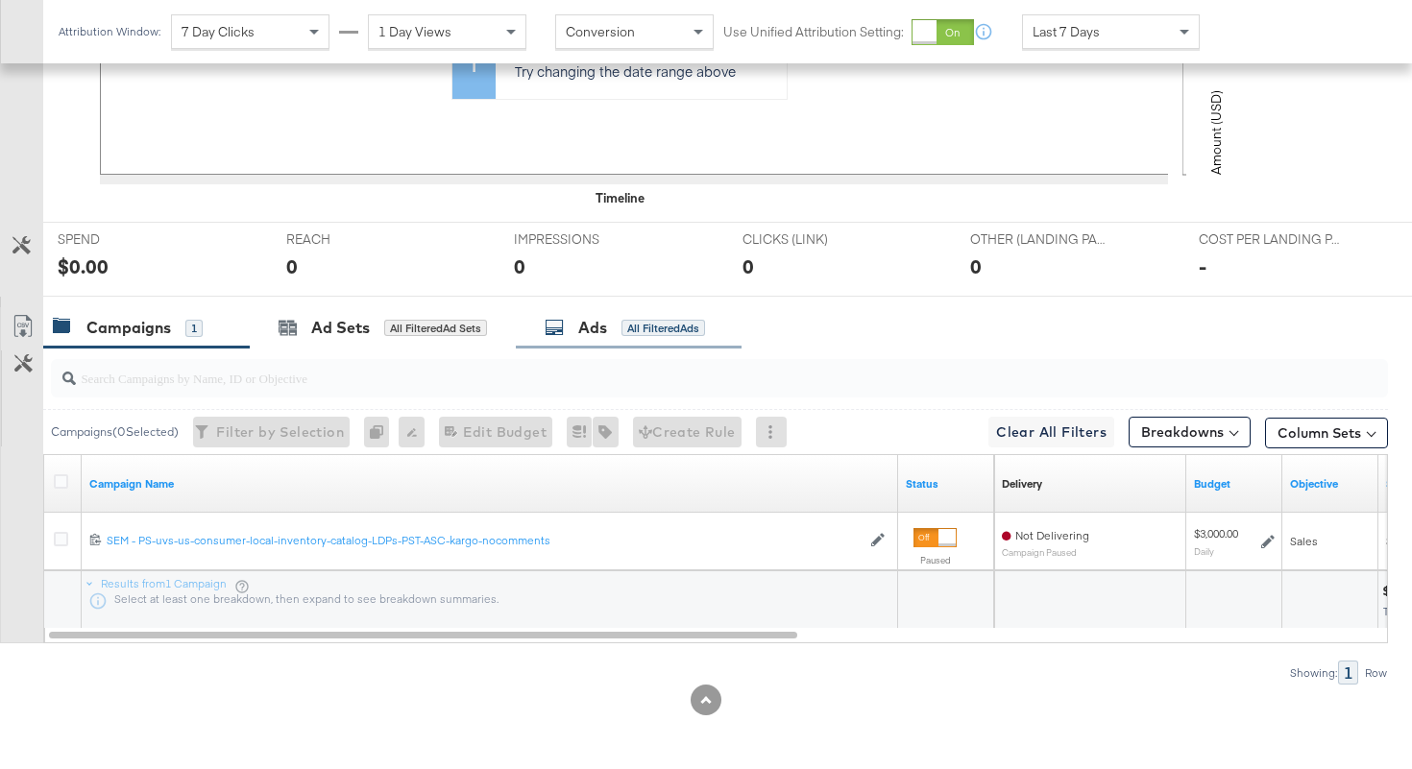
click at [591, 329] on div "Ads" at bounding box center [592, 328] width 29 height 22
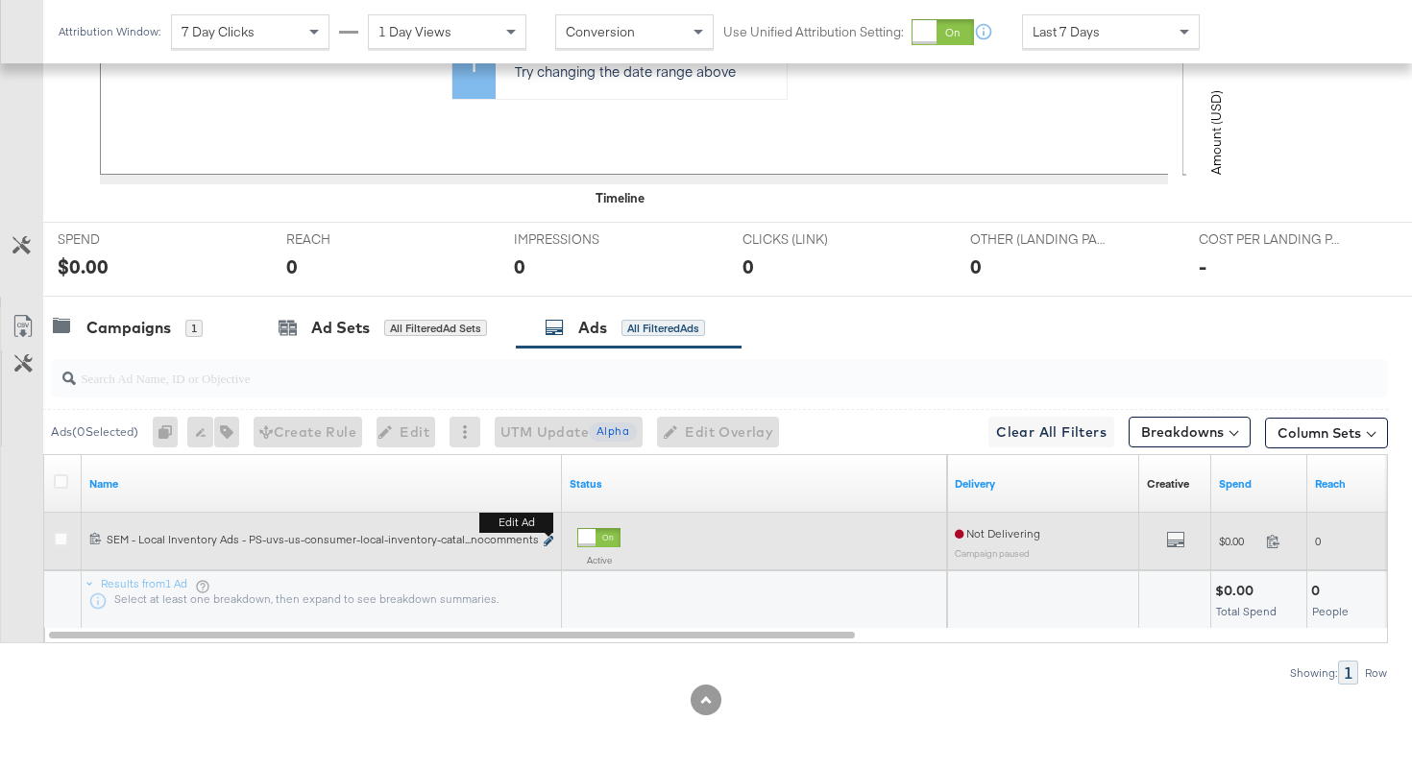
click at [549, 541] on icon "link" at bounding box center [548, 541] width 10 height 11
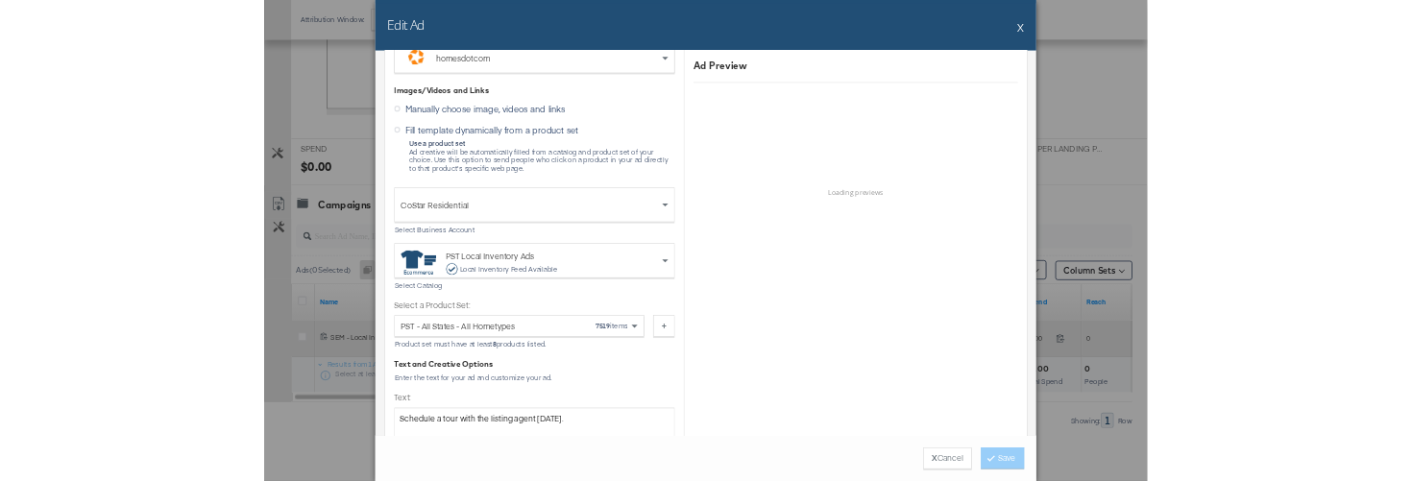
scroll to position [557, 0]
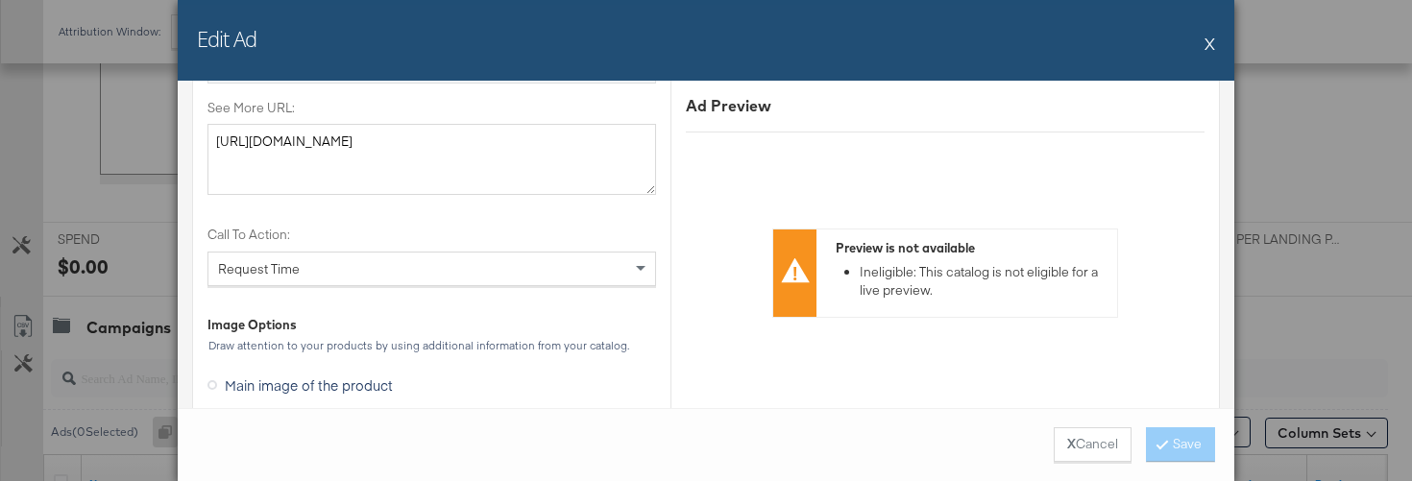
scroll to position [2117, 0]
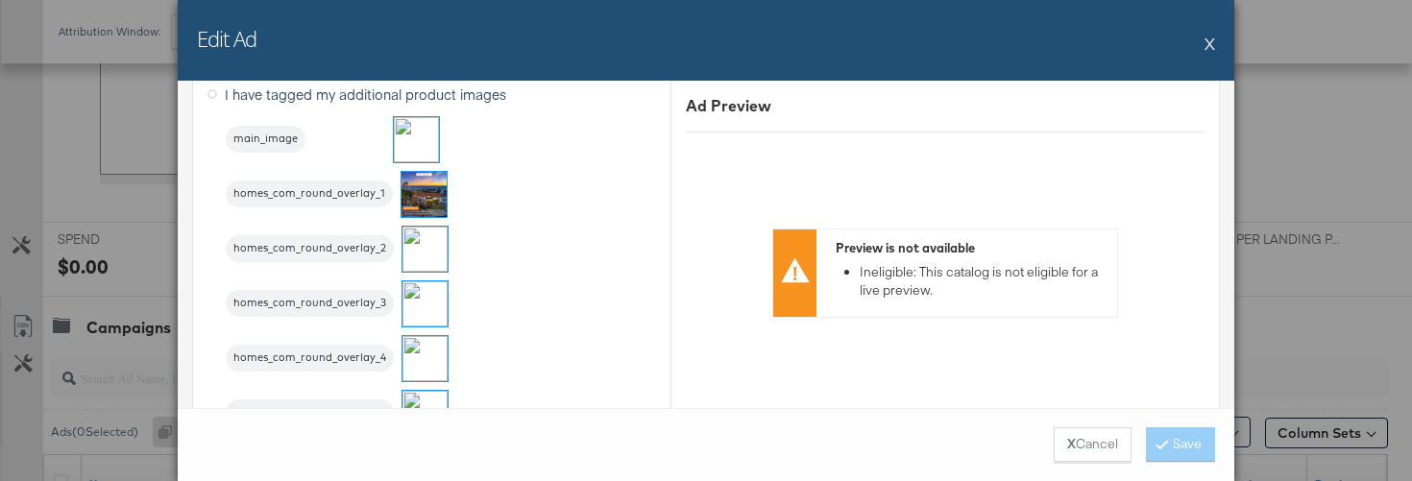
click at [426, 247] on img at bounding box center [424, 249] width 45 height 45
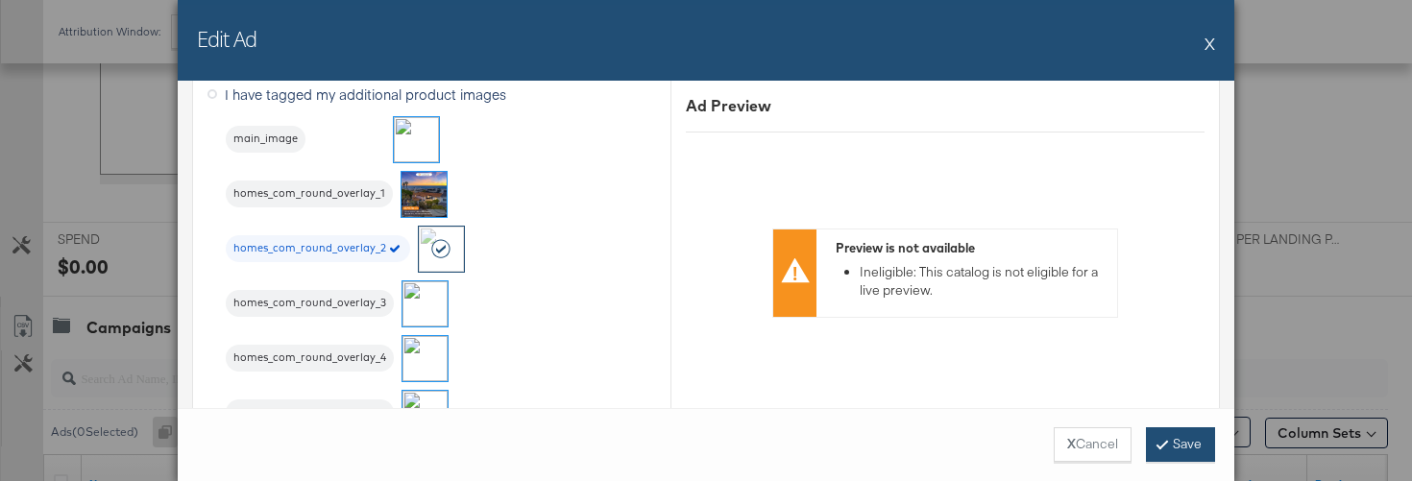
click at [1185, 438] on button "Save" at bounding box center [1180, 444] width 69 height 35
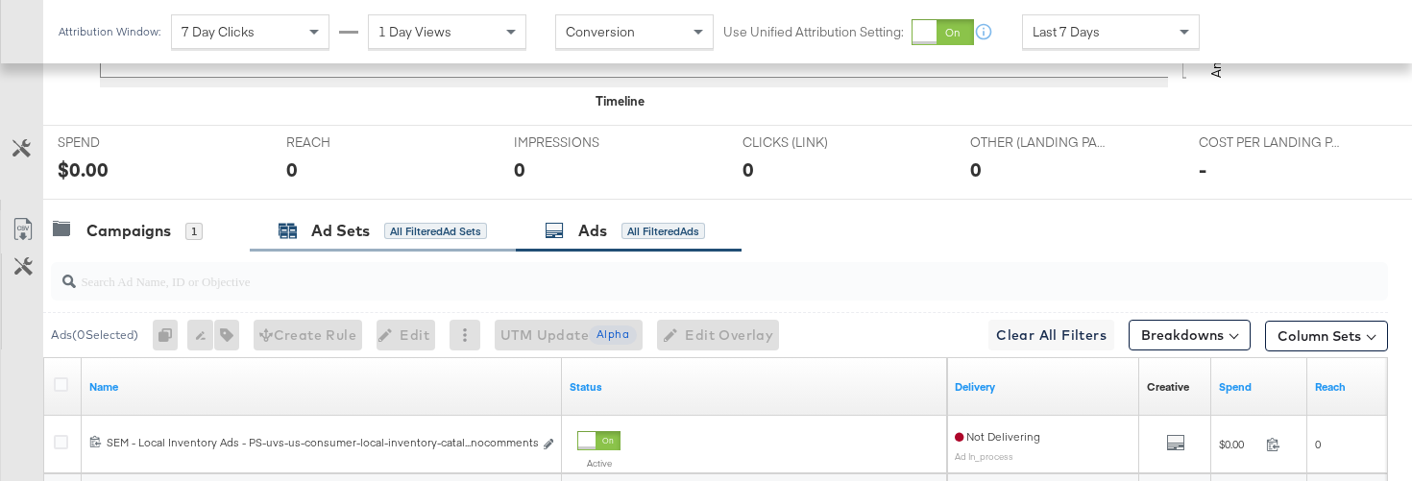
scroll to position [905, 0]
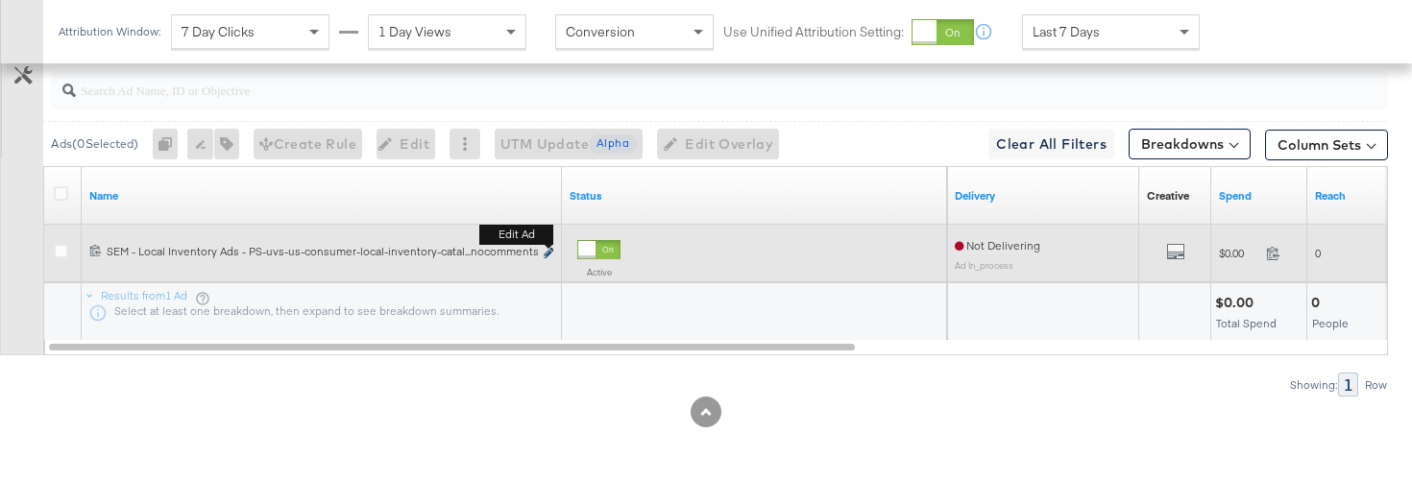
click at [549, 253] on icon "link" at bounding box center [548, 253] width 10 height 11
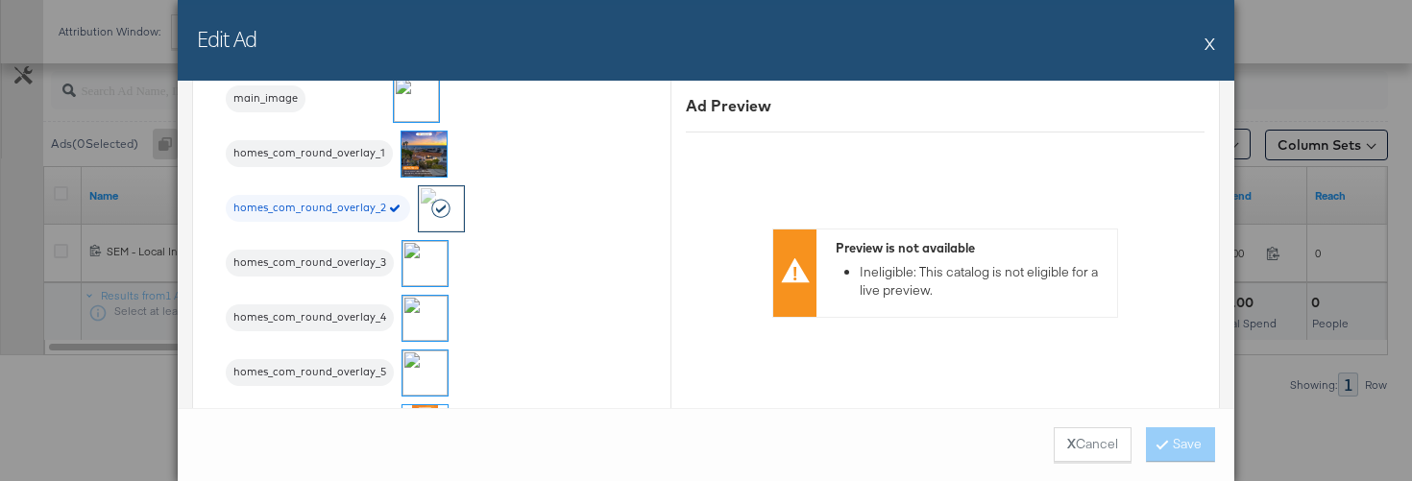
scroll to position [2172, 0]
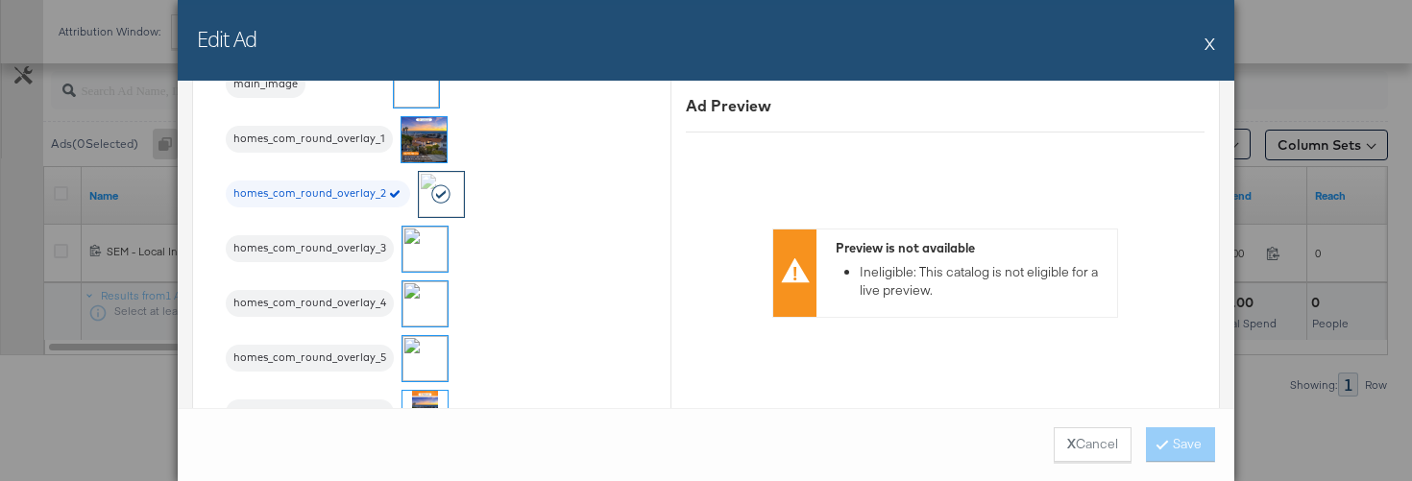
click at [431, 249] on img at bounding box center [424, 249] width 45 height 45
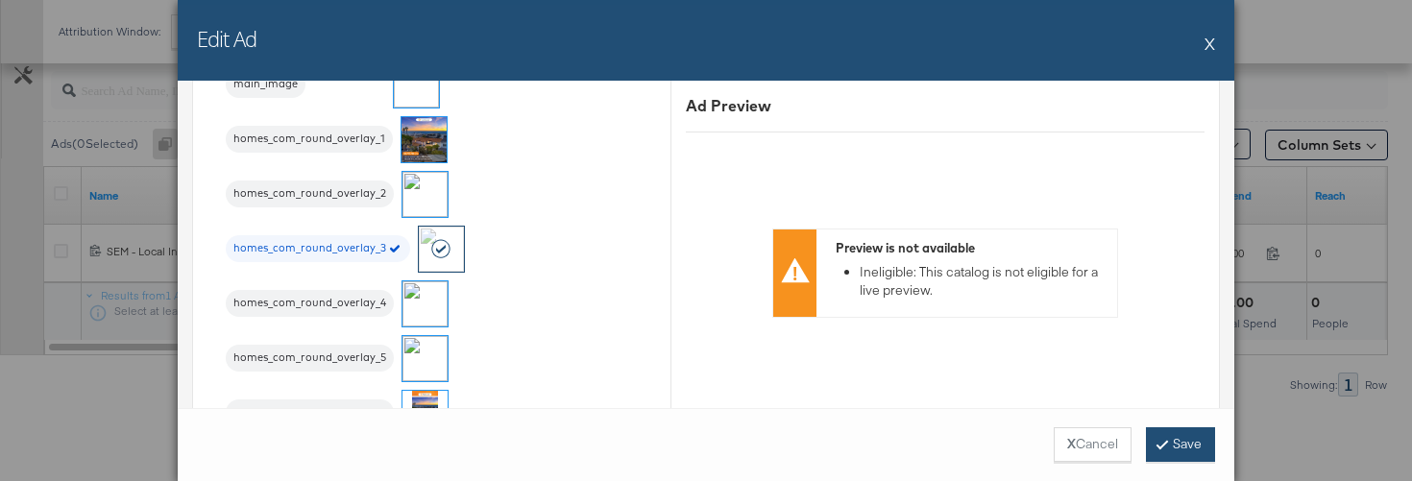
click at [1168, 445] on button "Save" at bounding box center [1180, 444] width 69 height 35
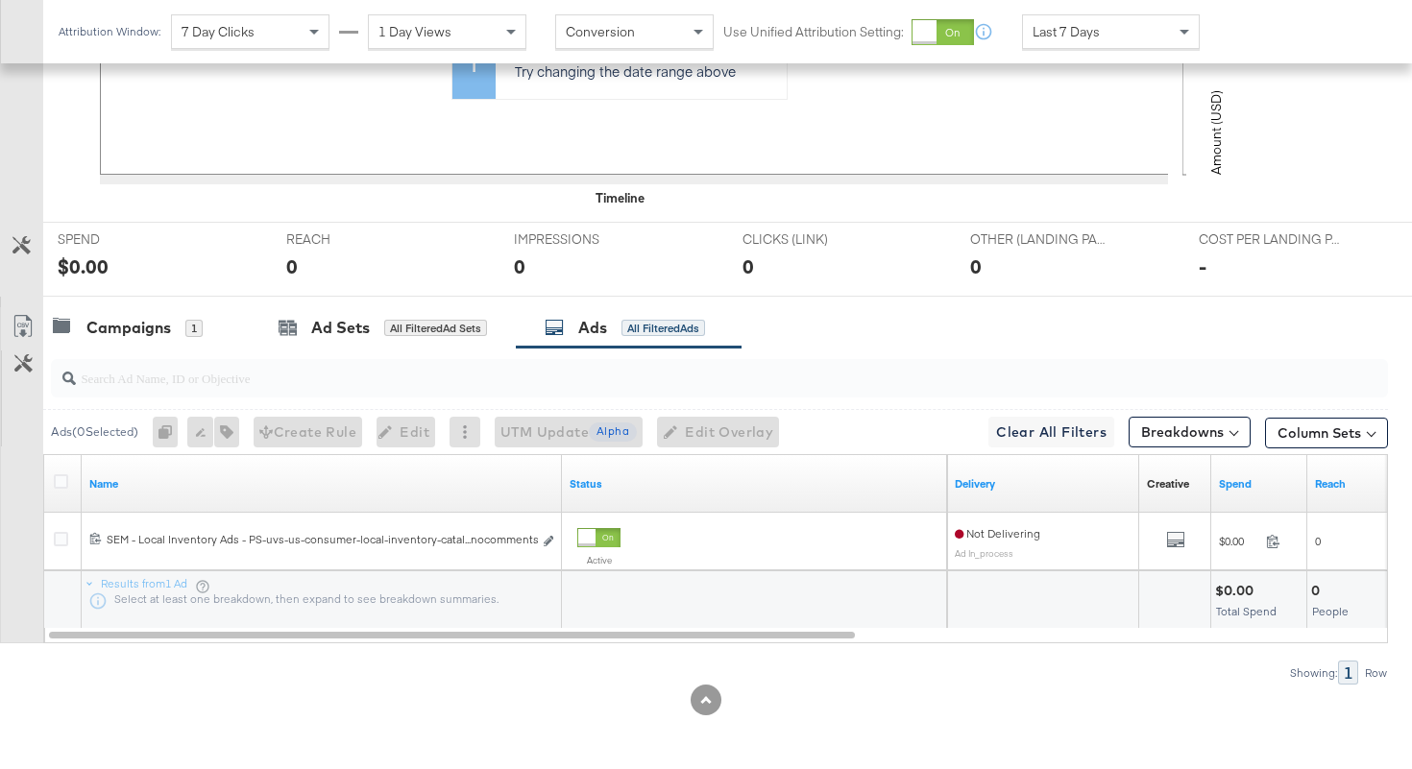
scroll to position [0, 0]
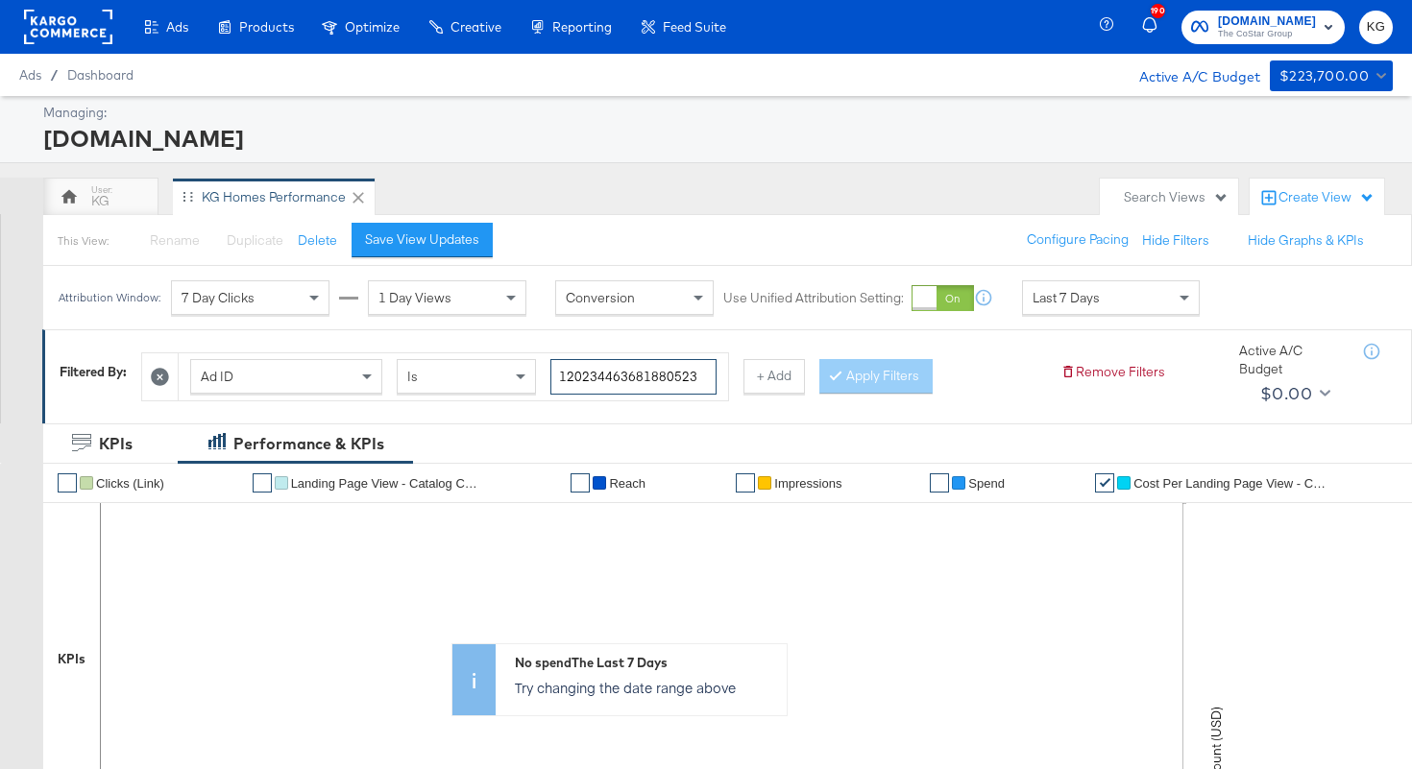
click at [619, 387] on input "120234463681880523" at bounding box center [633, 377] width 166 height 36
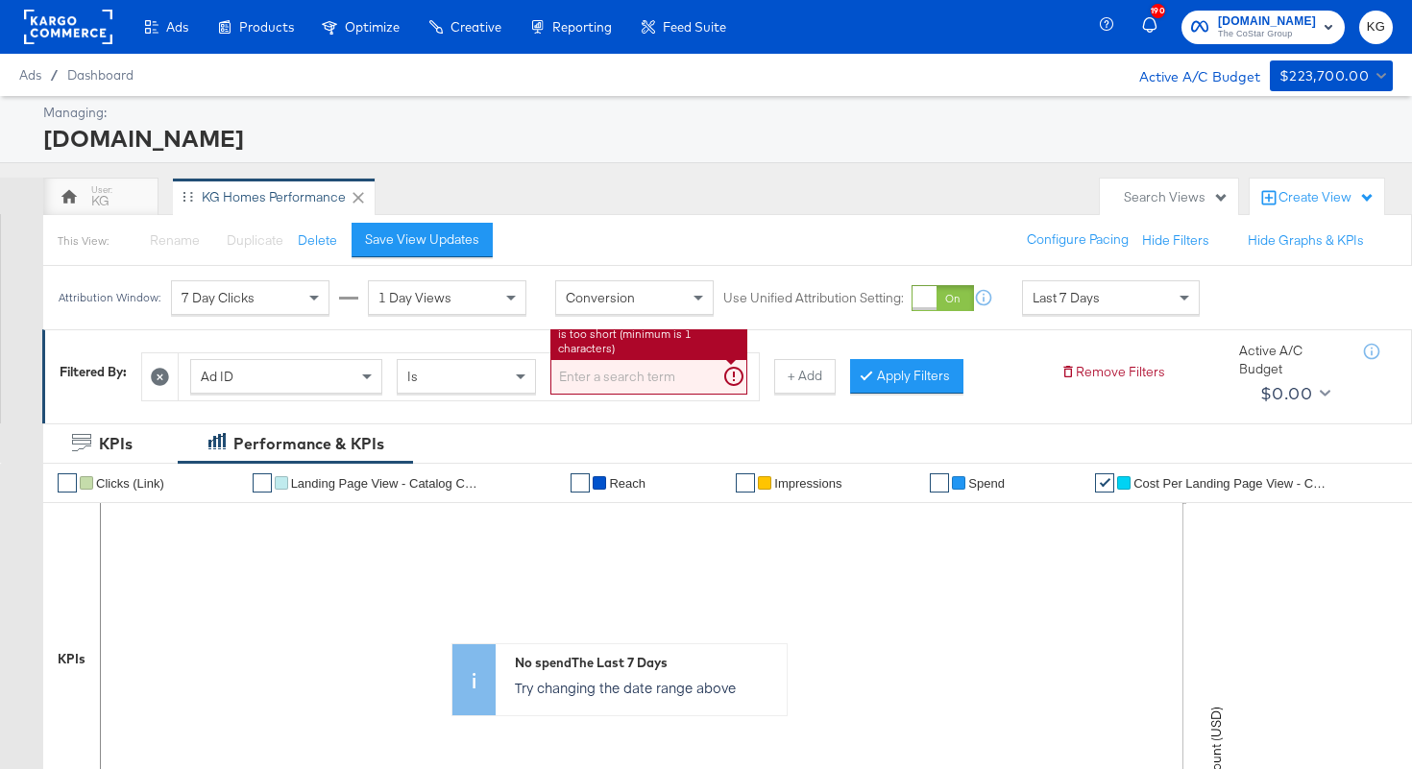
paste input "120234463681970523"
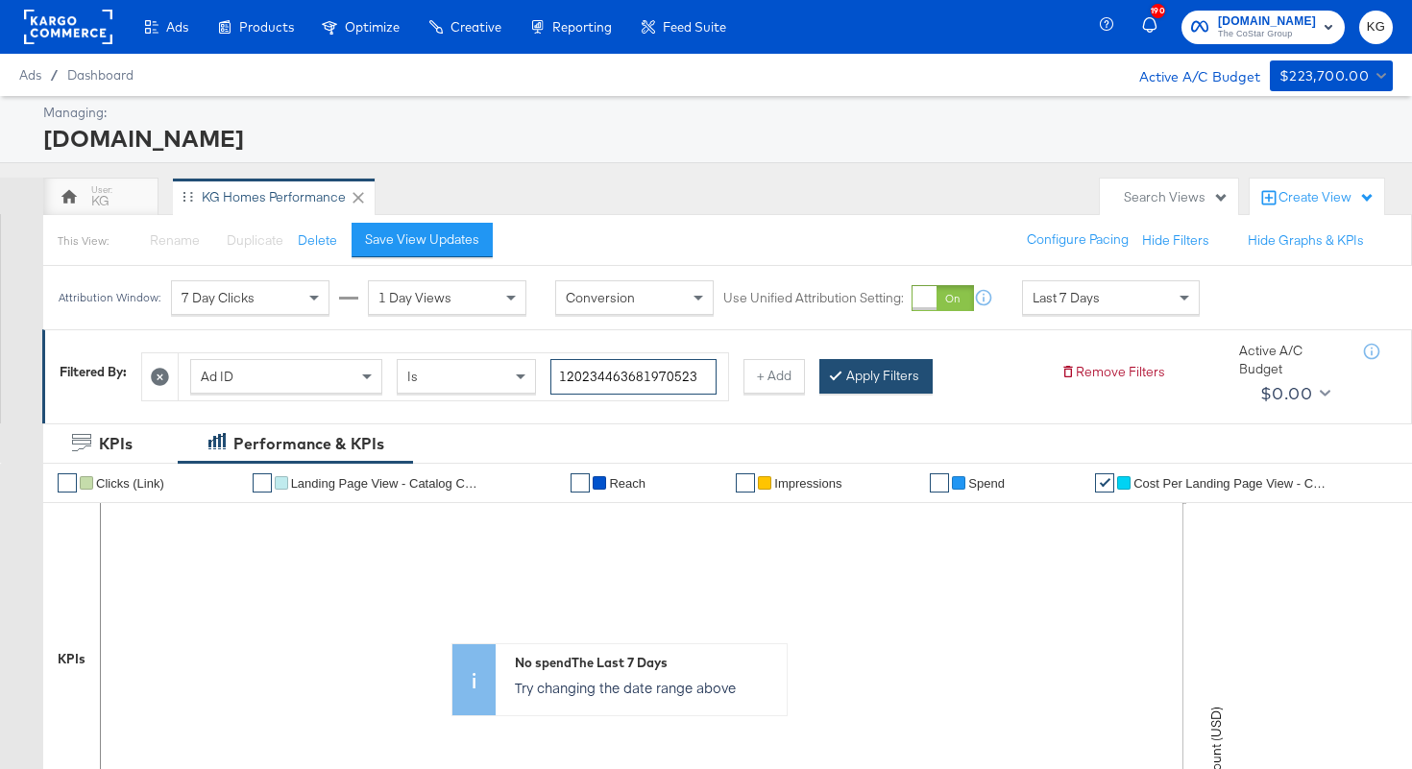
type input "120234463681970523"
click at [875, 371] on button "Apply Filters" at bounding box center [875, 376] width 113 height 35
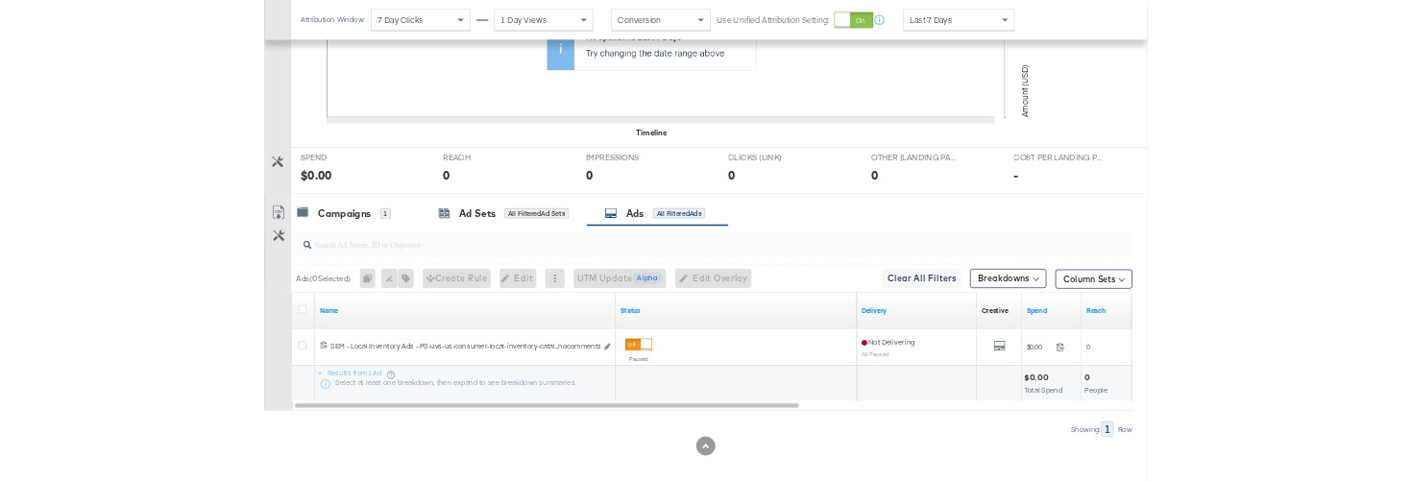
scroll to position [616, 0]
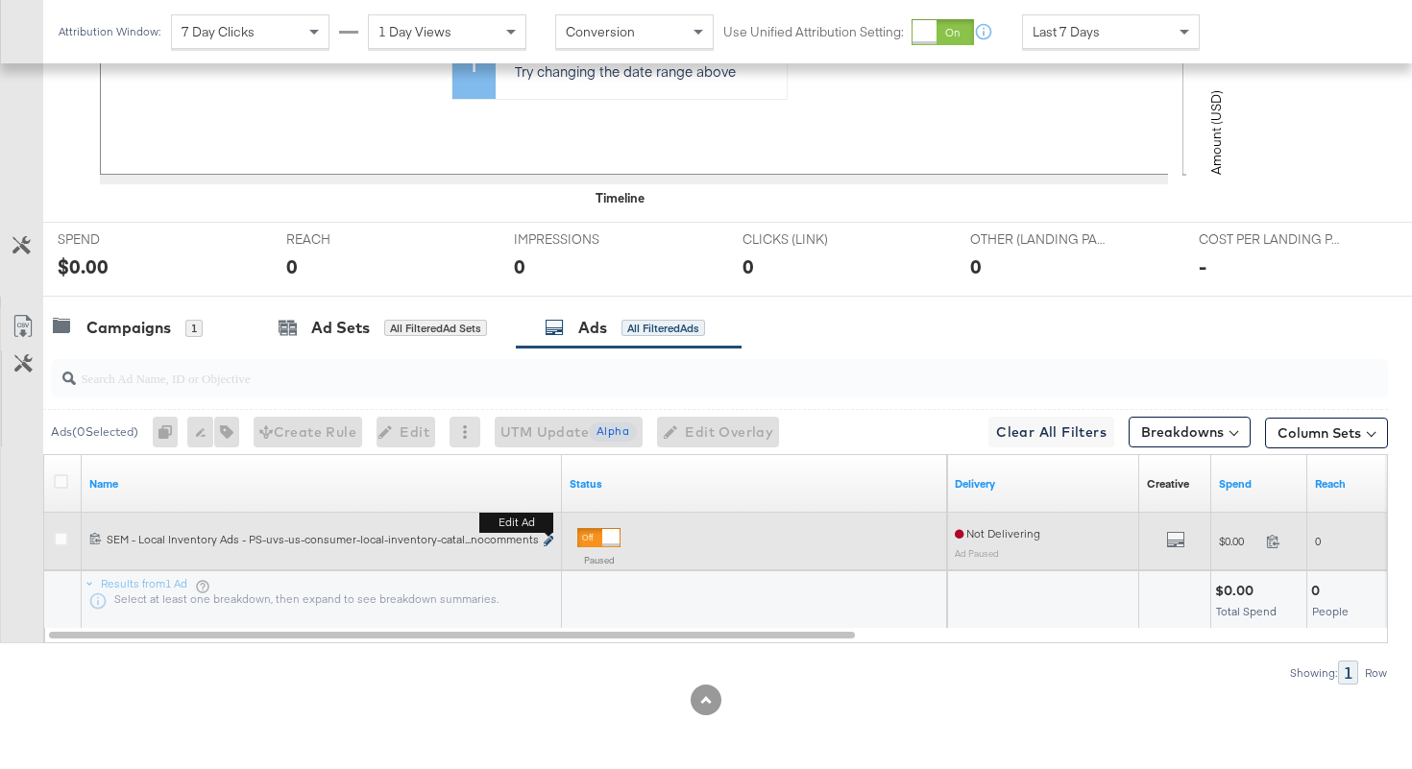
click at [550, 540] on icon "link" at bounding box center [548, 541] width 10 height 11
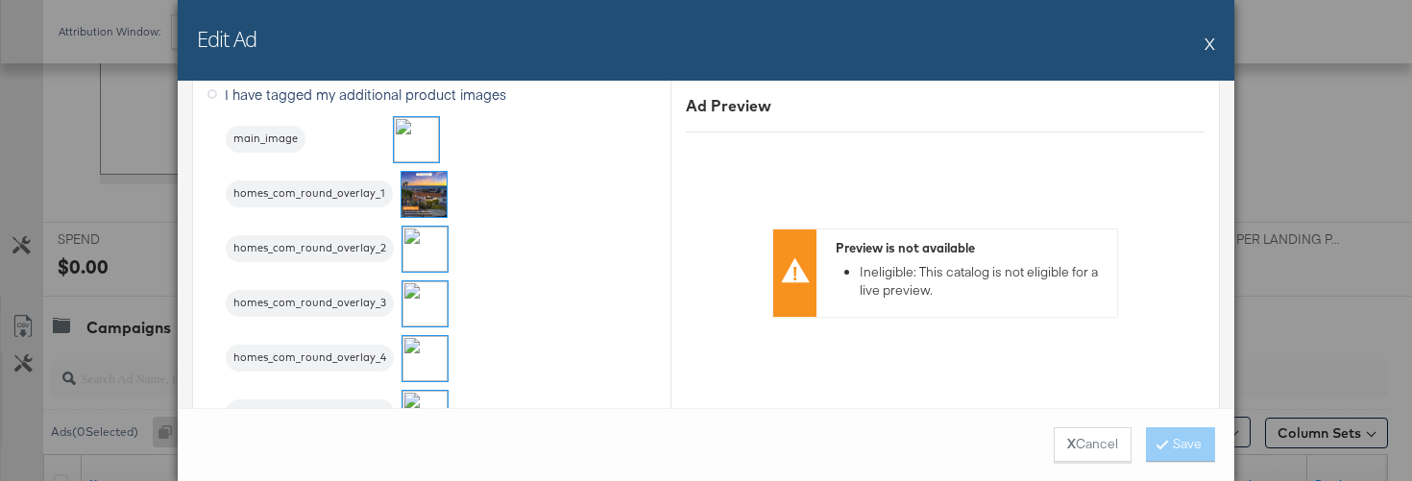
scroll to position [2182, 0]
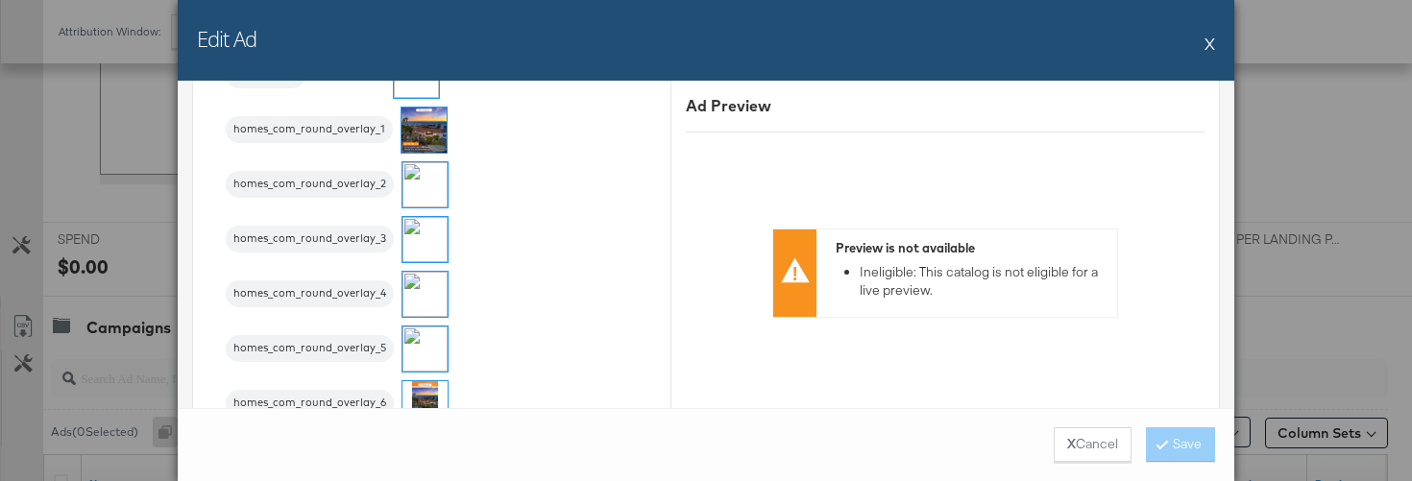
click at [419, 344] on img at bounding box center [424, 348] width 45 height 45
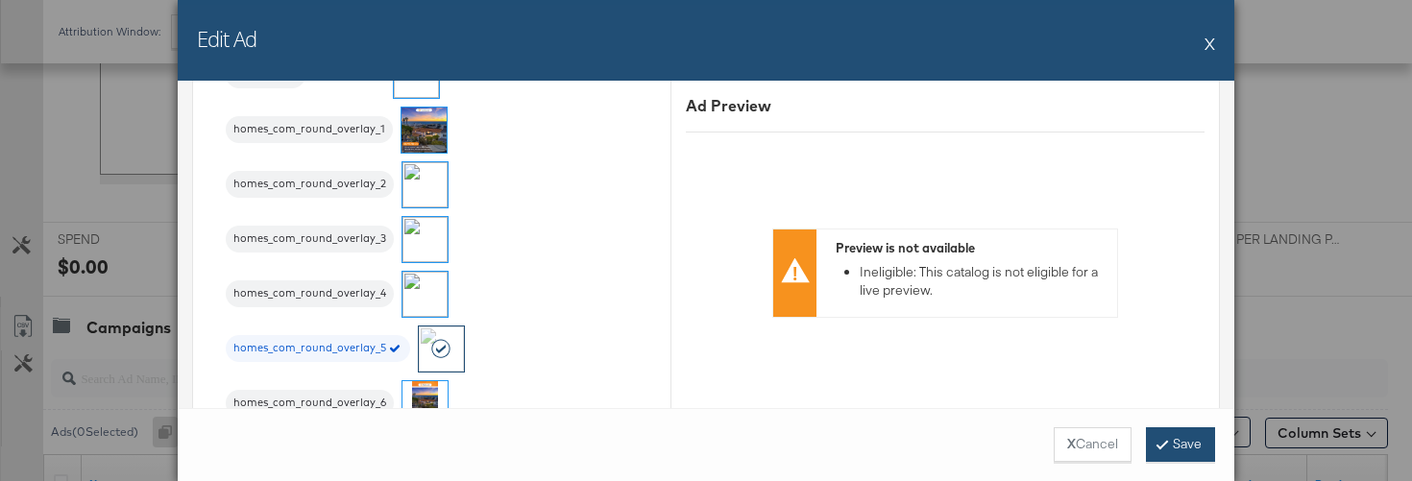
click at [1172, 451] on button "Save" at bounding box center [1180, 444] width 69 height 35
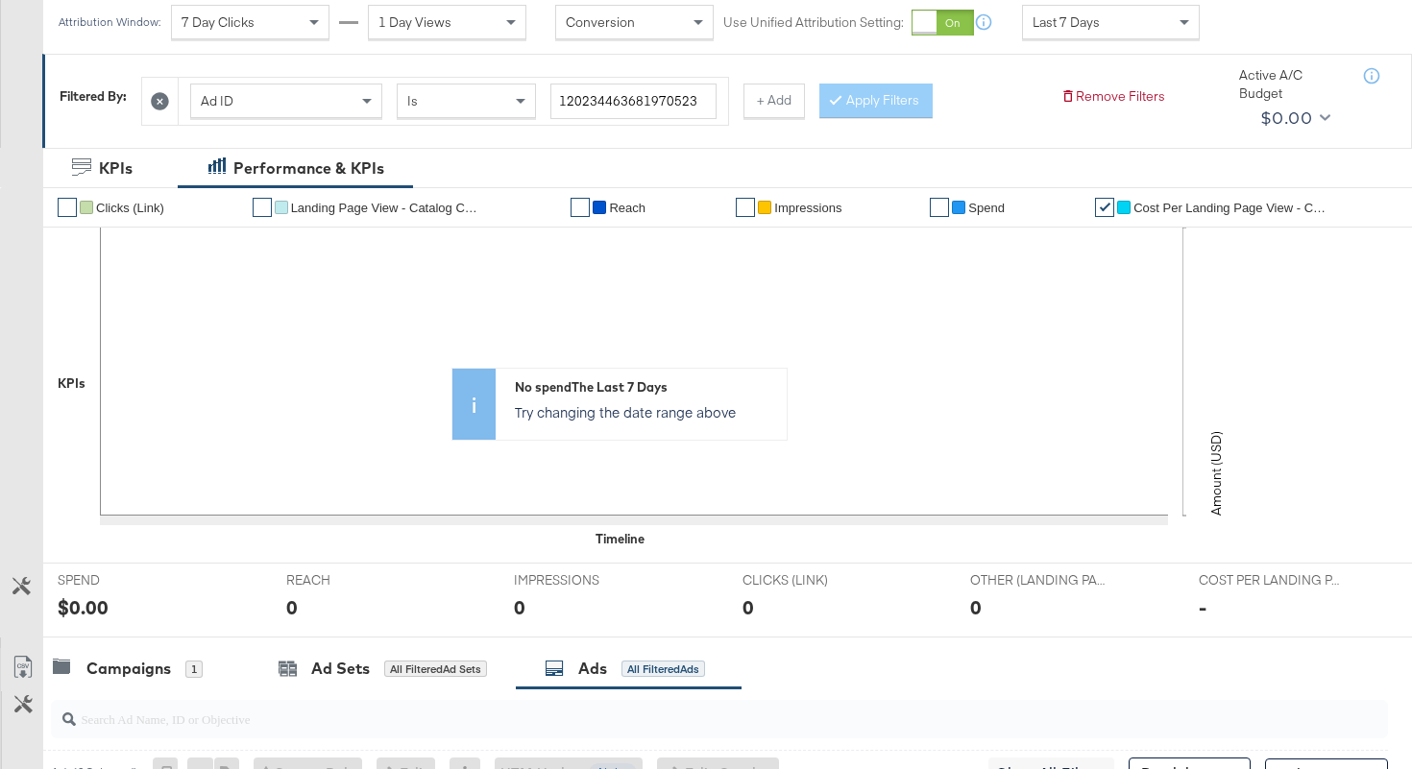
scroll to position [0, 0]
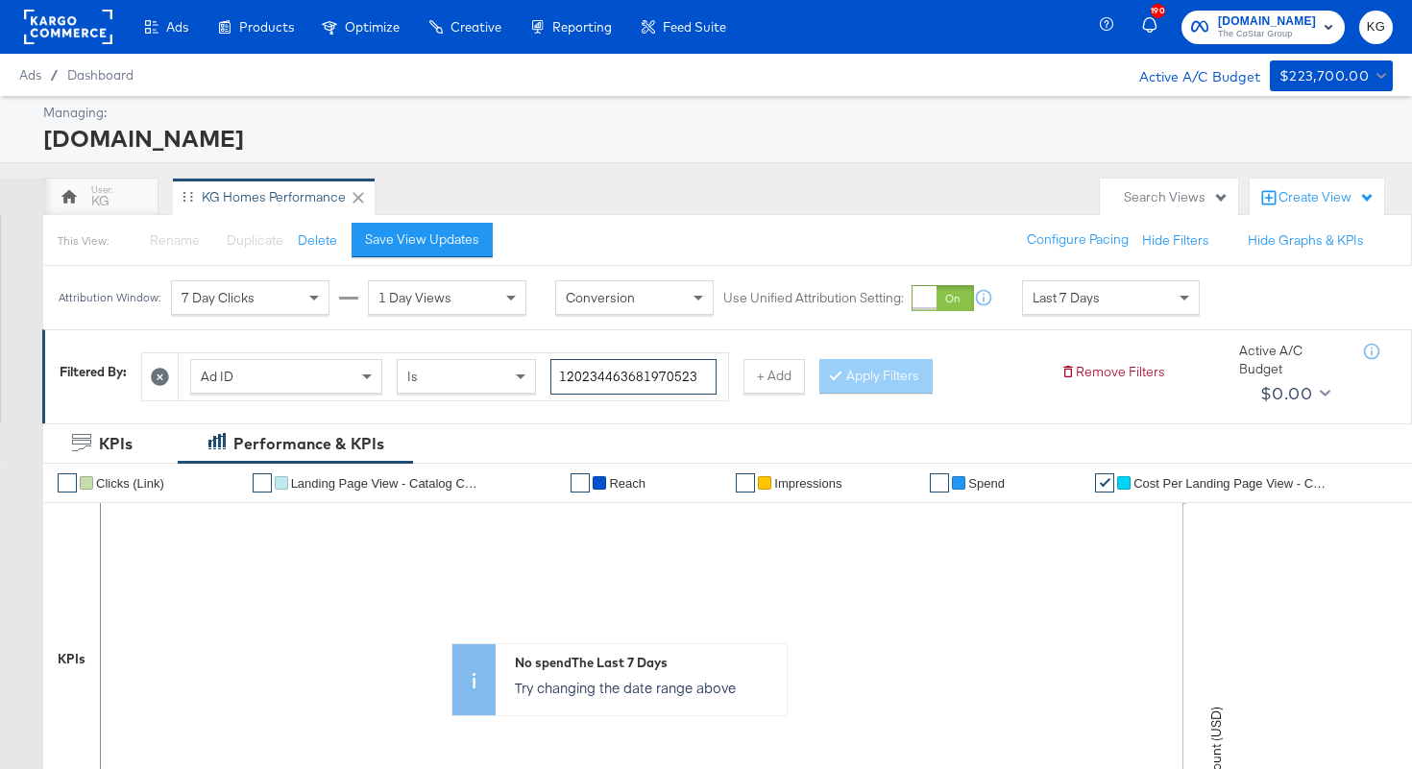
click at [689, 377] on input "120234463681970523" at bounding box center [633, 377] width 166 height 36
drag, startPoint x: 696, startPoint y: 374, endPoint x: 525, endPoint y: 370, distance: 171.0
click at [526, 370] on div "Ad ID Is 120234463681970523" at bounding box center [453, 377] width 526 height 36
paste input "6"
type input "120234463681960523"
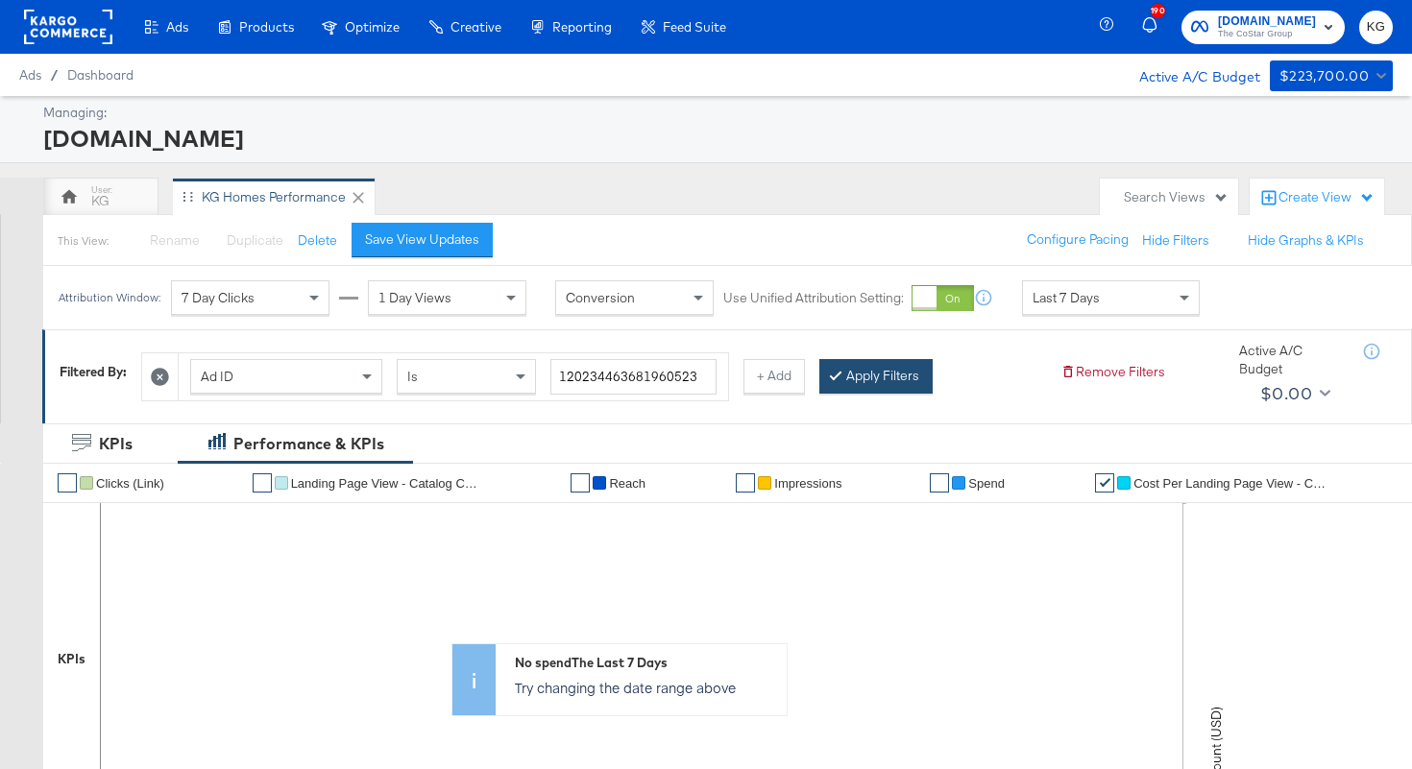
click at [875, 371] on button "Apply Filters" at bounding box center [875, 376] width 113 height 35
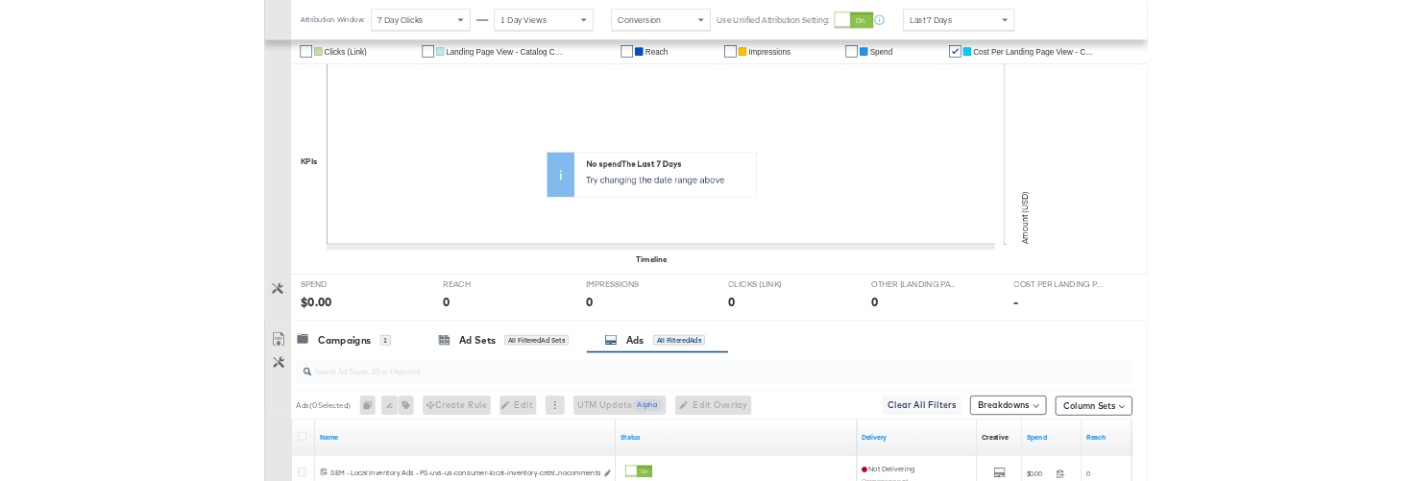
scroll to position [616, 0]
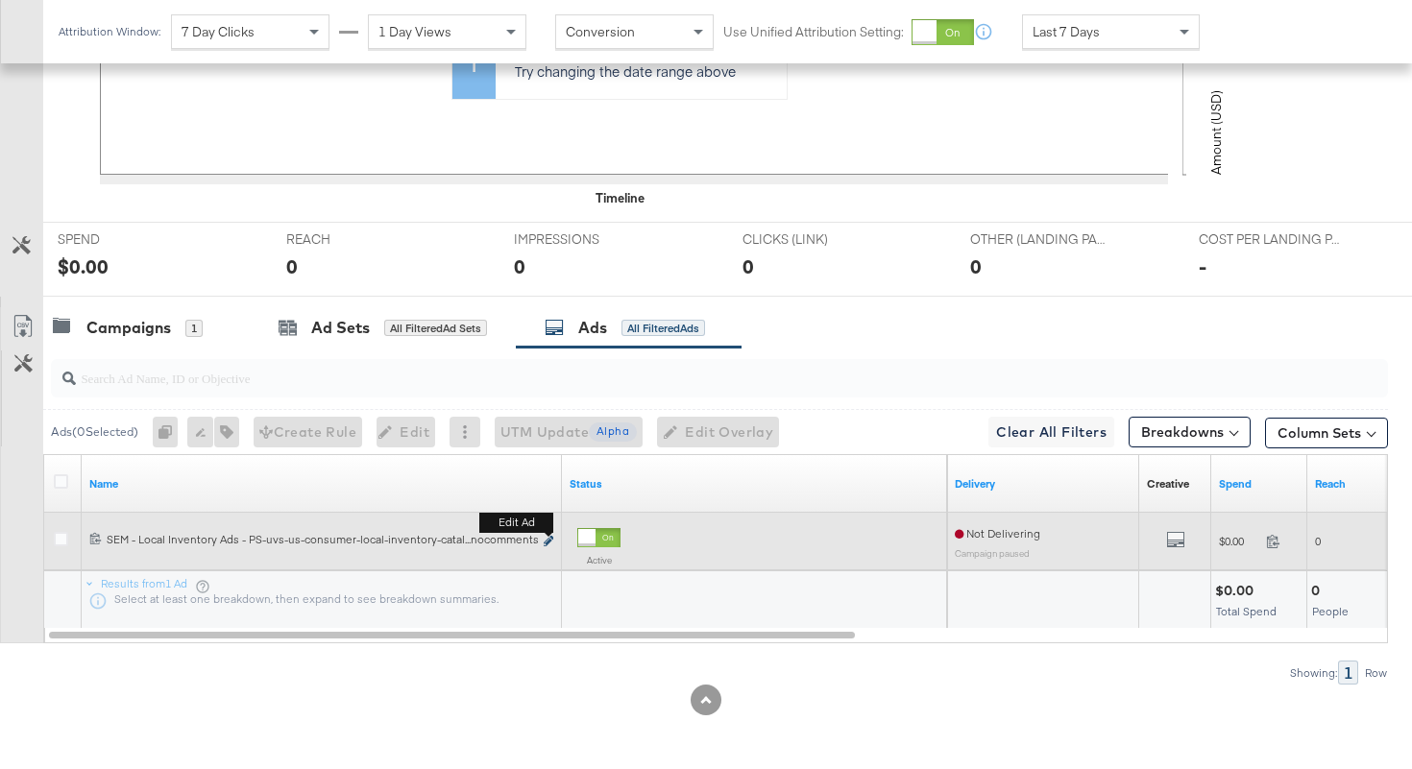
click at [546, 543] on icon "link" at bounding box center [548, 541] width 10 height 11
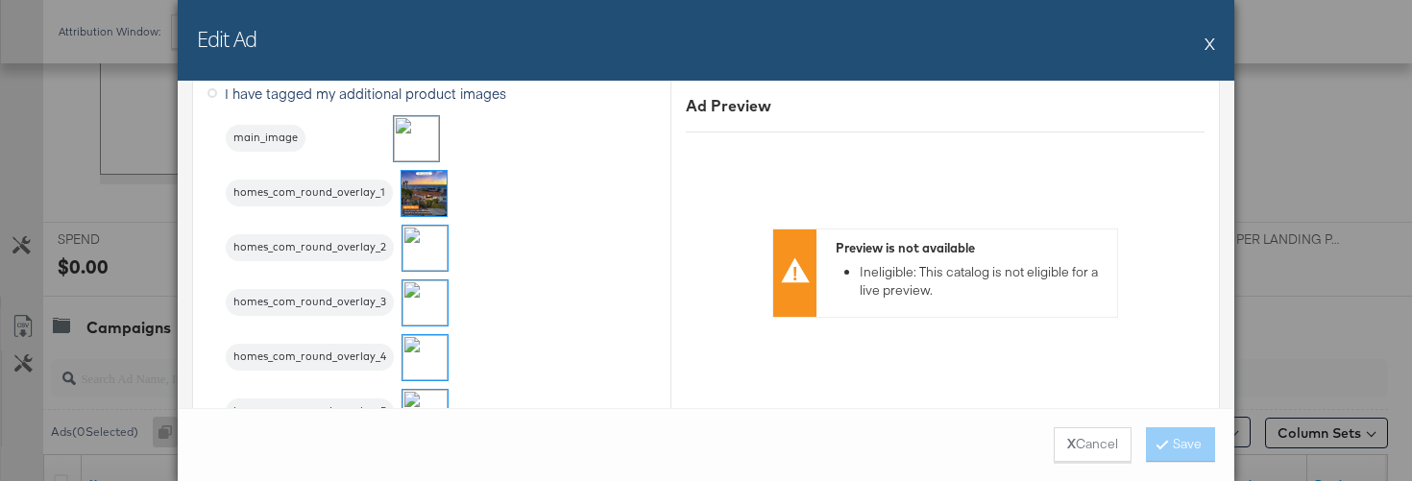
scroll to position [2120, 0]
click at [436, 345] on img at bounding box center [424, 355] width 45 height 45
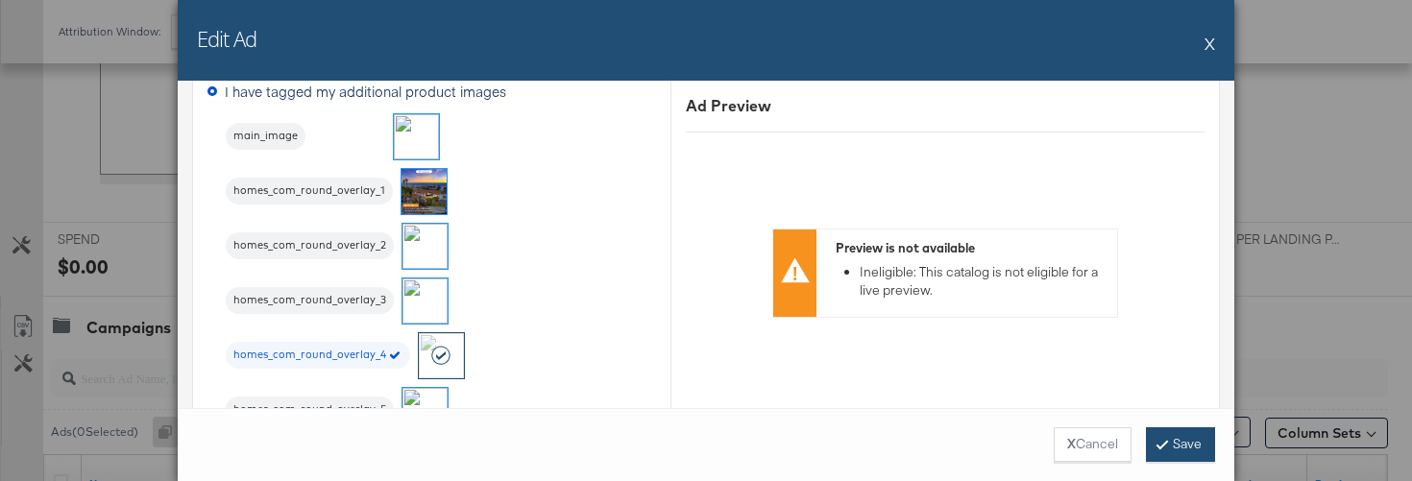
click at [1190, 444] on button "Save" at bounding box center [1180, 444] width 69 height 35
